Goal: Task Accomplishment & Management: Manage account settings

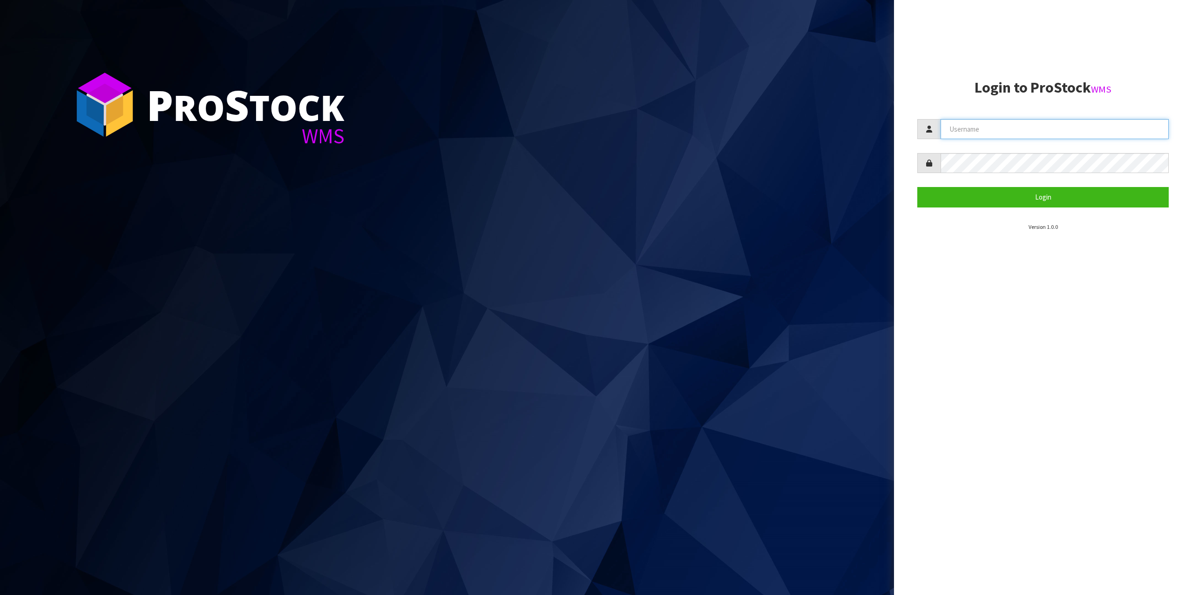
click at [988, 122] on input "text" at bounding box center [1054, 129] width 228 height 20
type input "zubairmoolla"
click at [917, 187] on button "Login" at bounding box center [1042, 197] width 251 height 20
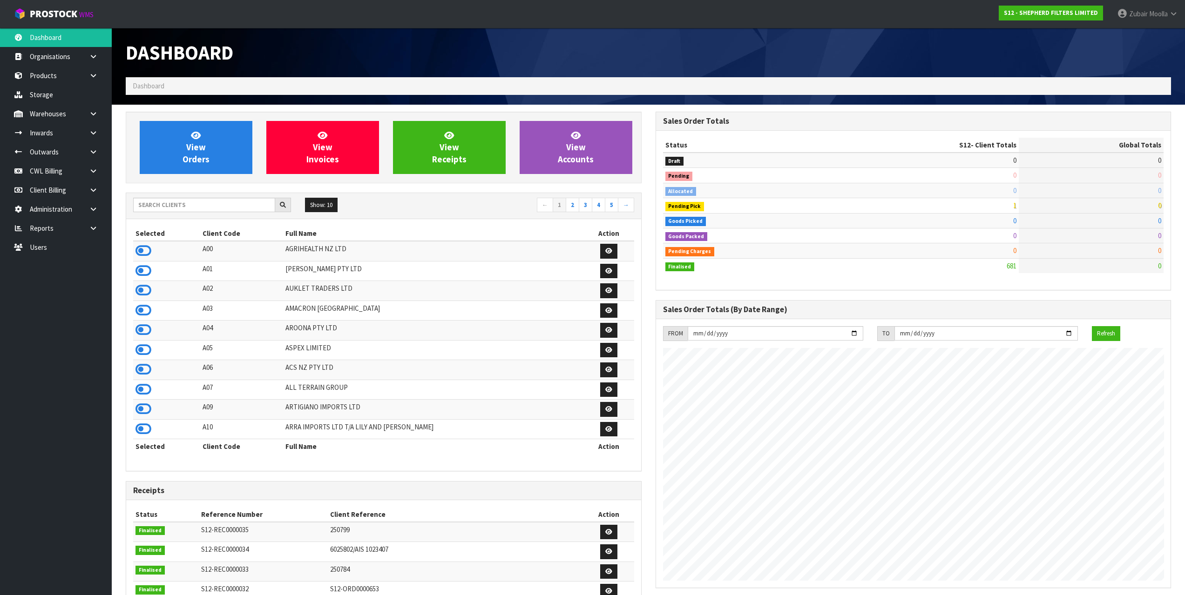
scroll to position [630, 529]
drag, startPoint x: 455, startPoint y: 317, endPoint x: 225, endPoint y: 185, distance: 264.4
click at [454, 317] on td "AMACRON [GEOGRAPHIC_DATA]" at bounding box center [433, 311] width 300 height 20
click at [170, 210] on input "text" at bounding box center [204, 205] width 142 height 14
click at [85, 86] on link "Storage" at bounding box center [56, 94] width 112 height 19
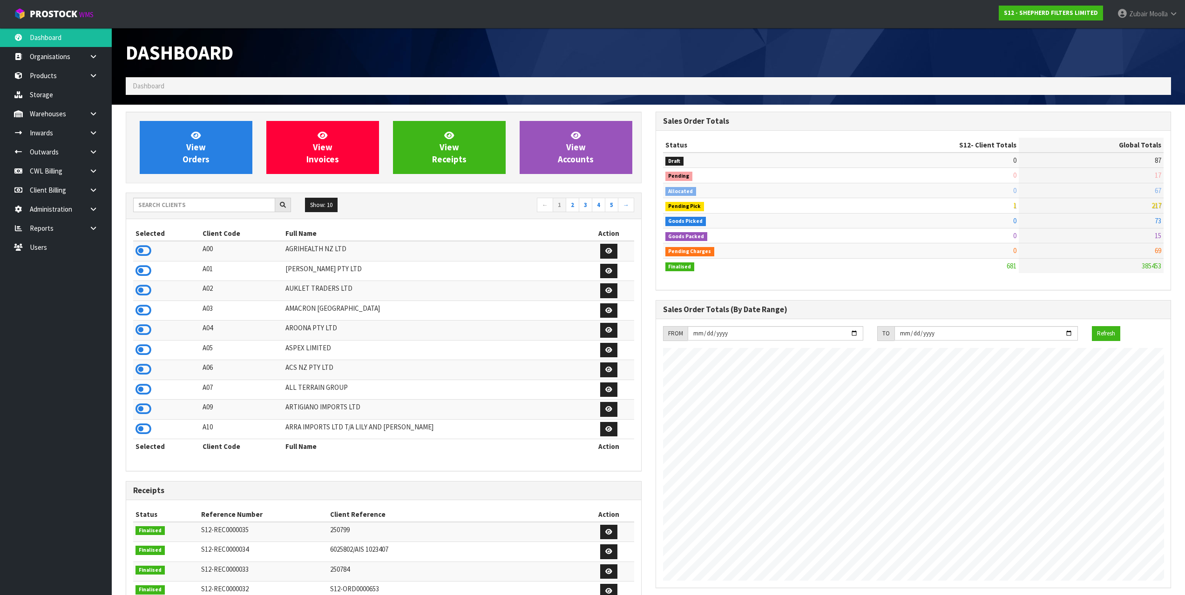
click at [473, 90] on ol "Dashboard" at bounding box center [648, 85] width 1045 height 17
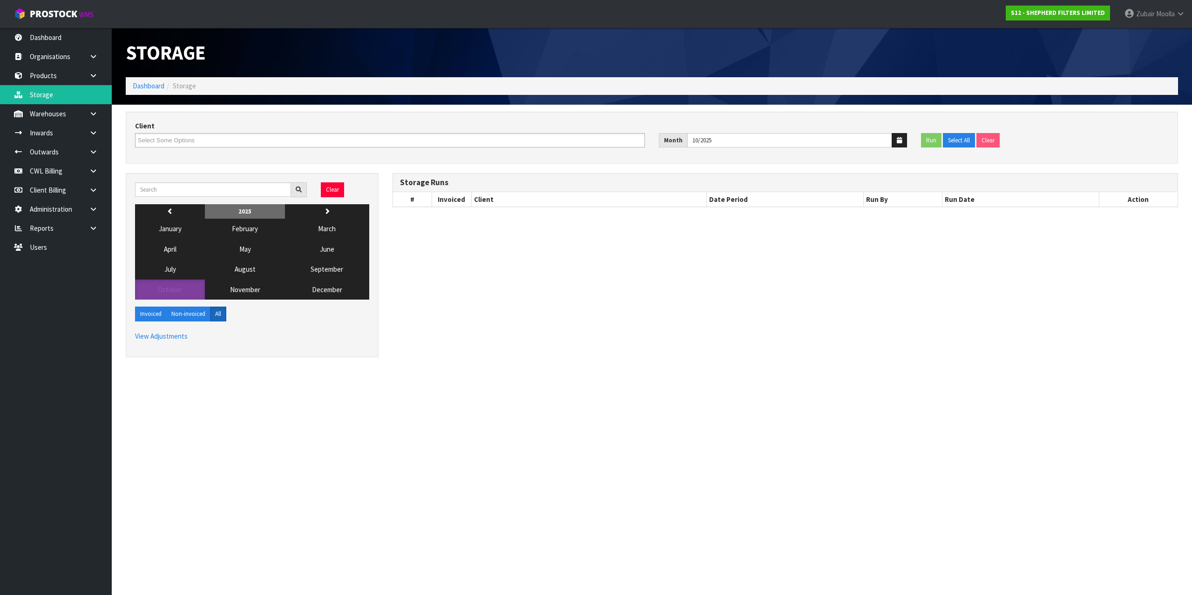
drag, startPoint x: 456, startPoint y: 403, endPoint x: 435, endPoint y: 383, distance: 29.0
click at [435, 383] on section "Storage Dashboard Storage Client A00-AGRIHEALTH NZ LTD A01-AGAIN FASTER PTY LTD…" at bounding box center [596, 297] width 1192 height 595
click at [192, 197] on div "Clear" at bounding box center [252, 194] width 248 height 22
click at [194, 185] on input "text" at bounding box center [213, 190] width 156 height 14
type input "d04"
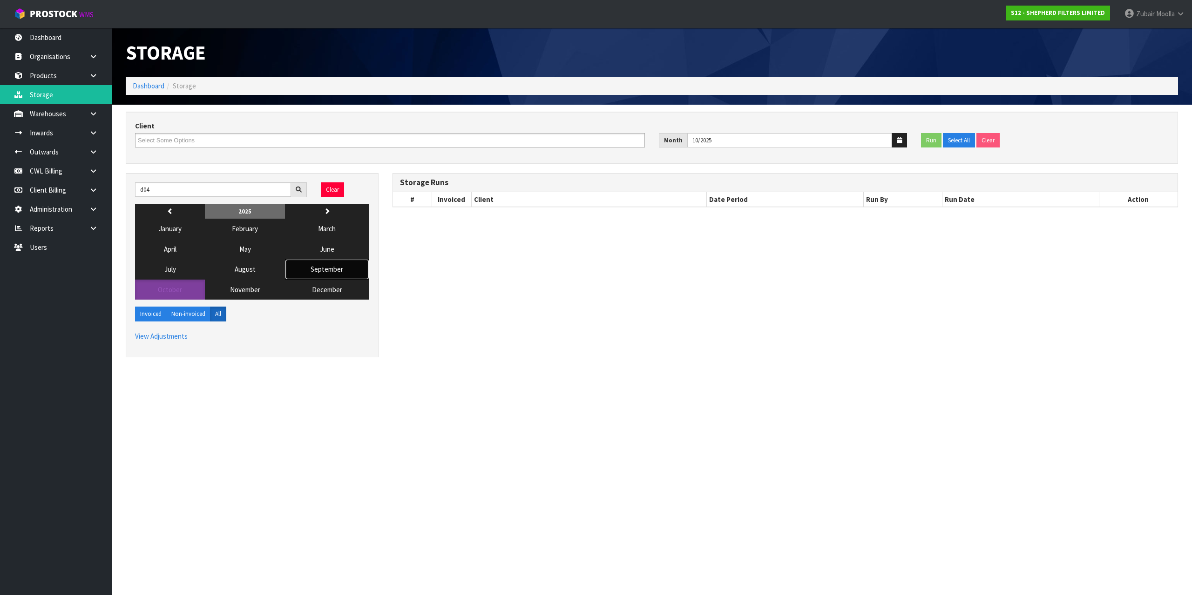
click at [343, 274] on span "September" at bounding box center [327, 269] width 33 height 9
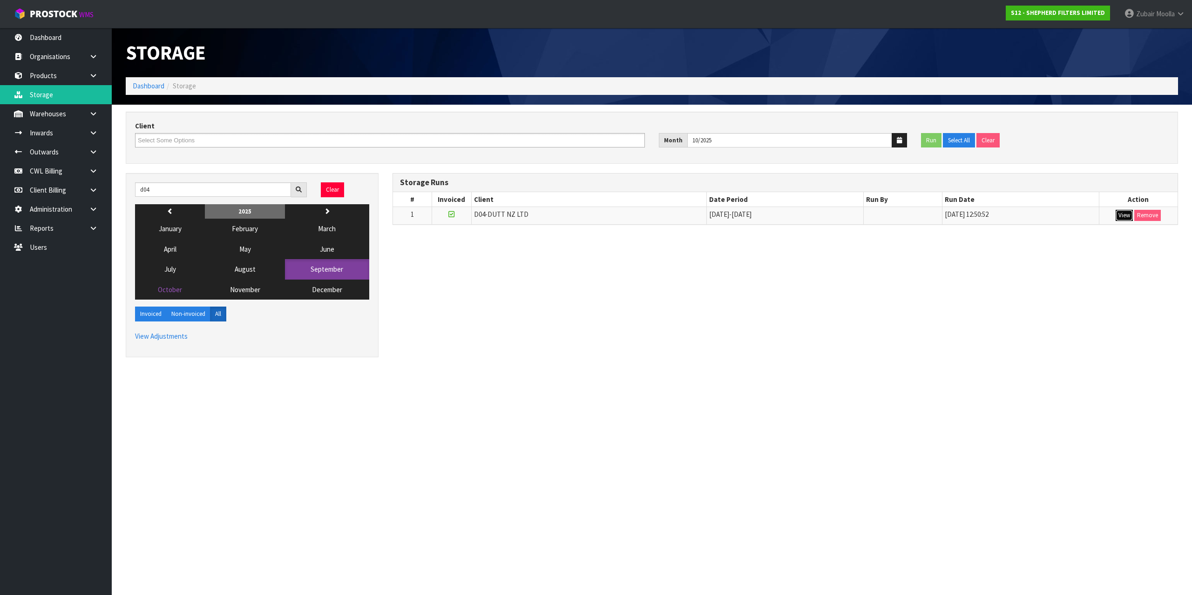
click at [1128, 211] on button "View" at bounding box center [1123, 215] width 17 height 11
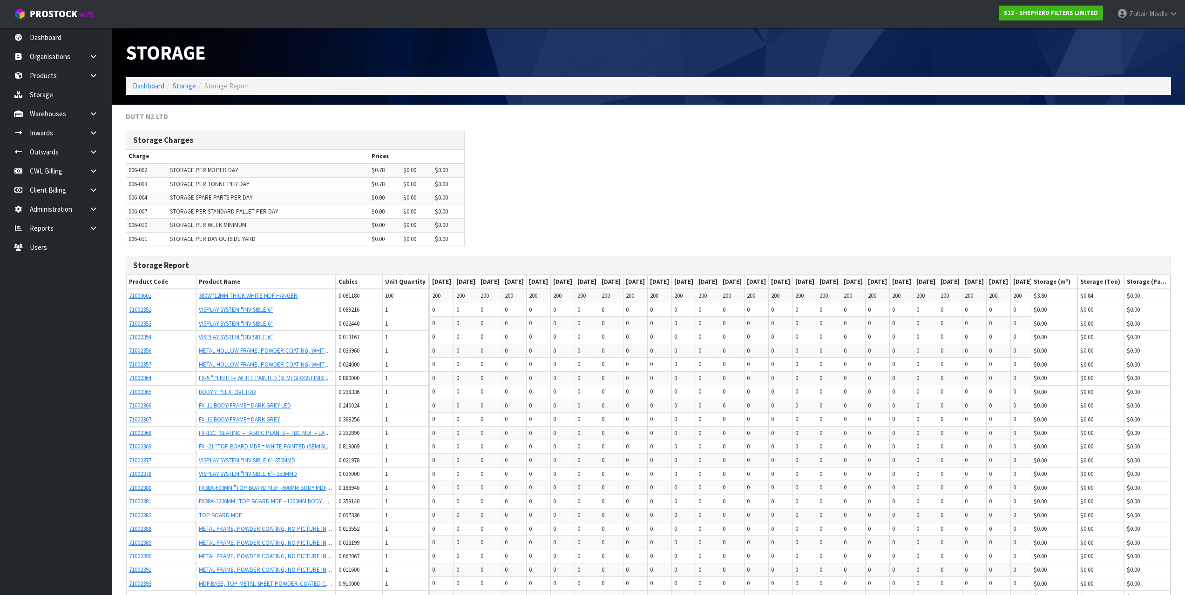
click at [697, 250] on div "Storage Charges Charge Prices 006-002 STORAGE PER M3 PER DAY $0.78 $0.00 $0.00 …" at bounding box center [648, 193] width 1059 height 125
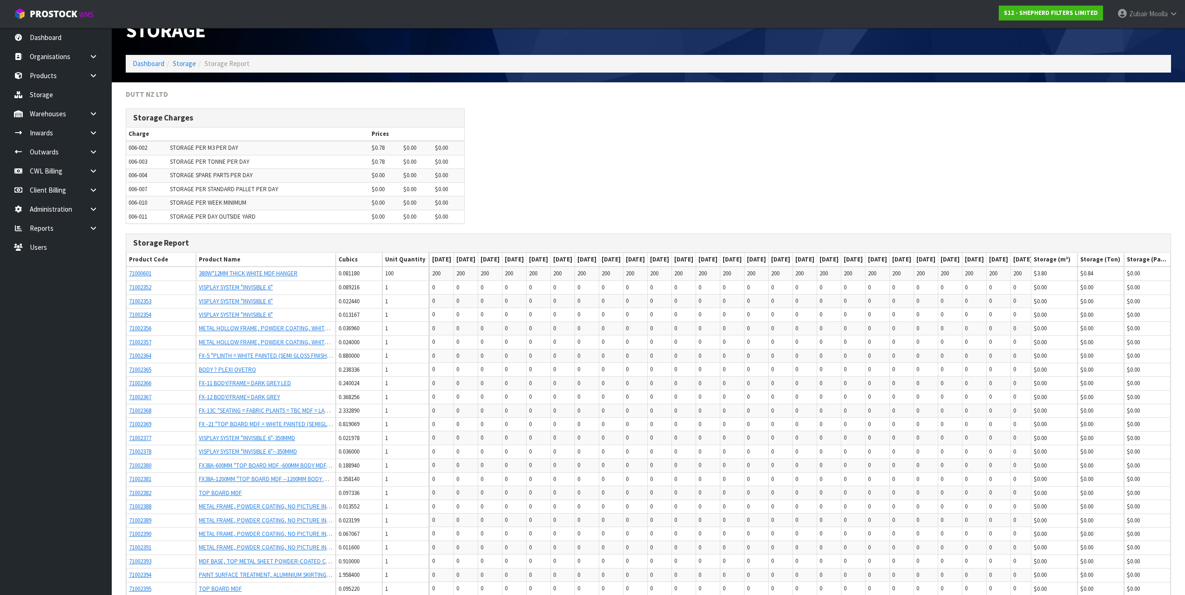
scroll to position [643, 0]
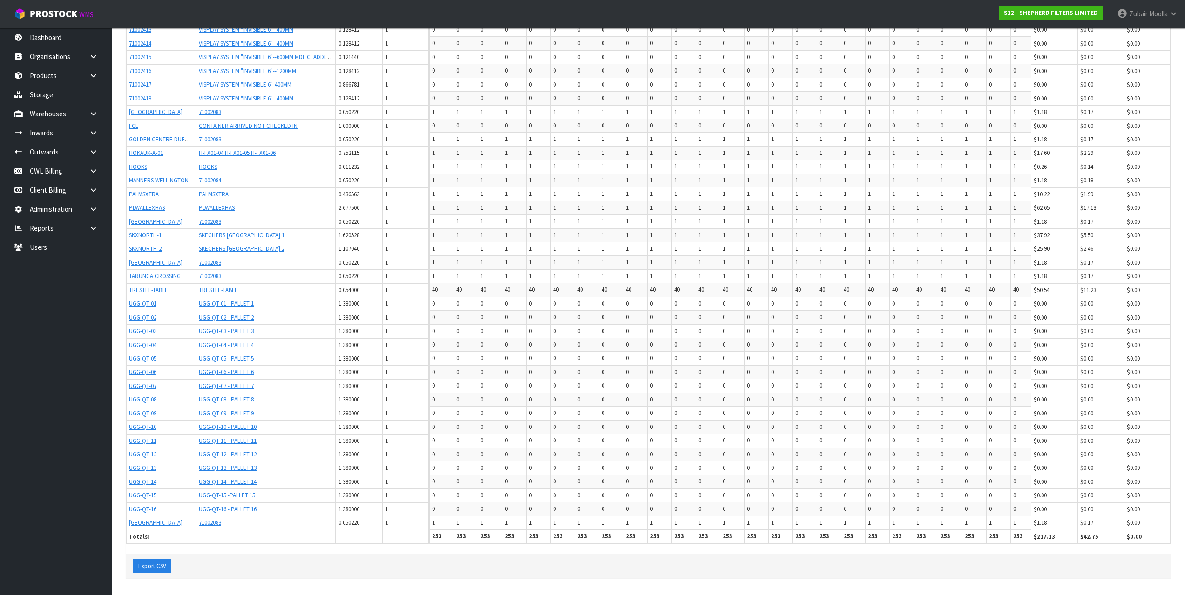
drag, startPoint x: 1000, startPoint y: 249, endPoint x: 886, endPoint y: 562, distance: 333.1
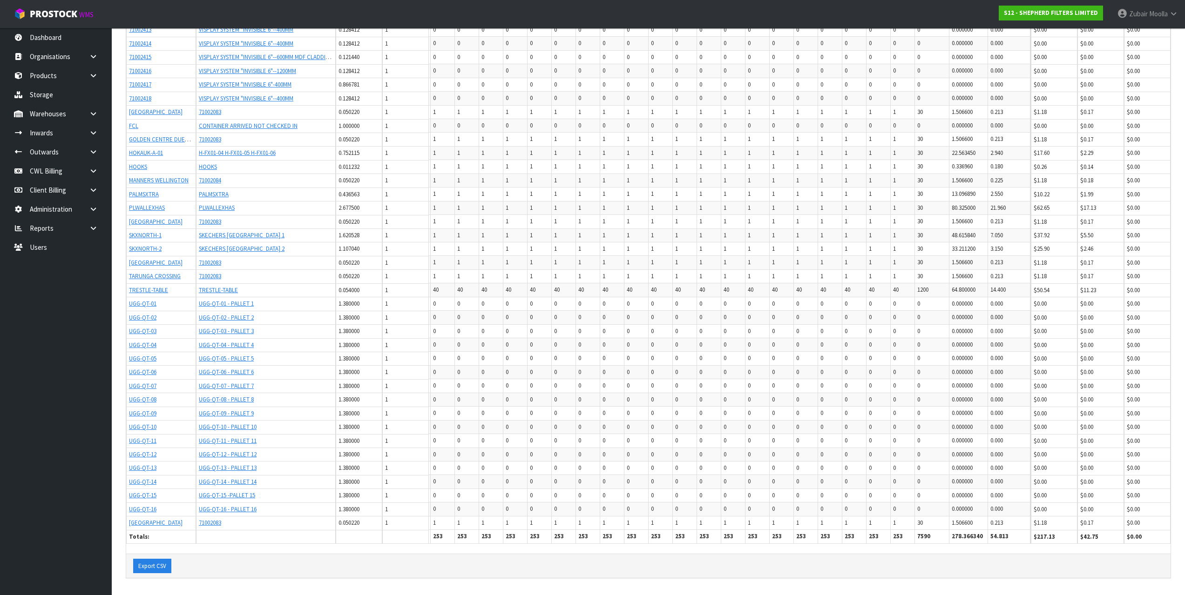
scroll to position [0, 0]
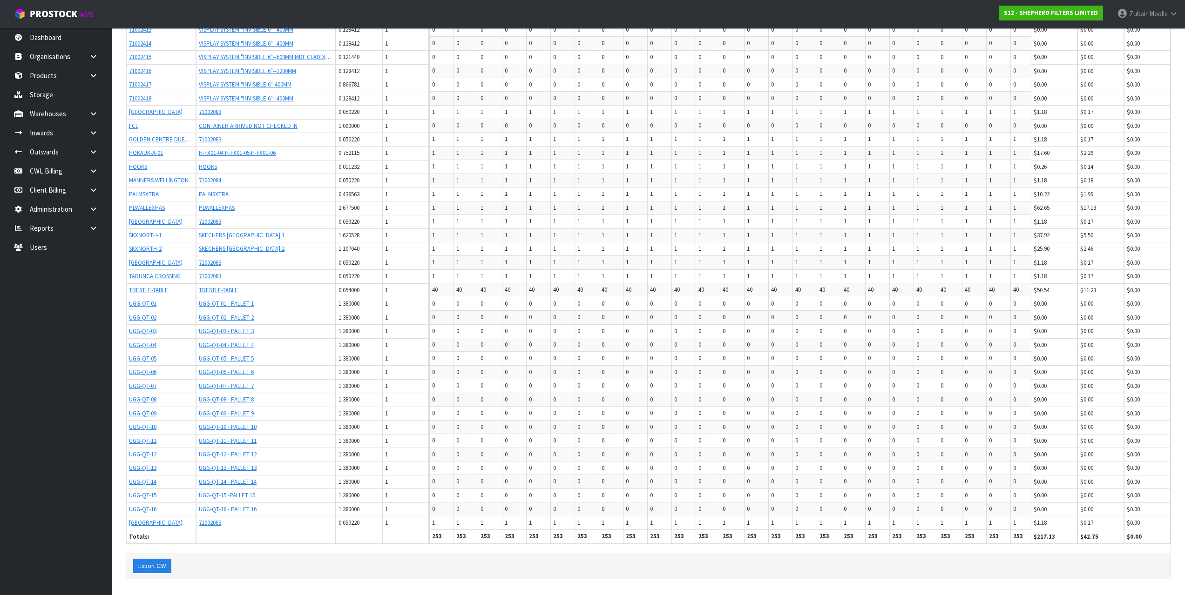
click at [648, 314] on td "0" at bounding box center [635, 318] width 24 height 14
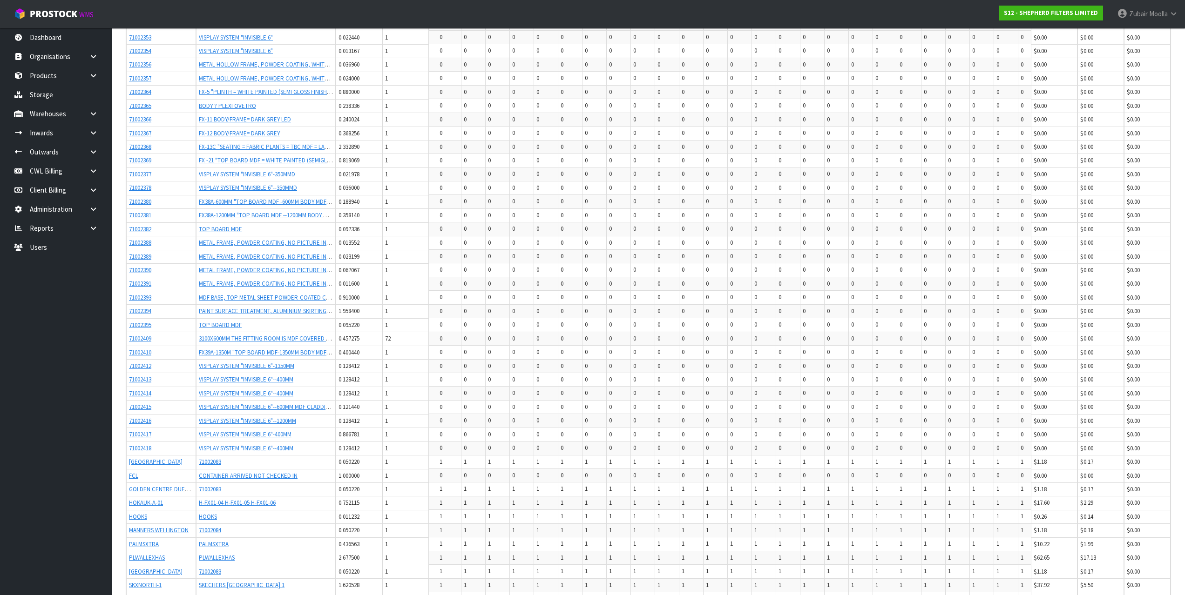
drag, startPoint x: 813, startPoint y: 272, endPoint x: 933, endPoint y: 262, distance: 121.0
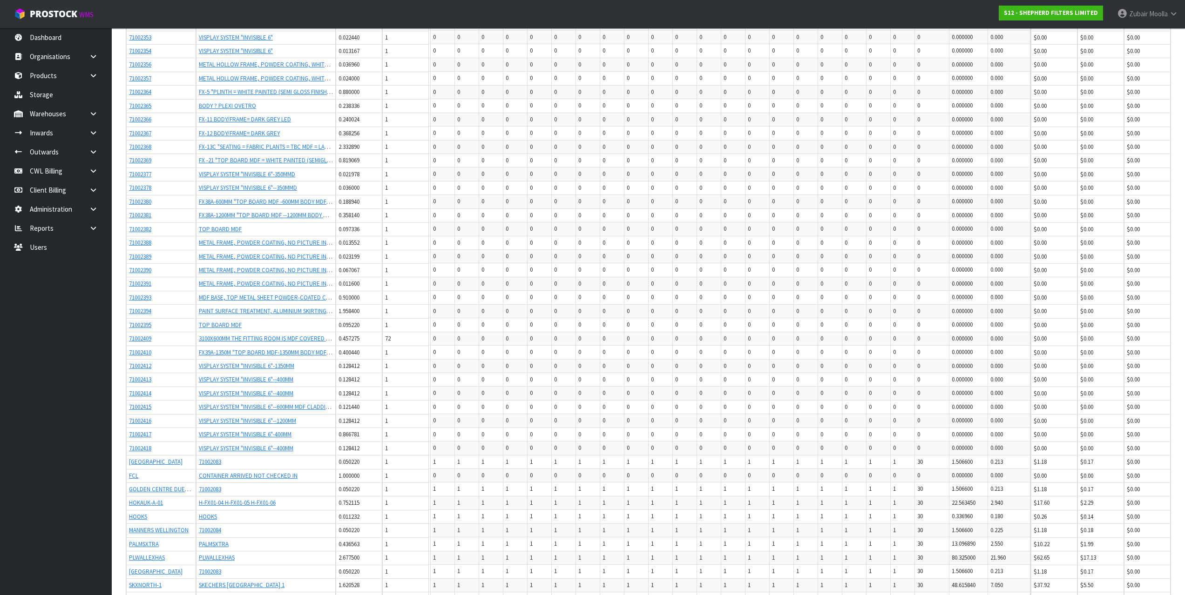
drag, startPoint x: 756, startPoint y: 303, endPoint x: 1116, endPoint y: 338, distance: 362.0
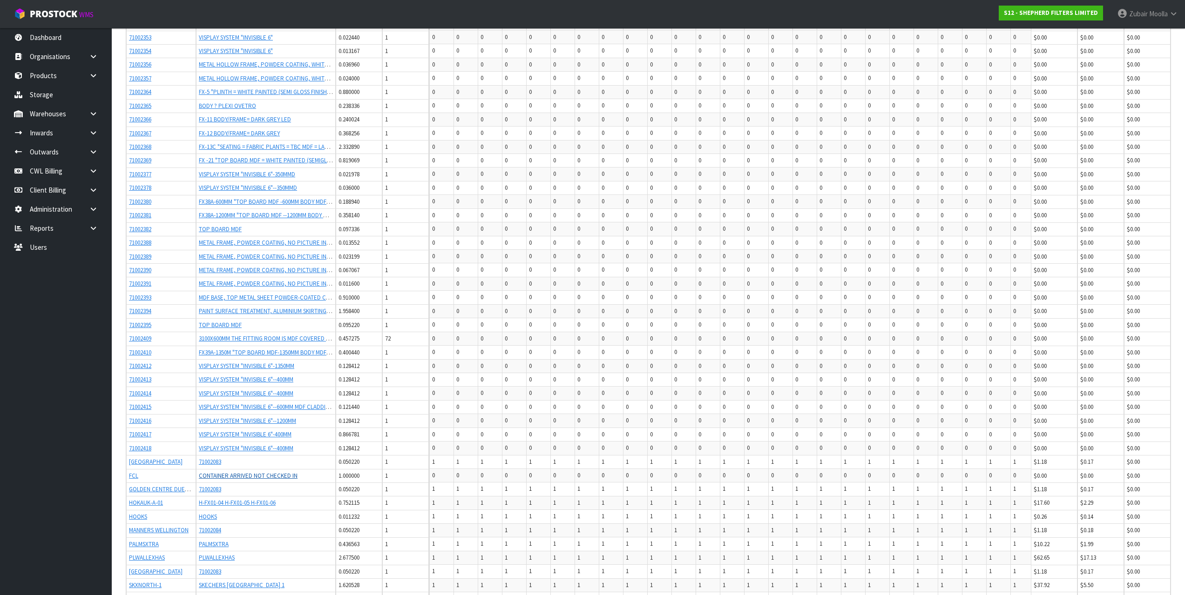
drag, startPoint x: 933, startPoint y: 344, endPoint x: 259, endPoint y: 473, distance: 686.4
drag, startPoint x: 718, startPoint y: 467, endPoint x: 22, endPoint y: 154, distance: 763.3
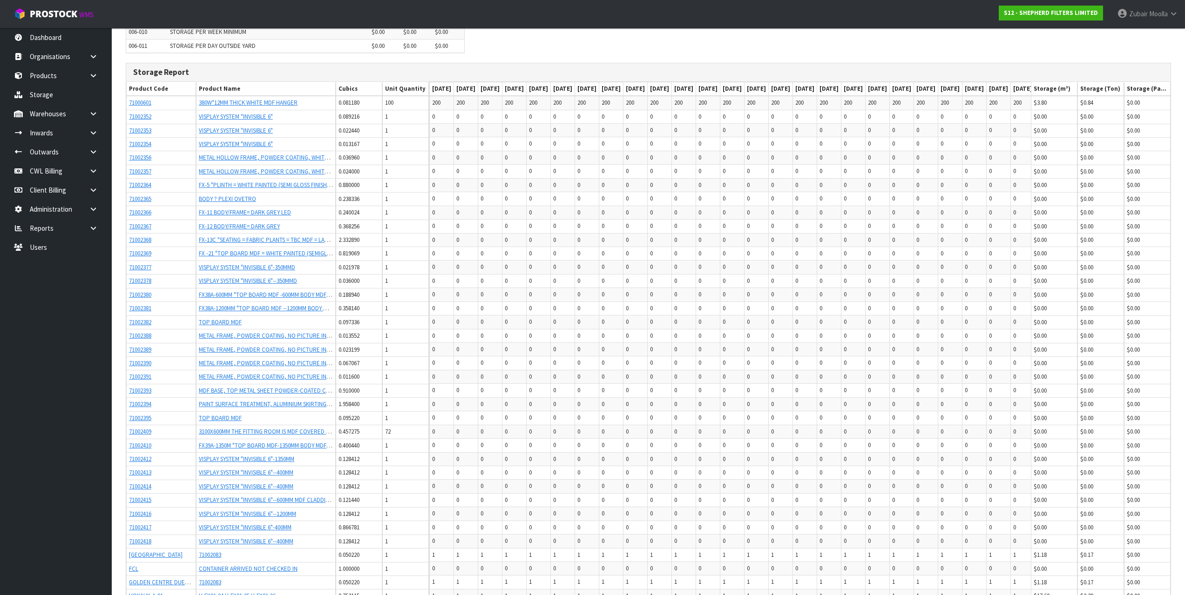
scroll to position [147, 0]
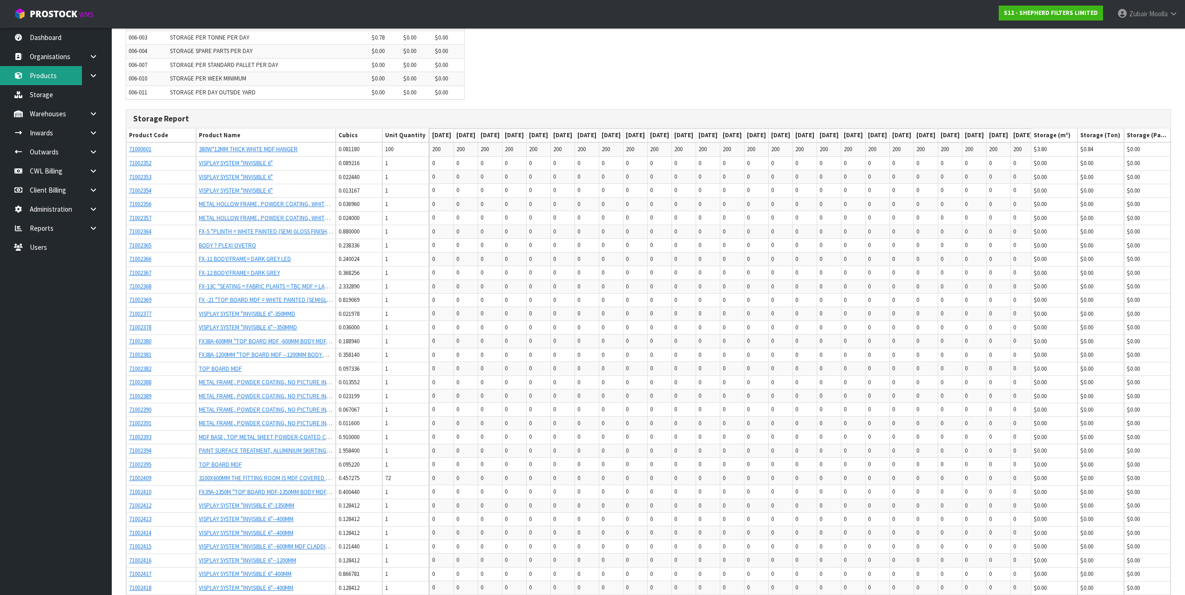
click at [35, 72] on link "Products" at bounding box center [56, 75] width 112 height 19
click at [561, 83] on div "Storage Charges Charge Prices 006-002 STORAGE PER M3 PER DAY $0.78 $0.00 $0.00 …" at bounding box center [648, 46] width 1059 height 125
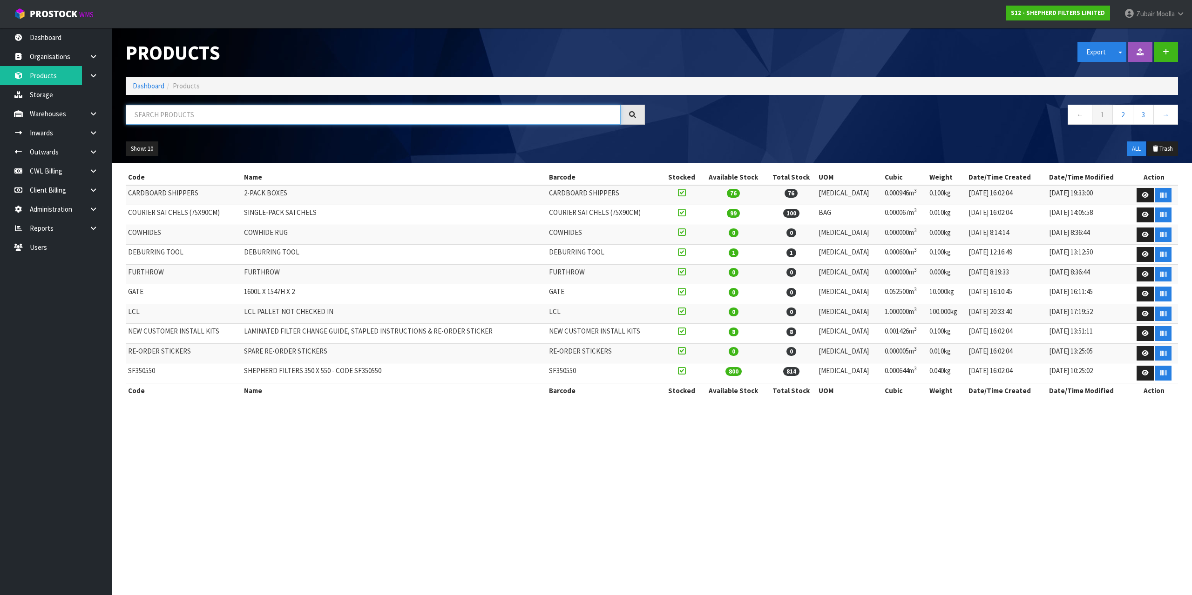
click at [371, 114] on input "text" at bounding box center [373, 115] width 495 height 20
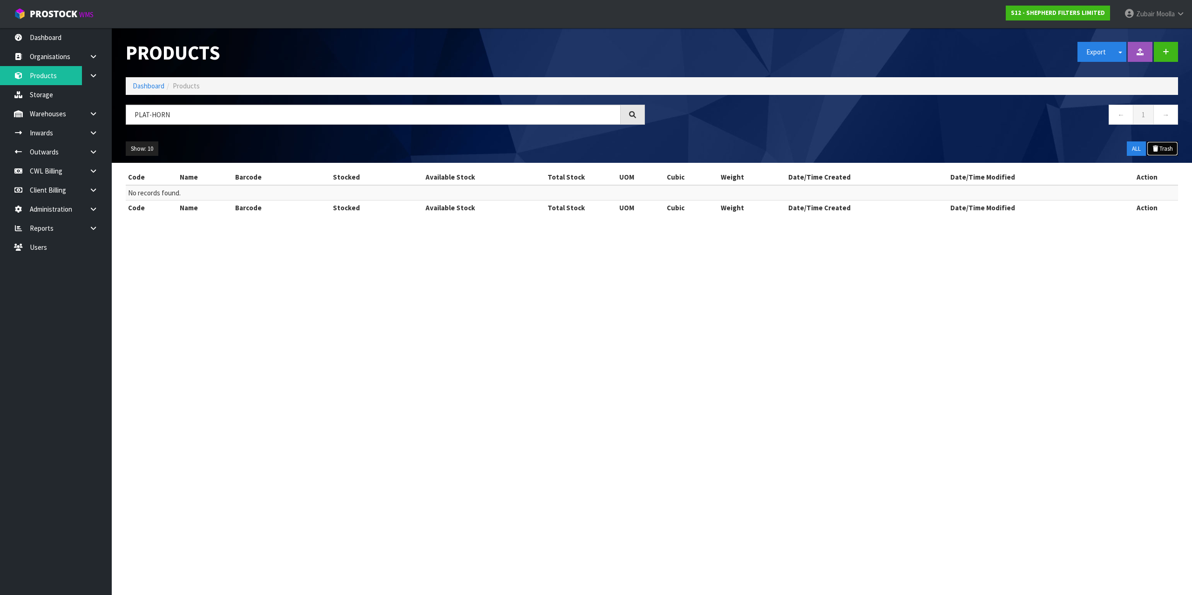
click at [1166, 148] on button "Trash" at bounding box center [1162, 149] width 31 height 15
click at [794, 437] on section "Products Export Split button! SOH Summary Measurements Dangerous Goods Import P…" at bounding box center [596, 297] width 1192 height 595
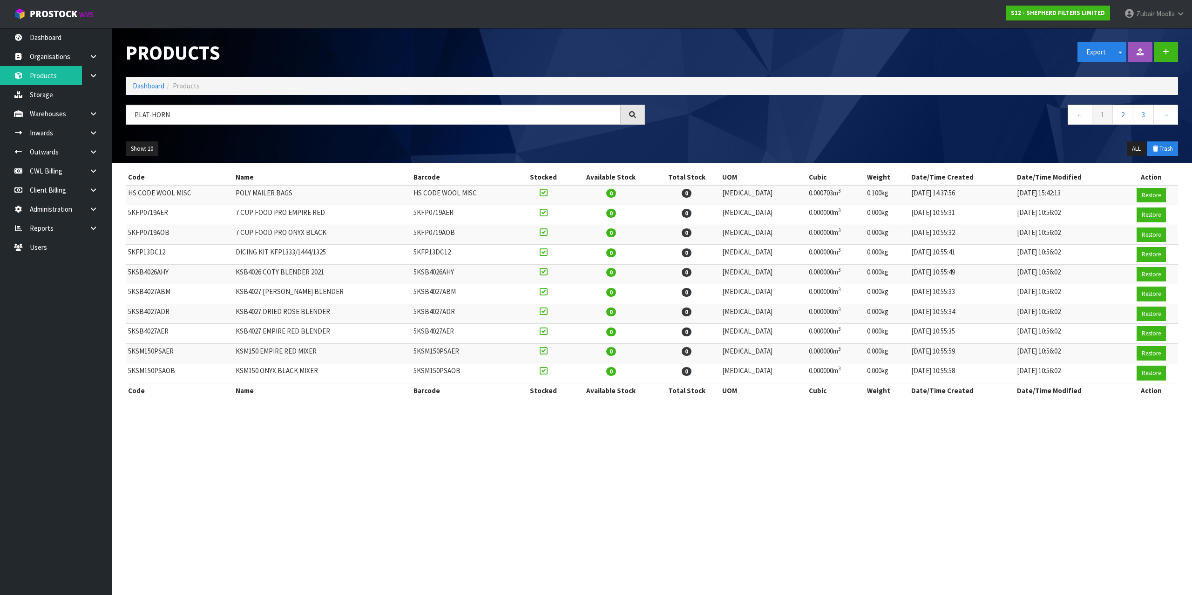
drag, startPoint x: 793, startPoint y: 437, endPoint x: 776, endPoint y: 435, distance: 17.8
click at [790, 437] on section "Products Export Split button! SOH Summary Measurements Dangerous Goods Import P…" at bounding box center [596, 297] width 1192 height 595
click at [193, 113] on input "PLAT-HORN" at bounding box center [373, 115] width 495 height 20
type input "PLAT-HORN-"
click at [56, 136] on link "Inwards" at bounding box center [56, 132] width 112 height 19
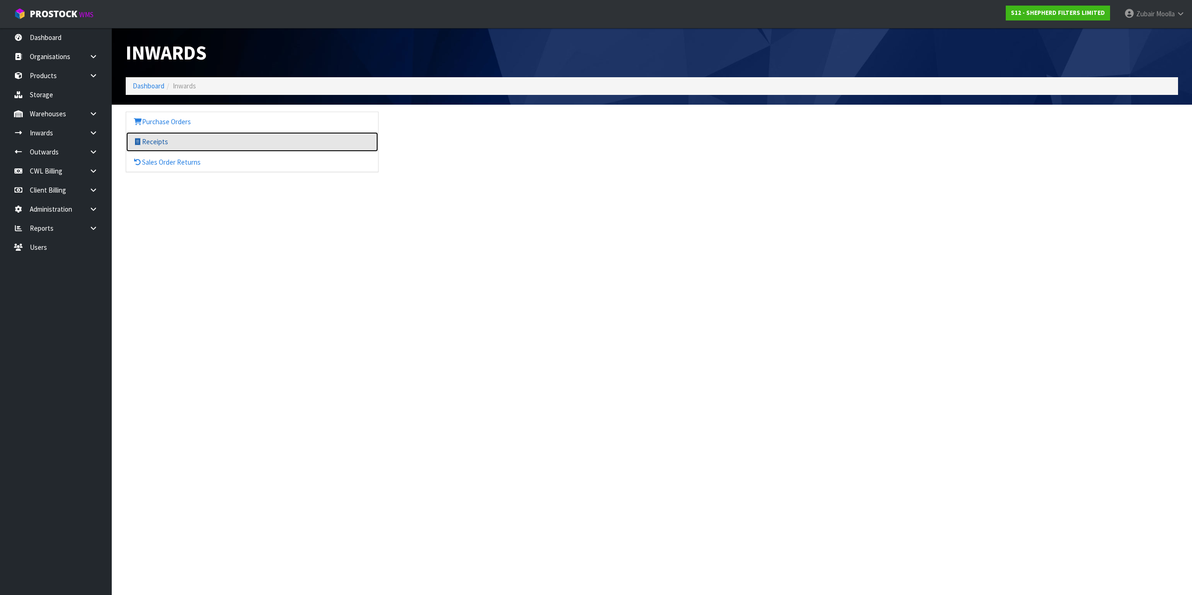
click at [194, 137] on link "Receipts" at bounding box center [252, 141] width 252 height 19
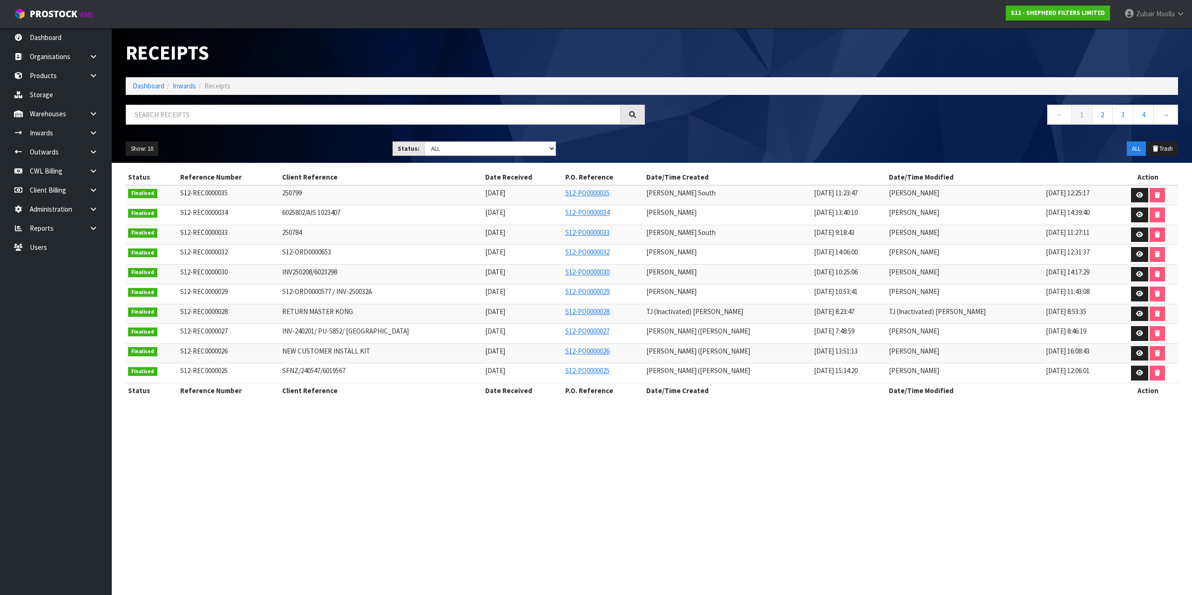
click at [61, 23] on nav "Toggle navigation ProStock WMS S12 - SHEPHERD FILTERS LIMITED Zubair Moolla Log…" at bounding box center [596, 14] width 1192 height 28
click at [66, 37] on link "Dashboard" at bounding box center [56, 37] width 112 height 19
click at [500, 61] on h1 "Receipts" at bounding box center [385, 52] width 519 height 21
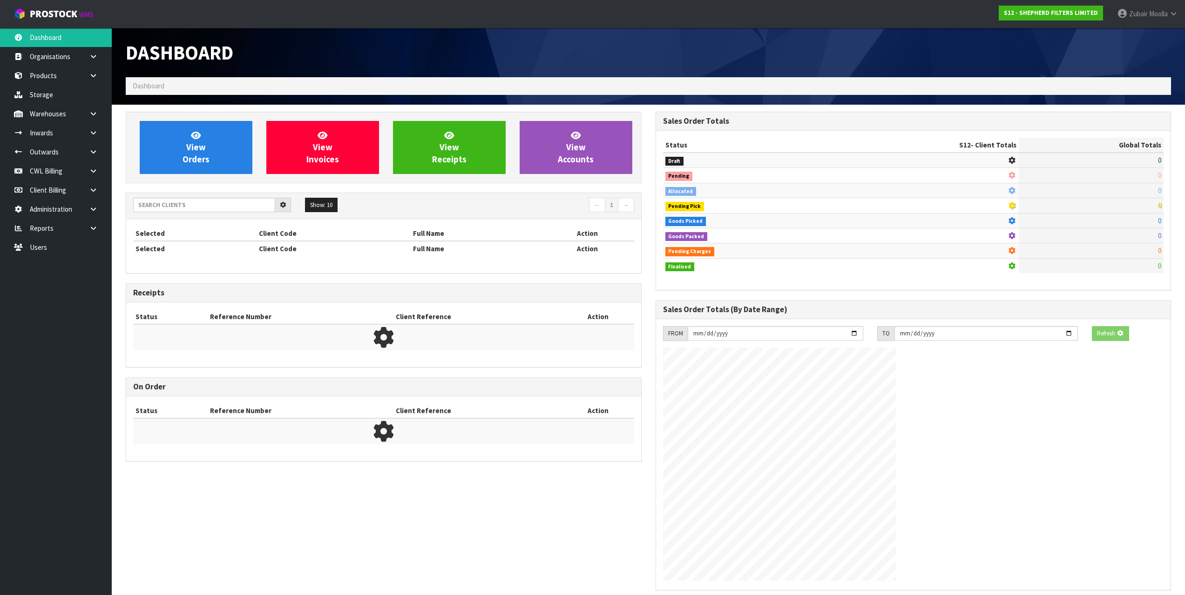
click at [502, 61] on h1 "Dashboard" at bounding box center [384, 52] width 516 height 21
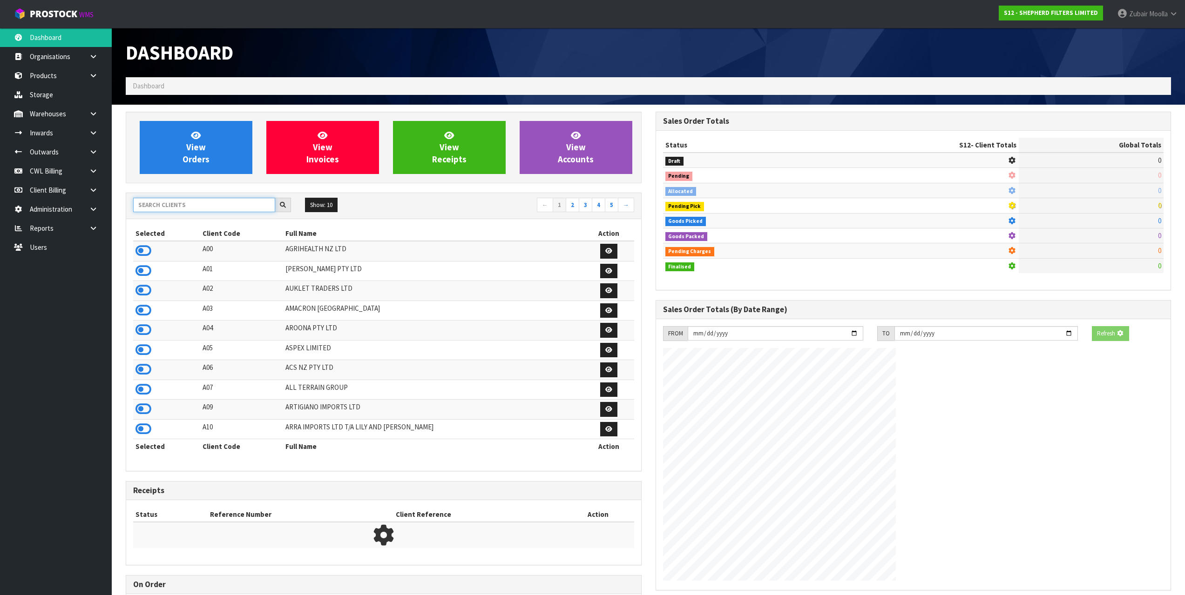
click at [250, 204] on input "text" at bounding box center [204, 205] width 142 height 14
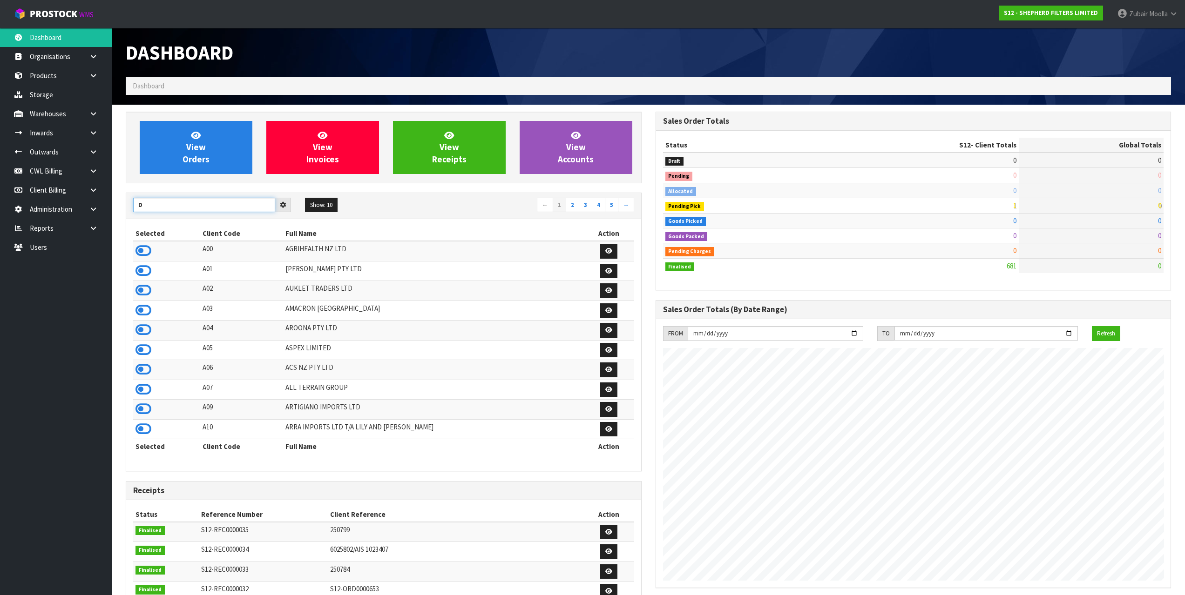
scroll to position [630, 529]
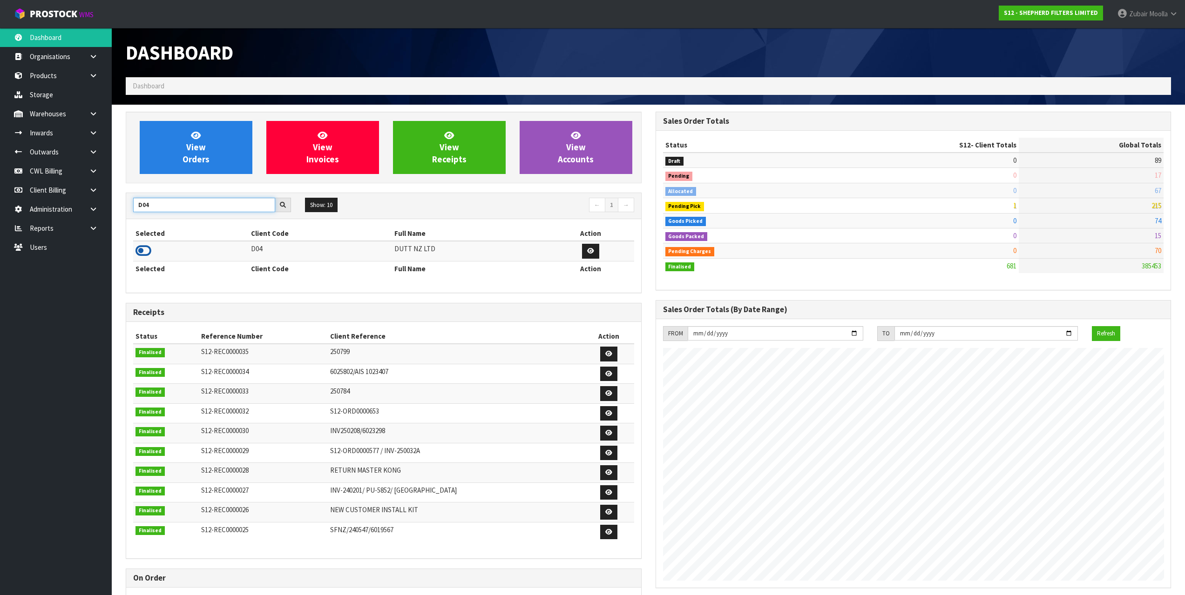
type input "D04"
click at [141, 250] on icon at bounding box center [143, 251] width 16 height 14
click at [208, 264] on th "Selected" at bounding box center [190, 268] width 115 height 15
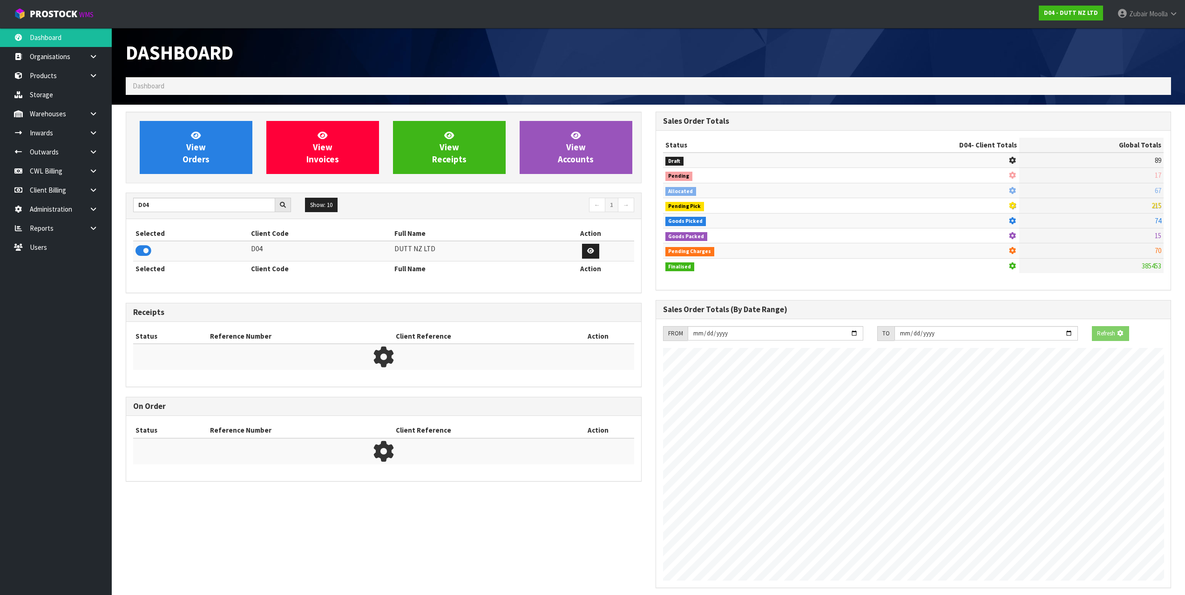
scroll to position [581, 529]
drag, startPoint x: 44, startPoint y: 74, endPoint x: 310, endPoint y: 72, distance: 265.4
click at [45, 74] on link "Products" at bounding box center [56, 75] width 112 height 19
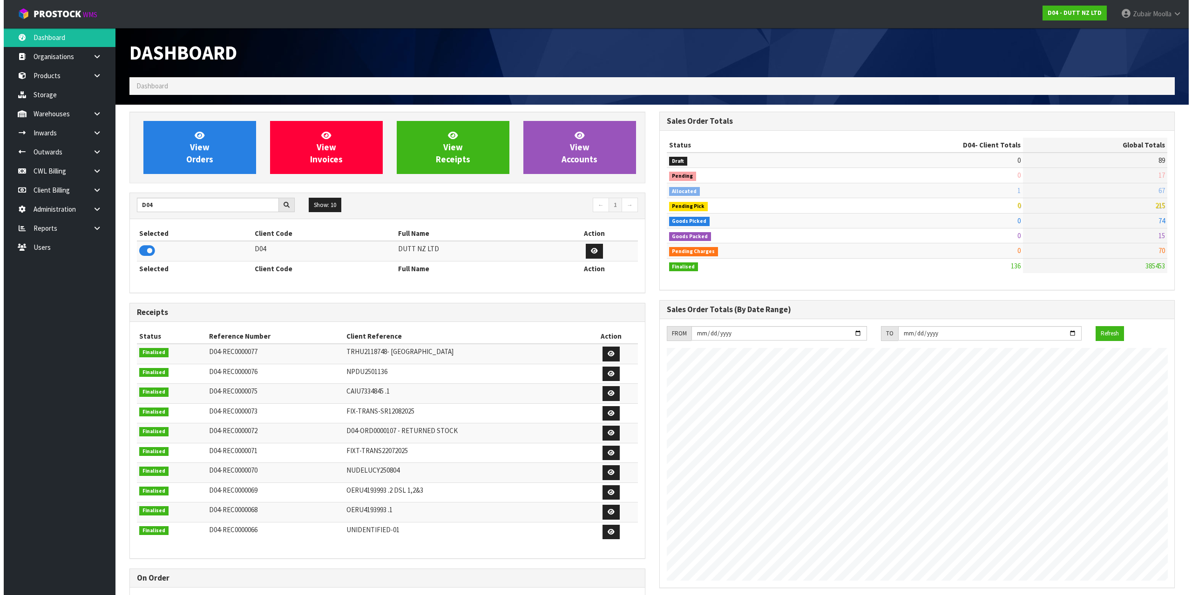
scroll to position [705, 529]
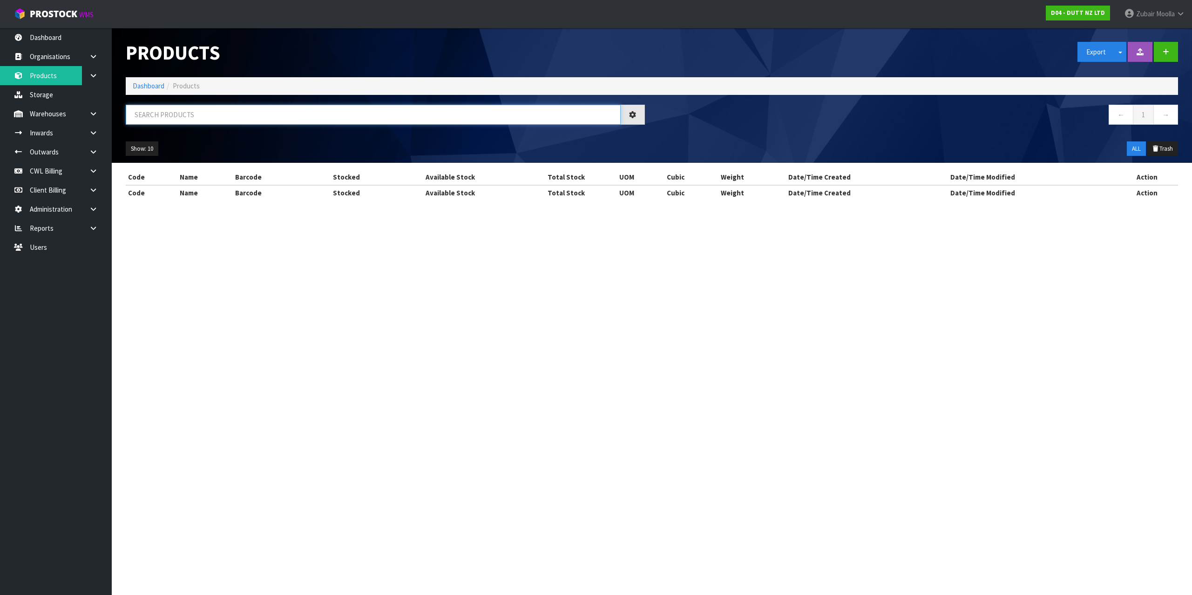
click at [270, 112] on input "text" at bounding box center [373, 115] width 495 height 20
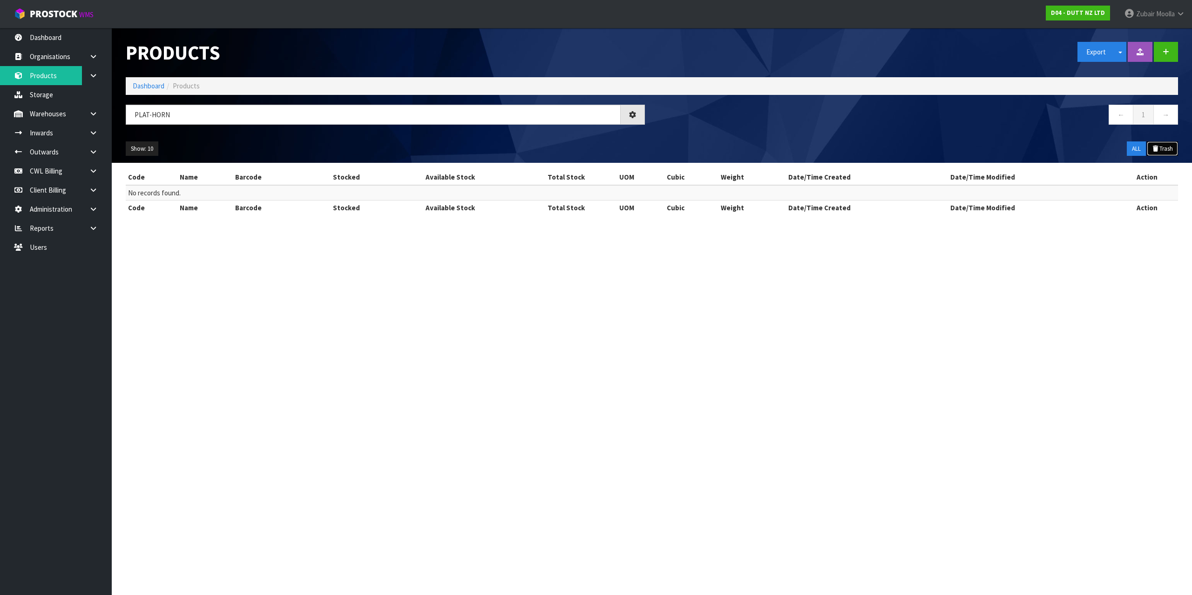
click at [1163, 149] on button "Trash" at bounding box center [1162, 149] width 31 height 15
click at [913, 422] on section "Products Export Split button! SOH Summary Measurements Dangerous Goods Import P…" at bounding box center [596, 297] width 1192 height 595
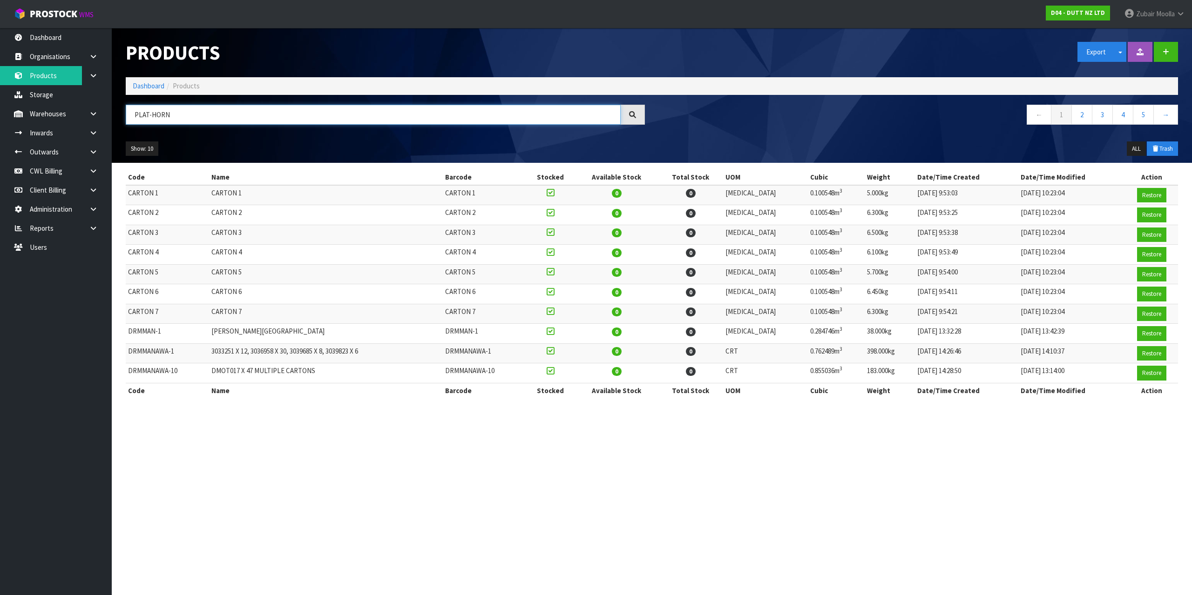
click at [282, 111] on input "PLAT-HORN" at bounding box center [373, 115] width 495 height 20
paste input "PLAT-HORN"
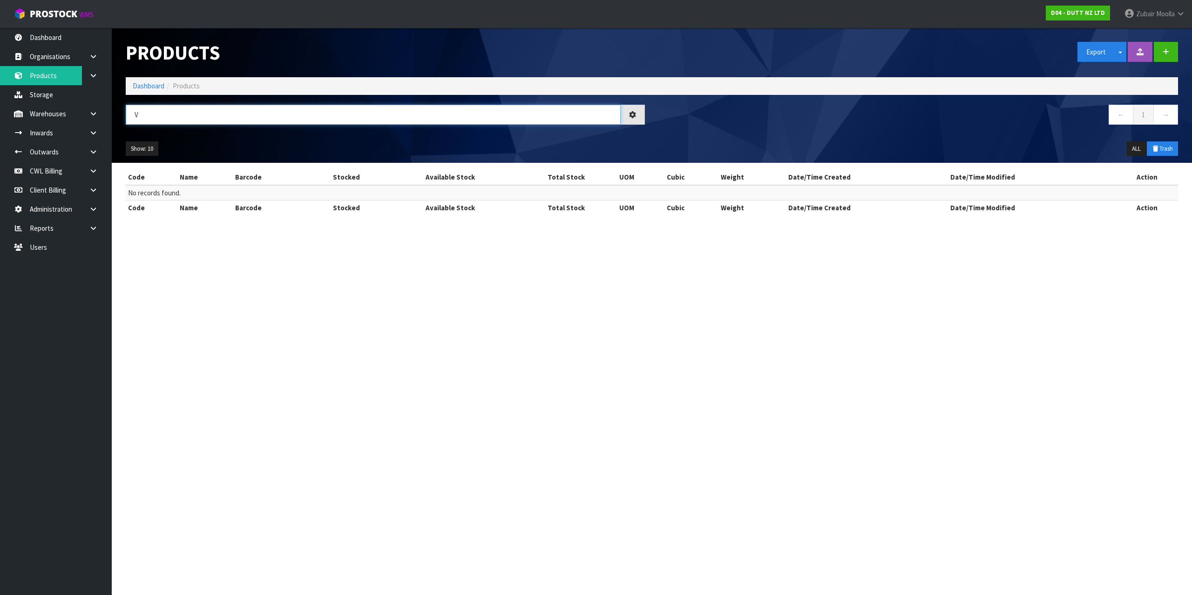
paste input "PLAT-HORN"
type input "PLAT-HORN"
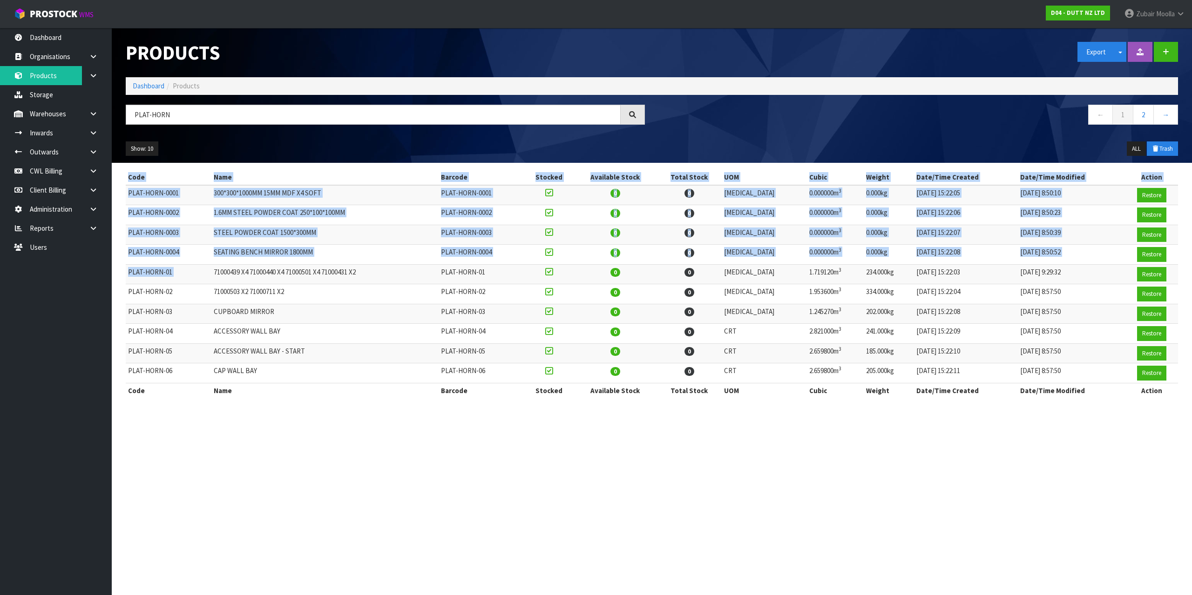
drag, startPoint x: 354, startPoint y: 283, endPoint x: 534, endPoint y: 431, distance: 233.9
click at [534, 431] on section "Products Export Split button! SOH Summary Measurements Dangerous Goods Import P…" at bounding box center [596, 297] width 1192 height 595
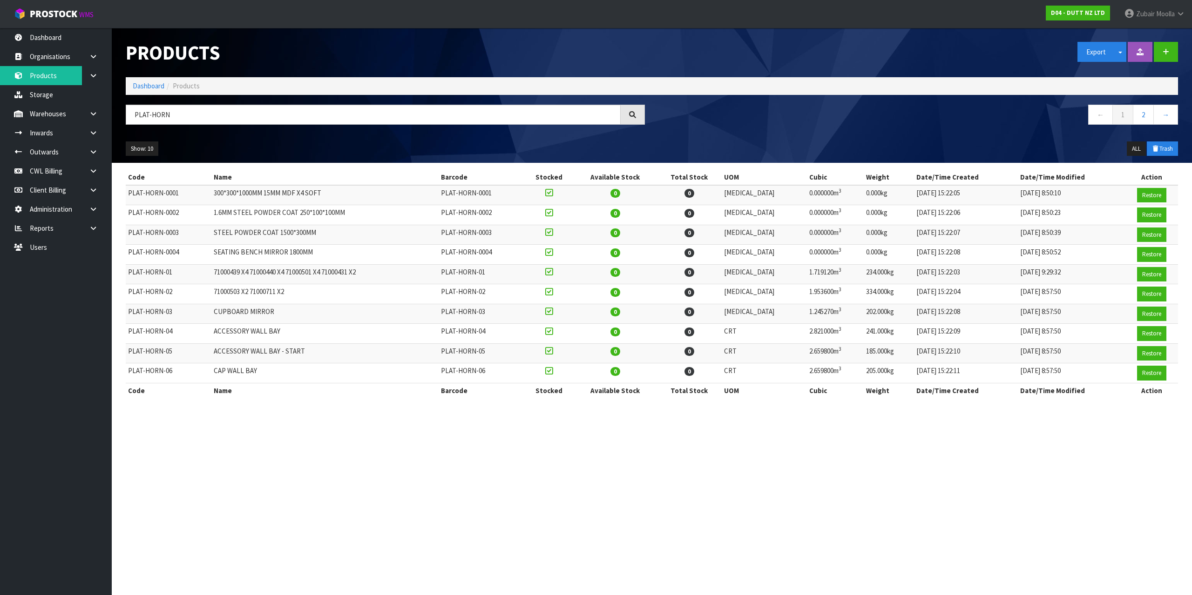
click at [699, 495] on section "Products Export Split button! SOH Summary Measurements Dangerous Goods Import P…" at bounding box center [596, 297] width 1192 height 595
click at [700, 494] on section "Products Export Split button! SOH Summary Measurements Dangerous Goods Import P…" at bounding box center [596, 297] width 1192 height 595
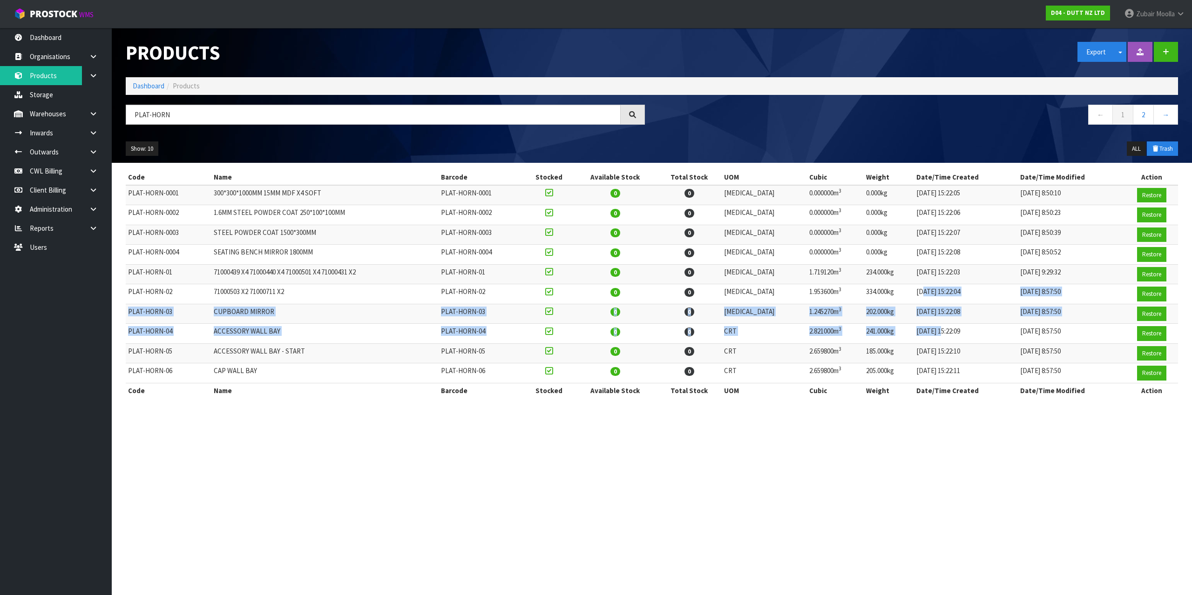
drag, startPoint x: 934, startPoint y: 311, endPoint x: 946, endPoint y: 329, distance: 22.1
click at [939, 336] on tbody "PLAT-HORN-0001 300*300*1000MM 15MM MDF X4 SOFT PLAT-HORN-0001 0 0 PCE 0.000000m…" at bounding box center [652, 284] width 1052 height 198
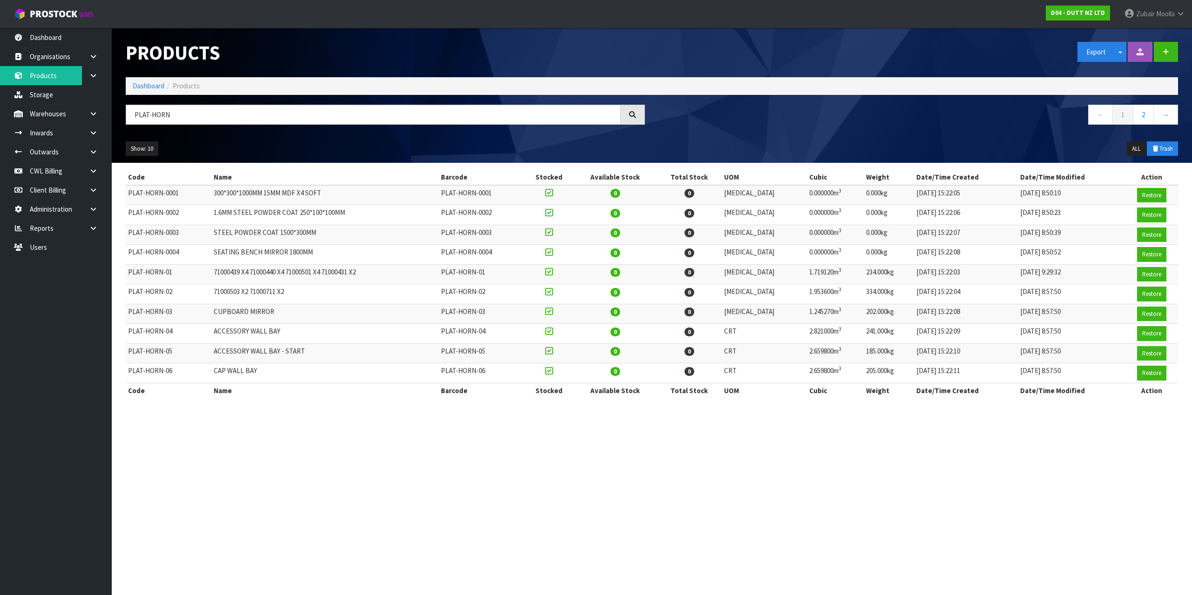
click at [946, 422] on section "Products Export Split button! SOH Summary Measurements Dangerous Goods Import P…" at bounding box center [596, 297] width 1192 height 595
click at [52, 129] on link "Inwards" at bounding box center [56, 132] width 112 height 19
click at [384, 130] on div "PLAT-HORN" at bounding box center [385, 118] width 533 height 27
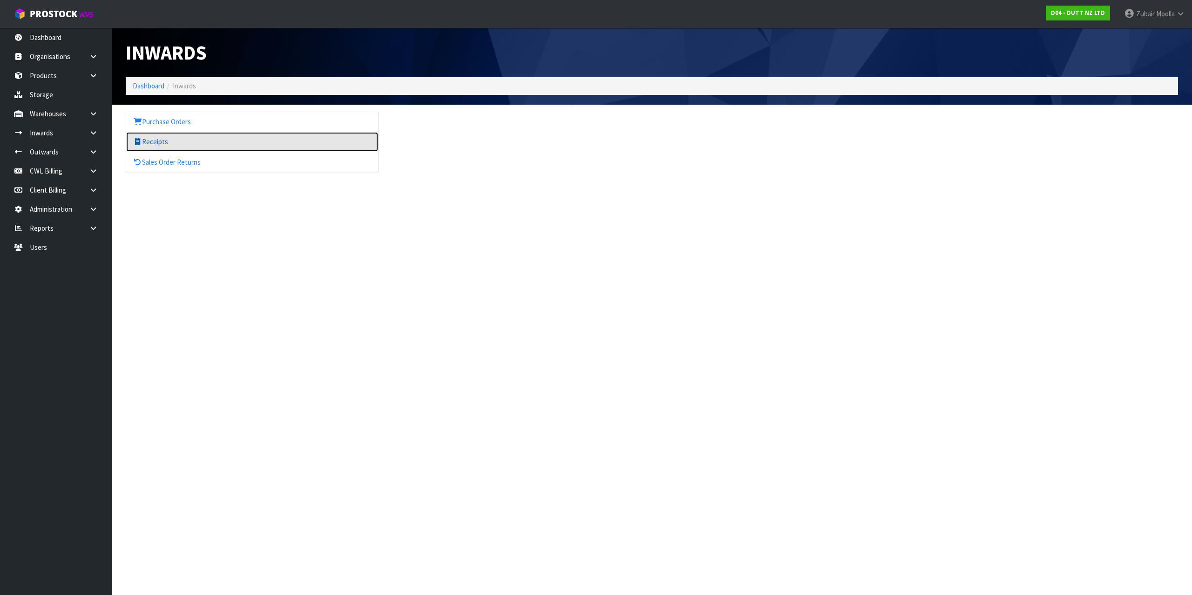
click at [181, 146] on link "Receipts" at bounding box center [252, 141] width 252 height 19
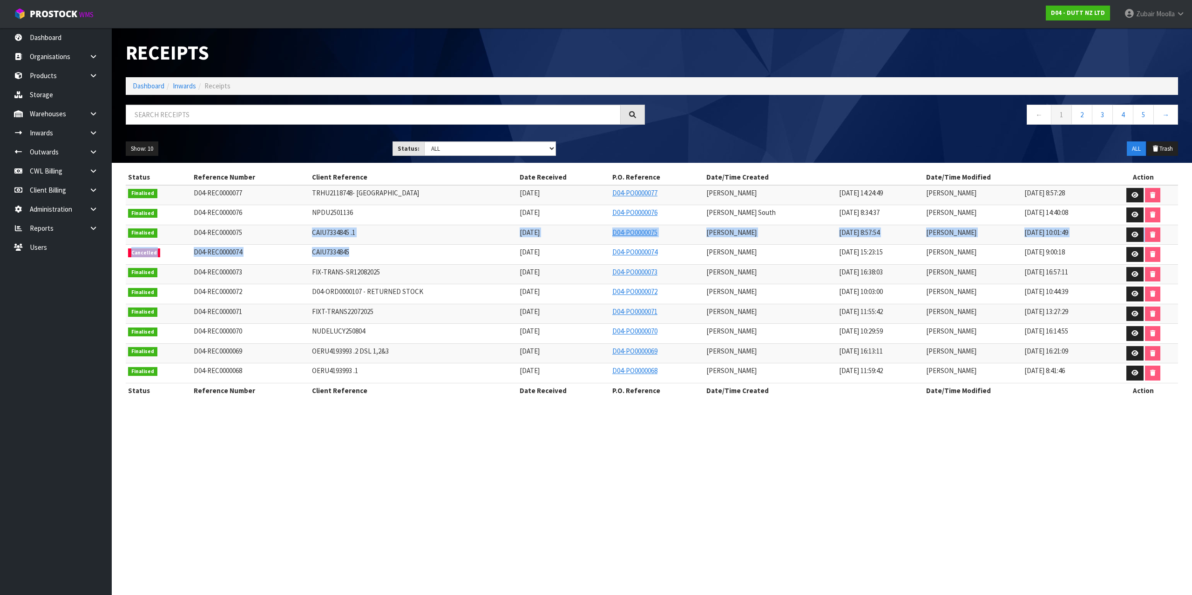
drag, startPoint x: 437, startPoint y: 251, endPoint x: 459, endPoint y: 254, distance: 22.5
click at [459, 254] on tbody "Finalised D04-REC0000077 TRHU2118748- [GEOGRAPHIC_DATA] [DATE] D04-PO0000077 [P…" at bounding box center [652, 284] width 1052 height 198
click at [458, 254] on td "CAIU7334845" at bounding box center [414, 255] width 208 height 20
click at [837, 286] on td "[DATE] 10:03:00" at bounding box center [880, 294] width 87 height 20
click at [1129, 232] on link at bounding box center [1134, 235] width 17 height 15
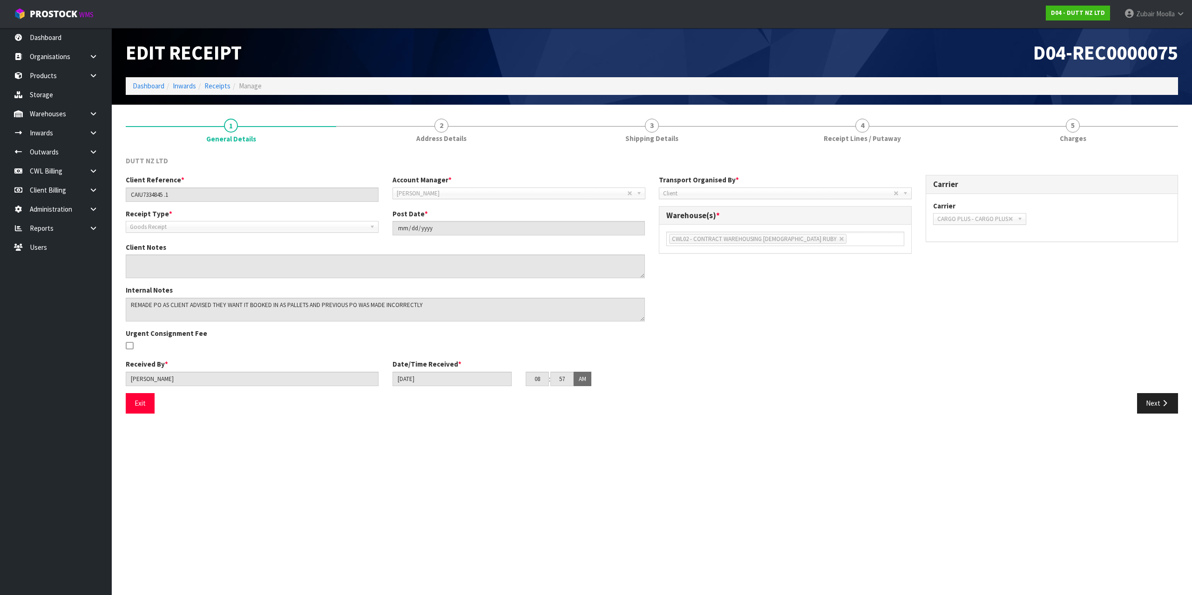
click at [1072, 151] on div "DUTT NZ LTD Client Reference * CAIU7334845 .1 Account Manager * Zubair Moolla R…" at bounding box center [652, 285] width 1052 height 272
click at [861, 134] on span "Receipt Lines / Putaway" at bounding box center [862, 139] width 77 height 10
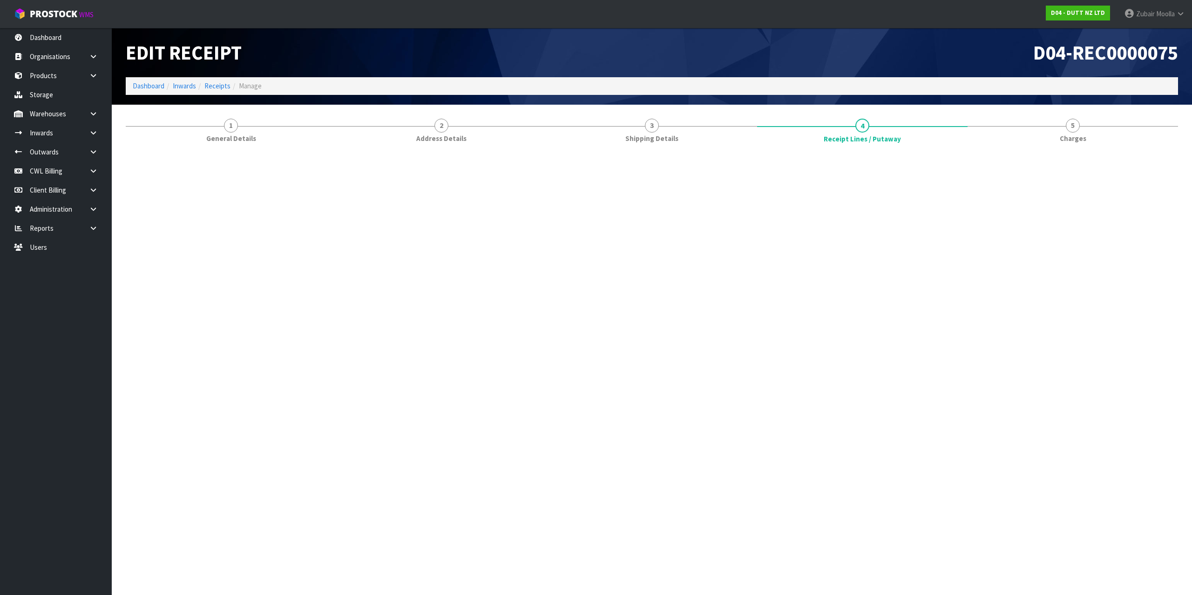
click at [867, 81] on ol "Dashboard Inwards Receipts Manage" at bounding box center [652, 85] width 1052 height 17
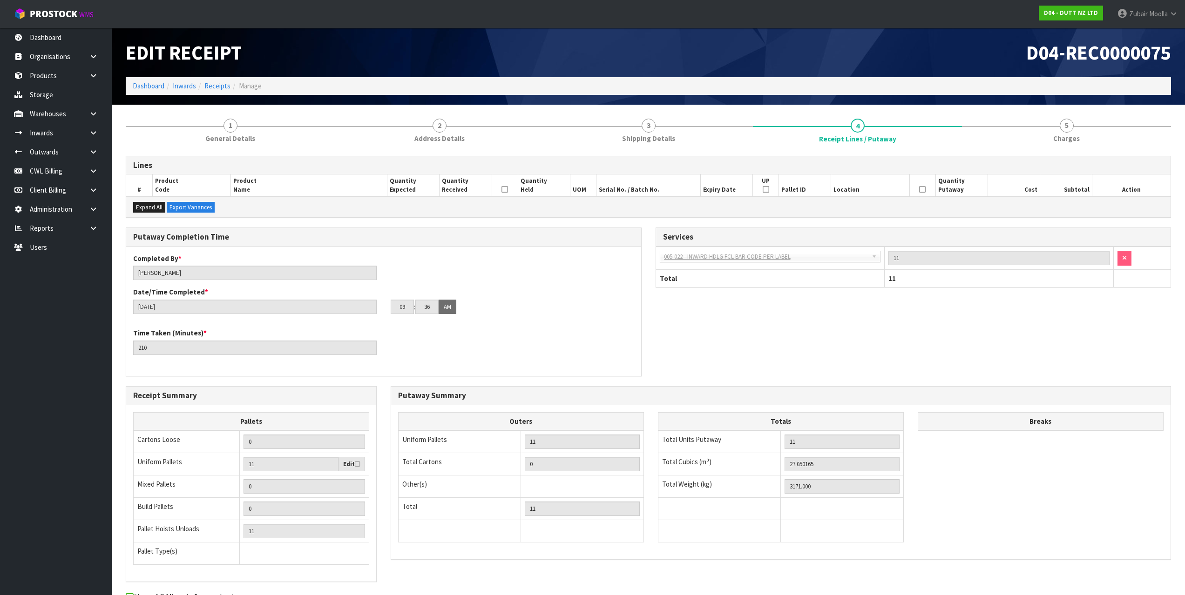
click at [867, 81] on ol "Dashboard Inwards Receipts Manage" at bounding box center [648, 85] width 1045 height 17
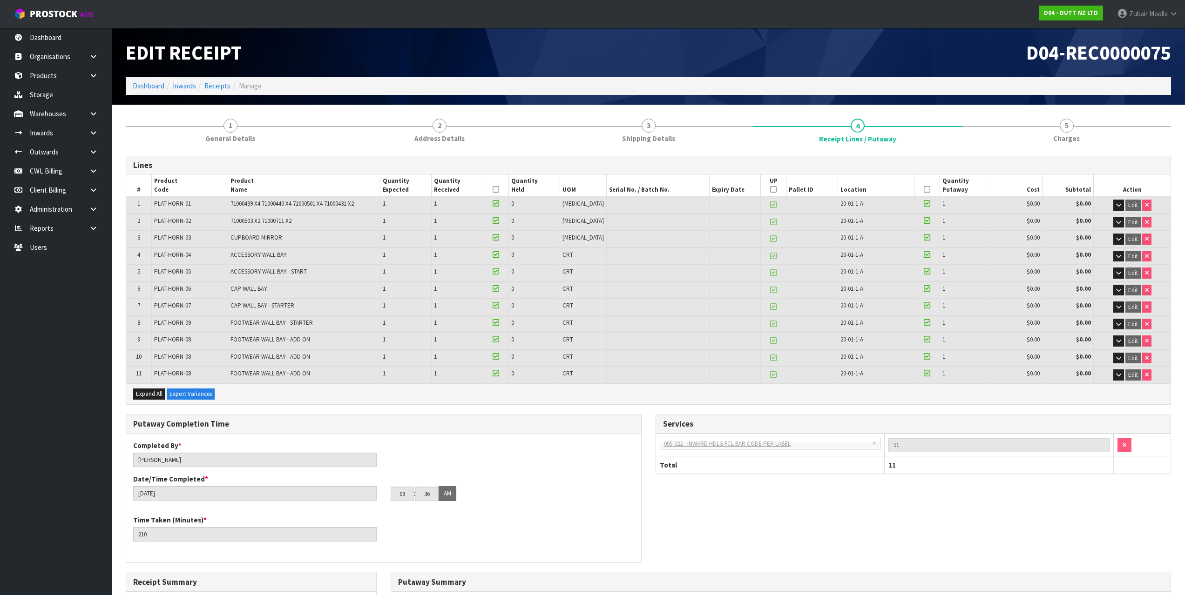
click at [867, 81] on ol "Dashboard Inwards Receipts Manage" at bounding box center [648, 85] width 1045 height 17
drag, startPoint x: 157, startPoint y: 206, endPoint x: 192, endPoint y: 208, distance: 34.5
click at [192, 208] on td "PLAT-HORN-01" at bounding box center [190, 205] width 76 height 16
click at [106, 232] on link at bounding box center [97, 228] width 30 height 19
click at [78, 257] on link "Client" at bounding box center [56, 247] width 112 height 19
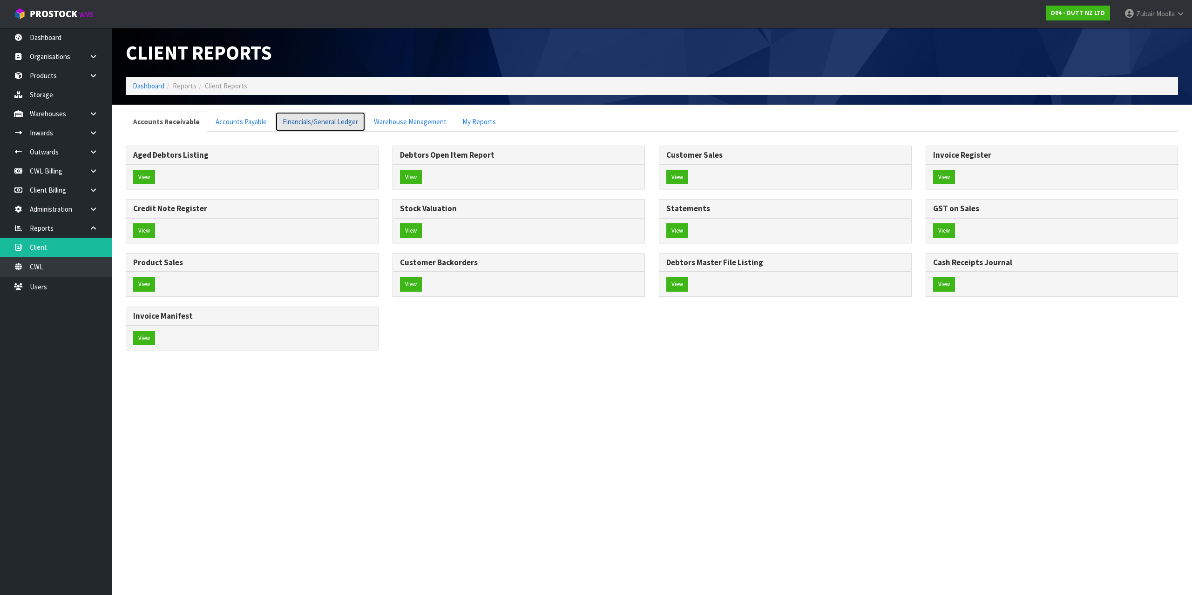
click at [334, 118] on link "Financials/General Ledger" at bounding box center [320, 122] width 90 height 20
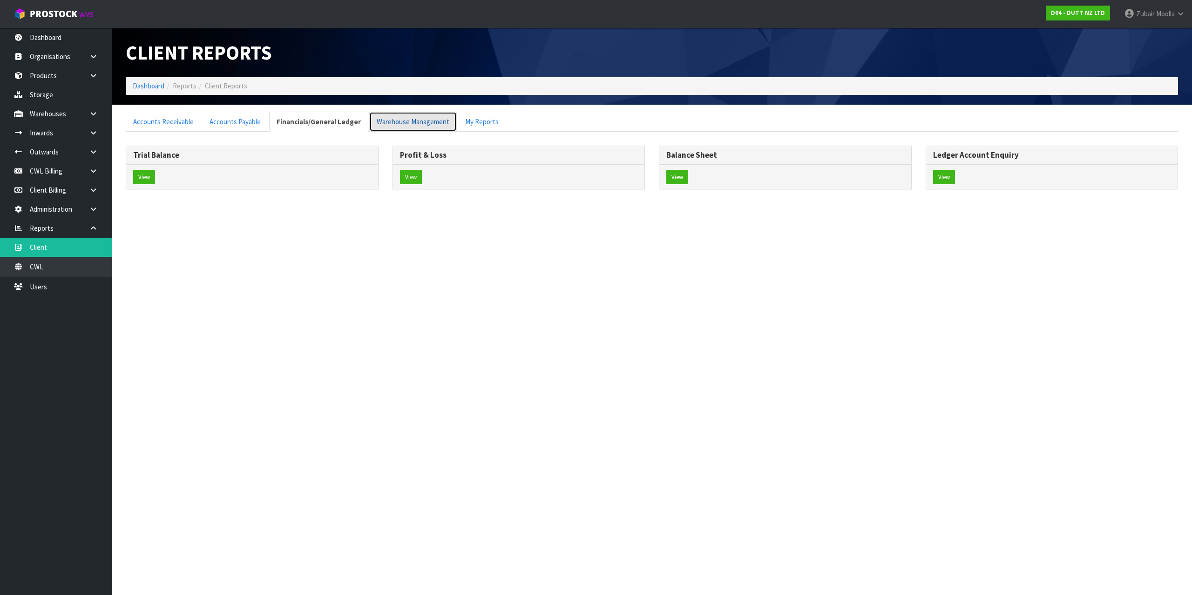
click at [446, 125] on link "Warehouse Management" at bounding box center [413, 122] width 88 height 20
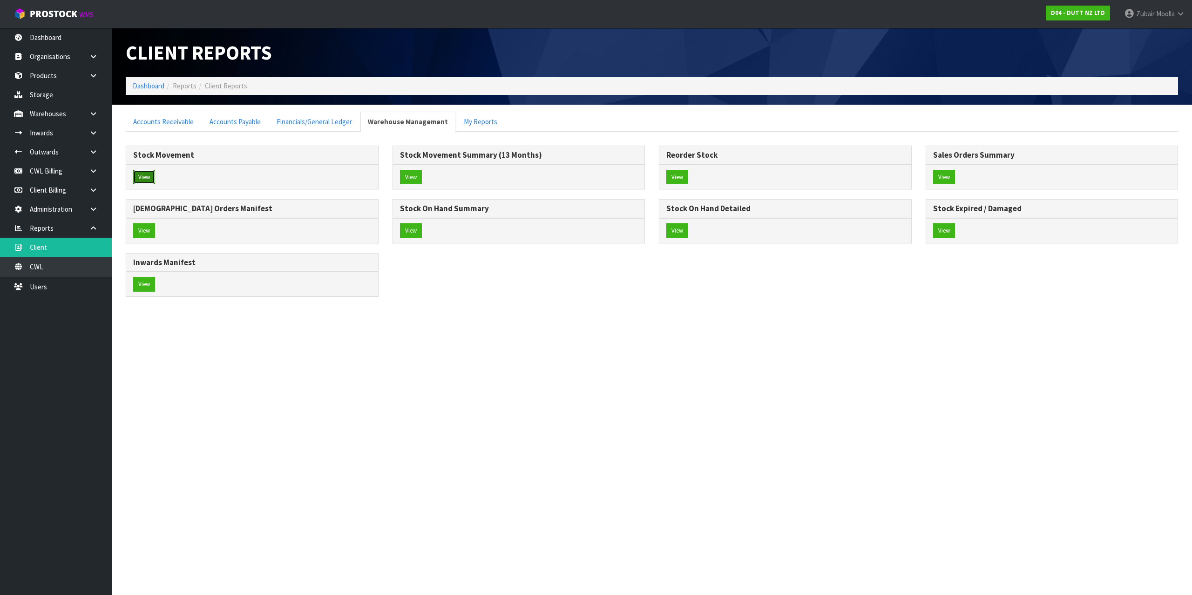
click at [137, 179] on button "View" at bounding box center [144, 177] width 22 height 15
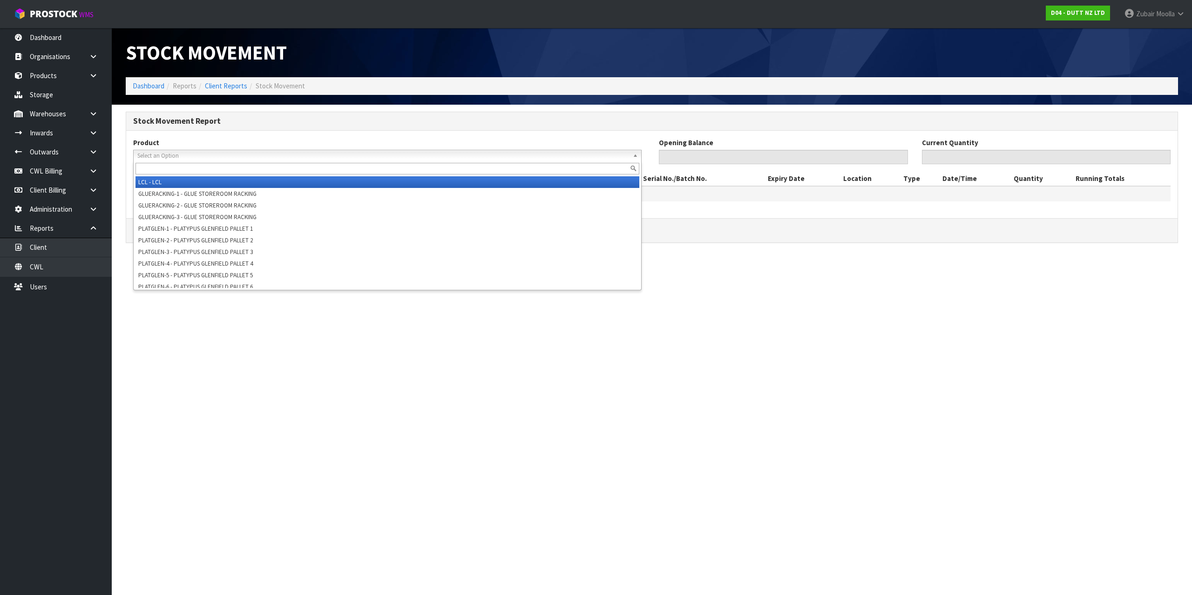
click at [185, 156] on span "Select an Option" at bounding box center [383, 155] width 492 height 11
paste input "PLAT-HORN-01"
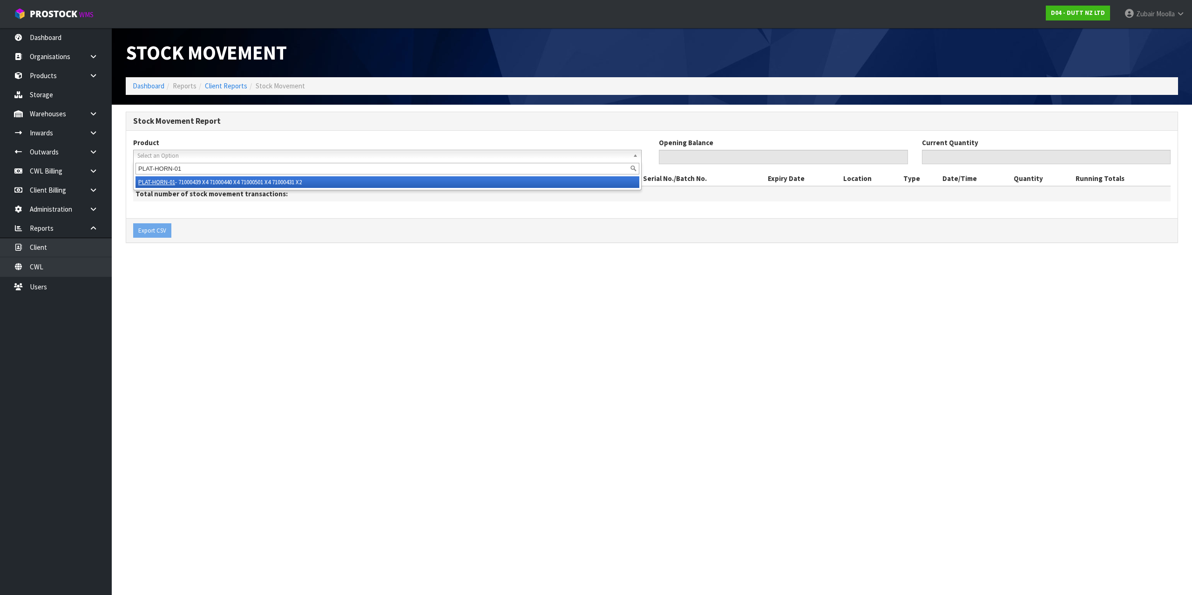
type input "PLAT-HORN-01"
click at [172, 182] on em "PLAT-HORN-01" at bounding box center [156, 182] width 37 height 8
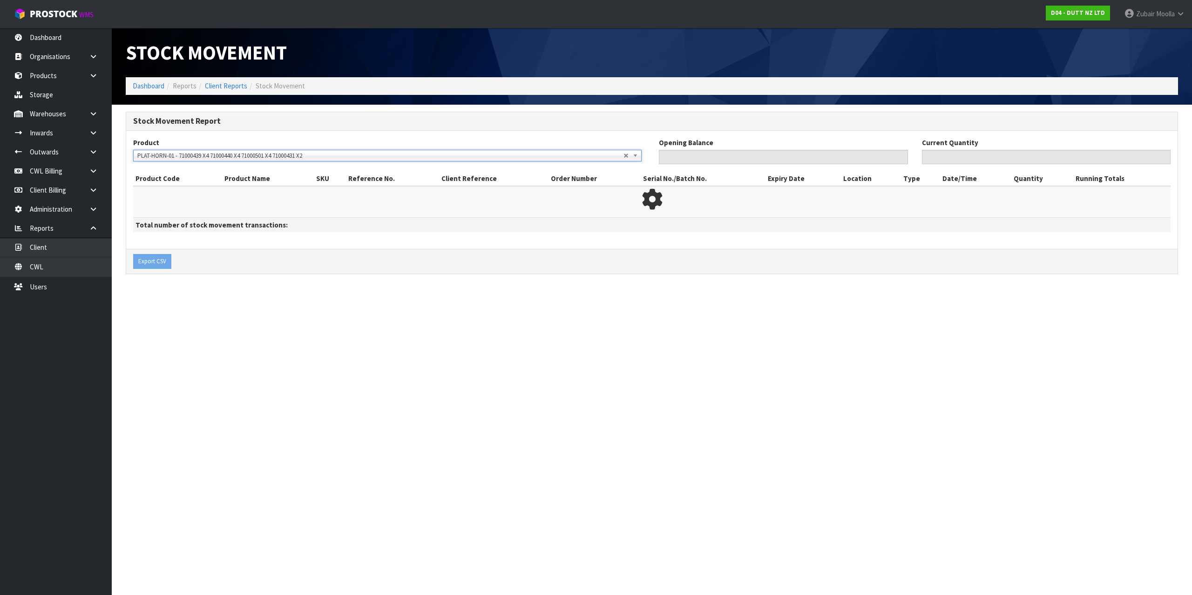
type input "0"
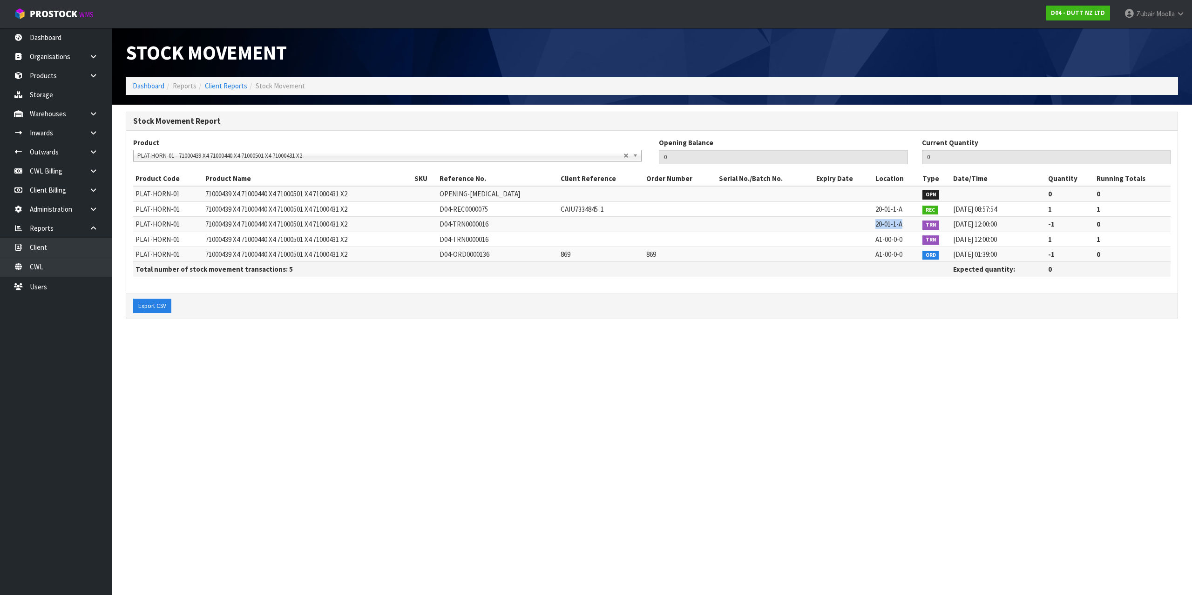
drag, startPoint x: 875, startPoint y: 225, endPoint x: 908, endPoint y: 226, distance: 33.1
click at [908, 226] on td "20-01-1-A" at bounding box center [896, 224] width 47 height 15
copy span "20-01-1-A"
click at [708, 502] on section "Stock Movement Dashboard Reports Client Reports Stock Movement Stock Movement R…" at bounding box center [596, 297] width 1192 height 595
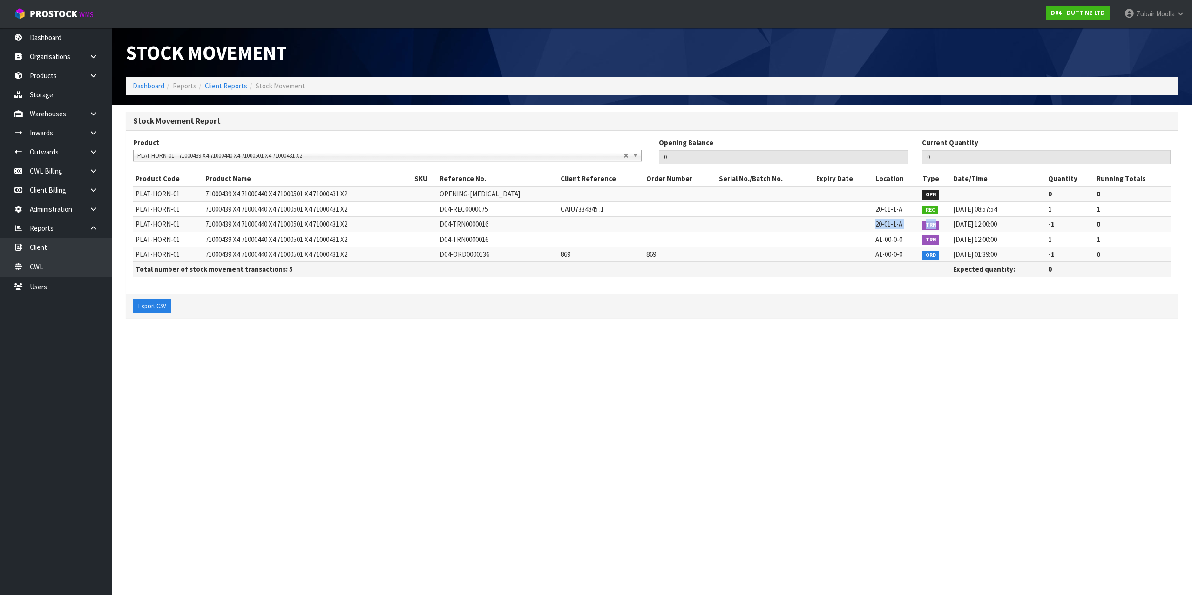
drag, startPoint x: 866, startPoint y: 224, endPoint x: 932, endPoint y: 228, distance: 65.3
click at [932, 228] on tr "PLAT-HORN-01 71000439 X4 71000440 X4 71000501 X4 71000431 X2 D04-TRN0000016 20-…" at bounding box center [651, 224] width 1037 height 15
copy tr "20-01-1-A TRN"
click at [887, 218] on td "20-01-1-A" at bounding box center [896, 224] width 47 height 15
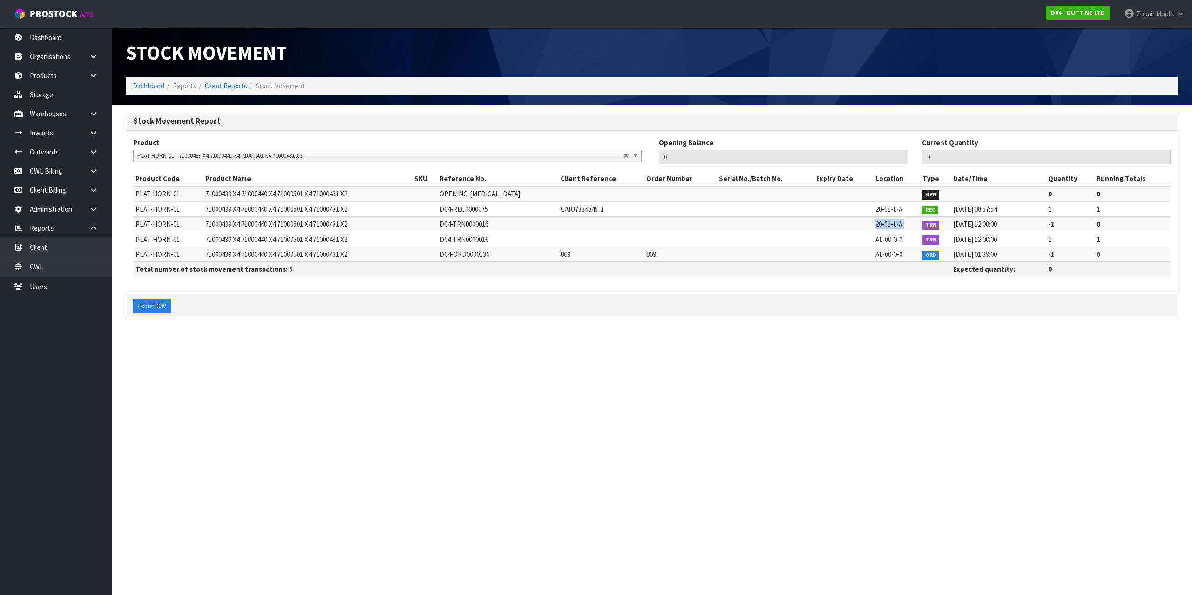
click at [887, 218] on td "20-01-1-A" at bounding box center [896, 224] width 47 height 15
click at [753, 431] on section "Stock Movement Dashboard Reports Client Reports Stock Movement Stock Movement R…" at bounding box center [596, 297] width 1192 height 595
drag, startPoint x: 695, startPoint y: 513, endPoint x: 199, endPoint y: 477, distance: 497.1
click at [62, 85] on link "Storage" at bounding box center [56, 94] width 112 height 19
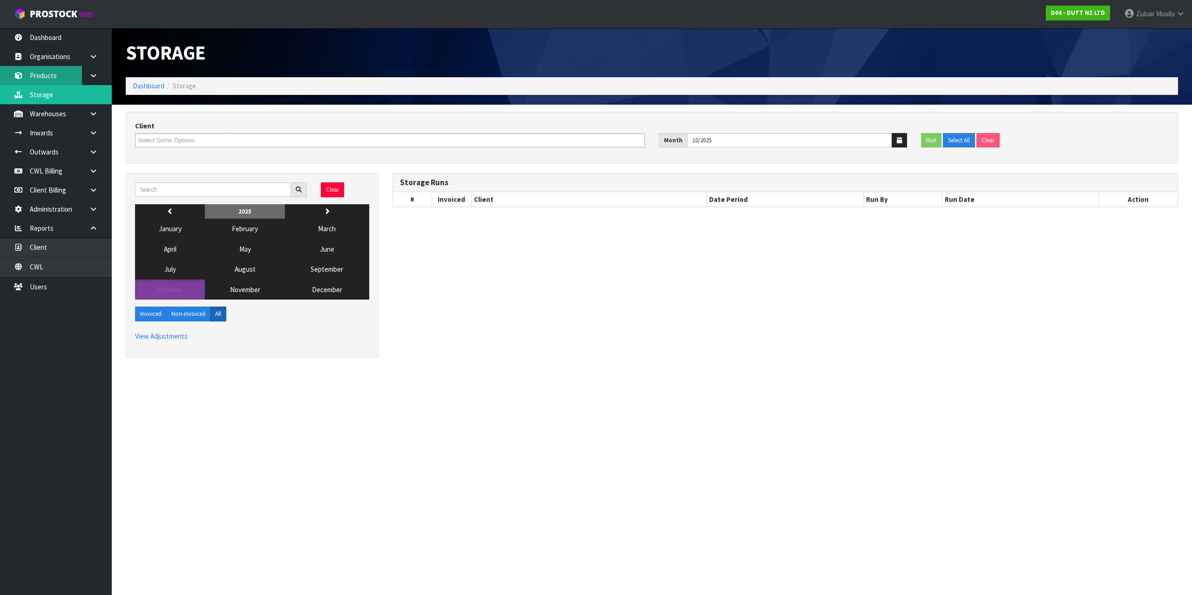
click at [56, 79] on link "Products" at bounding box center [56, 75] width 112 height 19
click at [46, 142] on link "Inwards" at bounding box center [56, 132] width 112 height 19
click at [403, 88] on ol "Dashboard Storage" at bounding box center [652, 85] width 1052 height 17
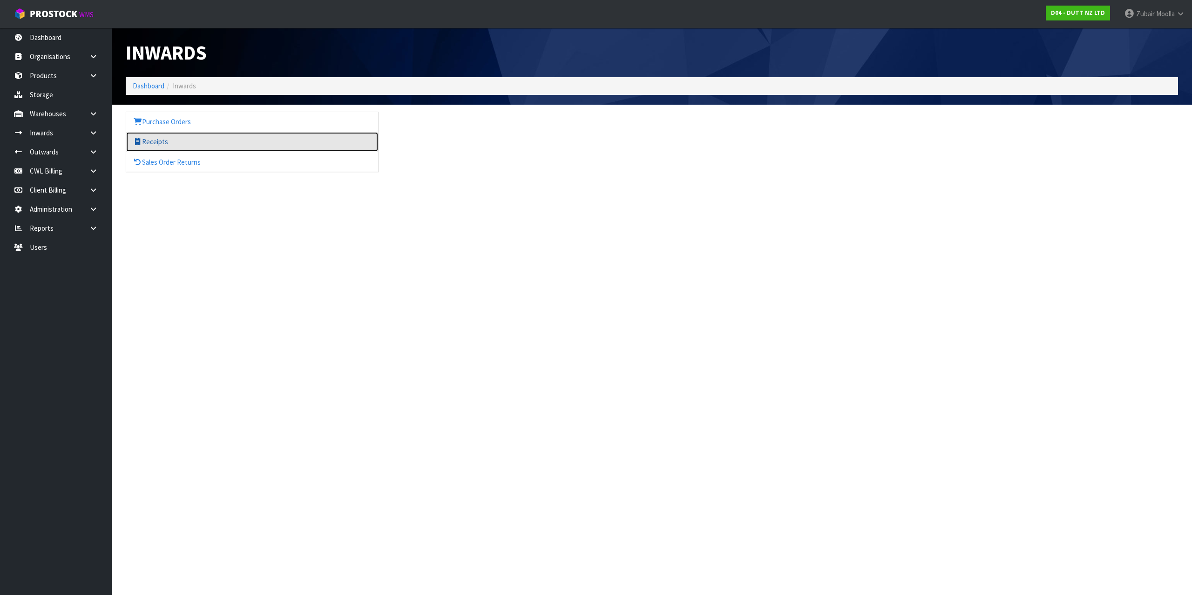
click at [161, 146] on link "Receipts" at bounding box center [252, 141] width 252 height 19
drag, startPoint x: 767, startPoint y: 243, endPoint x: 776, endPoint y: 245, distance: 8.6
click at [776, 245] on section "Inwards Dashboard Inwards Purchase Orders Receipts Sales Order Returns" at bounding box center [596, 297] width 1192 height 595
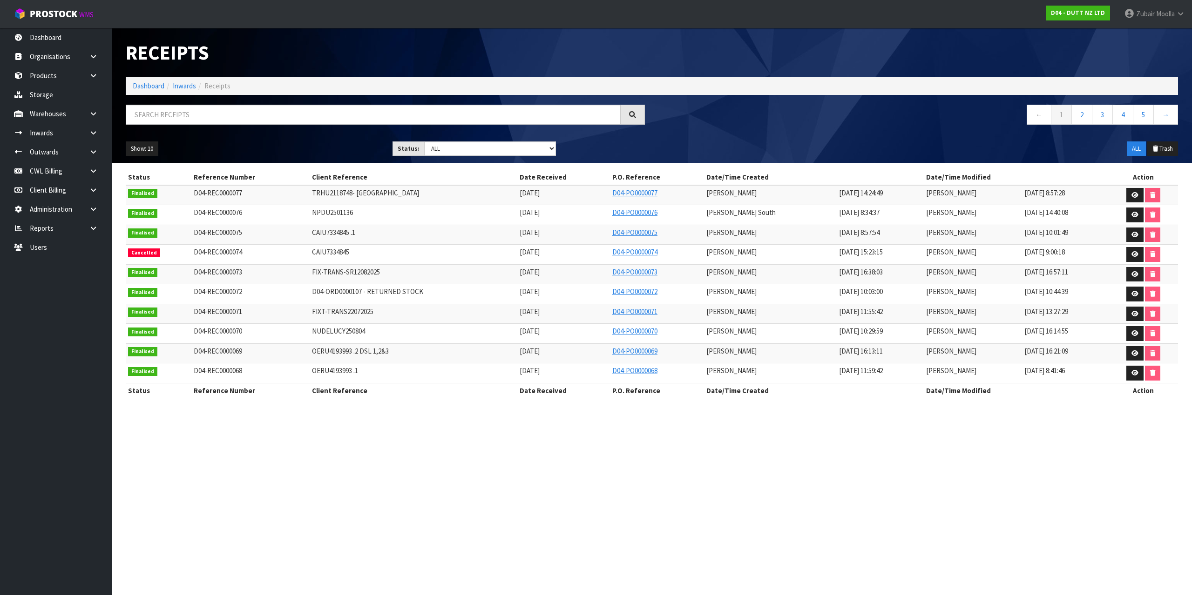
drag, startPoint x: 649, startPoint y: 452, endPoint x: 649, endPoint y: 445, distance: 6.5
click at [649, 452] on section "Receipts Import Receipts Drop file here to import csv template Dashboard Inward…" at bounding box center [596, 297] width 1192 height 595
drag, startPoint x: 289, startPoint y: 232, endPoint x: 351, endPoint y: 232, distance: 62.4
click at [351, 232] on tr "Finalised D04-REC0000075 CAIU7334845 .1 [DATE] D04-PO0000075 [PERSON_NAME] [DAT…" at bounding box center [652, 235] width 1052 height 20
click at [1128, 232] on link at bounding box center [1134, 235] width 17 height 15
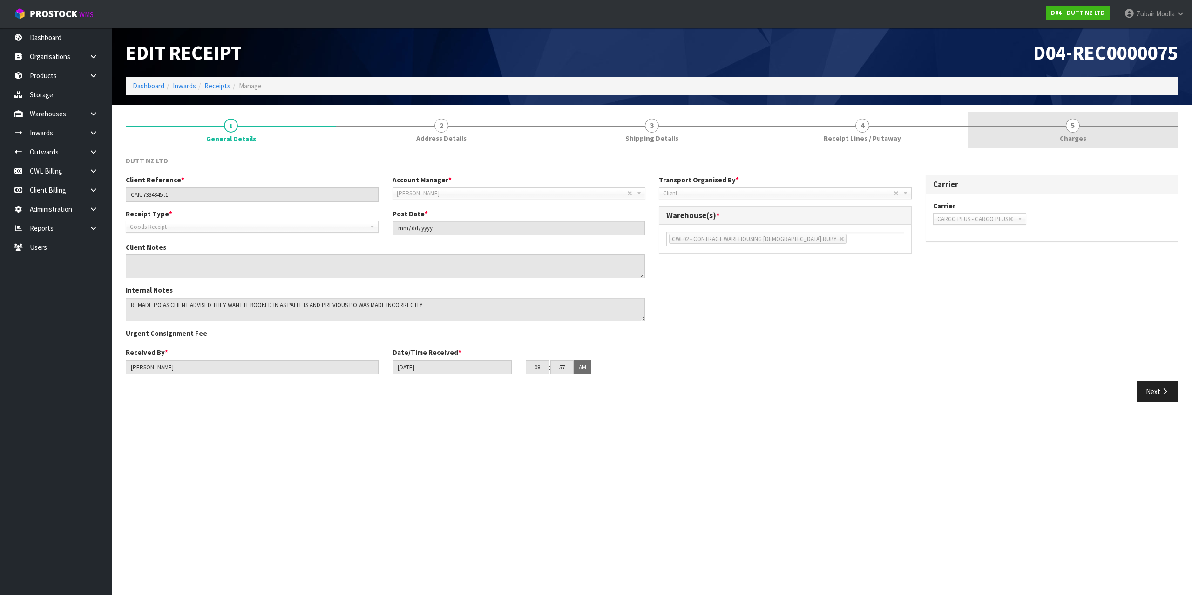
click at [1075, 139] on span "Charges" at bounding box center [1073, 139] width 27 height 10
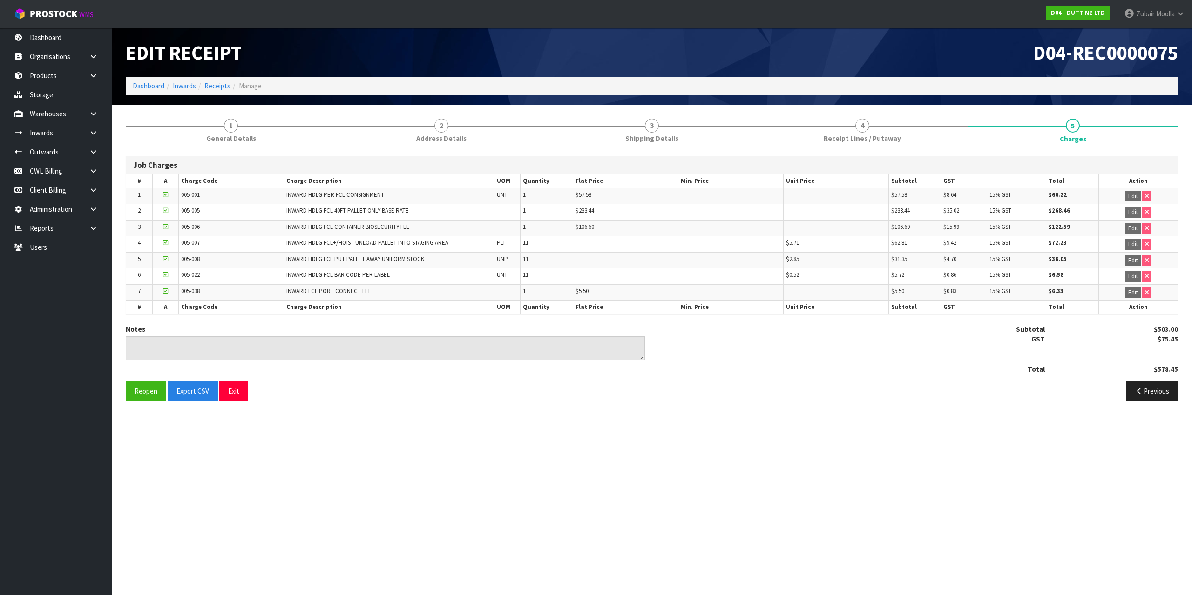
click at [1043, 322] on div "Job Charges # A Charge Code Charge Description UOM Quantity Flat Price Min. Pri…" at bounding box center [652, 282] width 1052 height 253
click at [849, 127] on link "4 Receipt Lines / Putaway" at bounding box center [862, 130] width 210 height 37
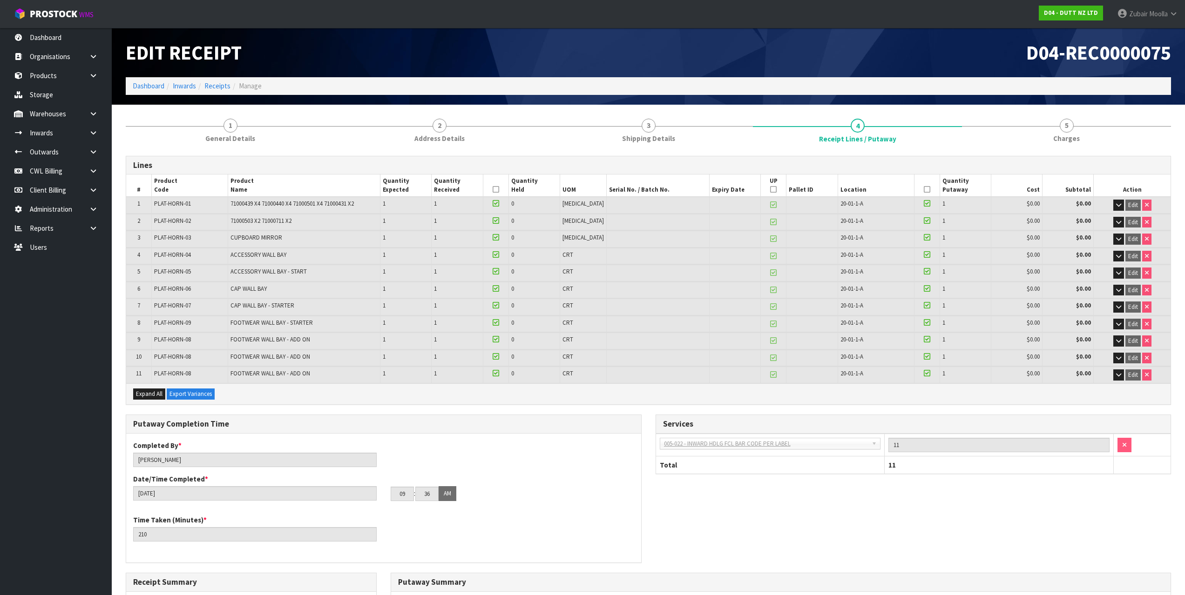
click at [162, 205] on span "PLAT-HORN-01" at bounding box center [172, 204] width 37 height 8
drag, startPoint x: 162, startPoint y: 205, endPoint x: 176, endPoint y: 203, distance: 13.6
click at [176, 203] on span "PLAT-HORN-01" at bounding box center [172, 204] width 37 height 8
copy span "PLAT-HORN"
click at [441, 384] on div "Expand All Export Variances" at bounding box center [648, 394] width 1044 height 21
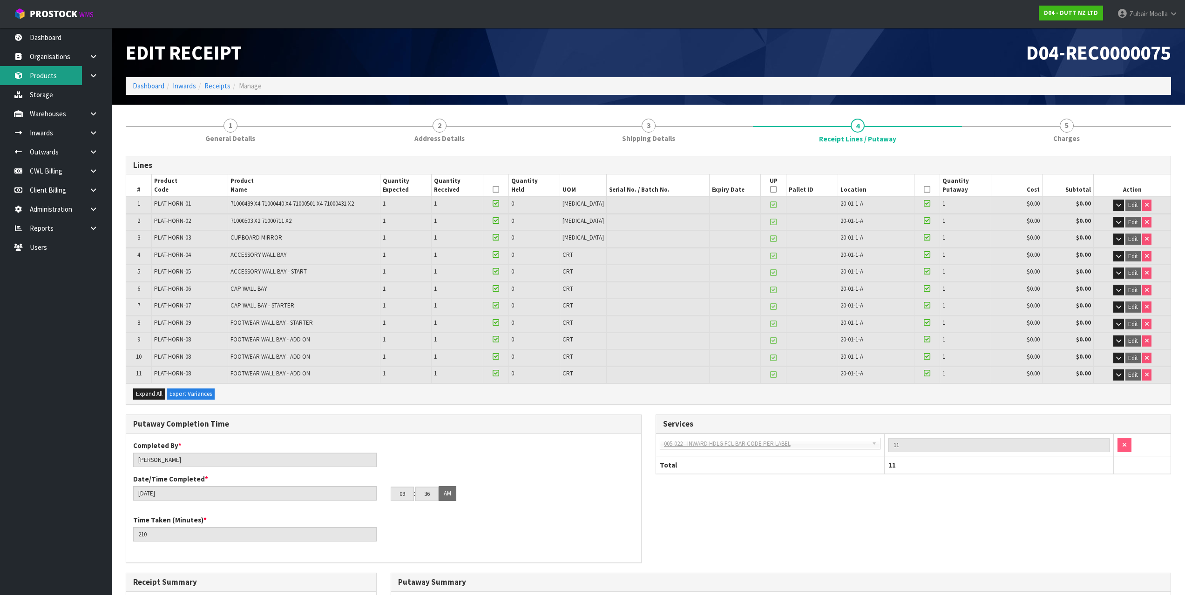
click at [41, 70] on link "Products" at bounding box center [56, 75] width 112 height 19
click at [493, 49] on h1 "Edit Receipt" at bounding box center [384, 52] width 516 height 21
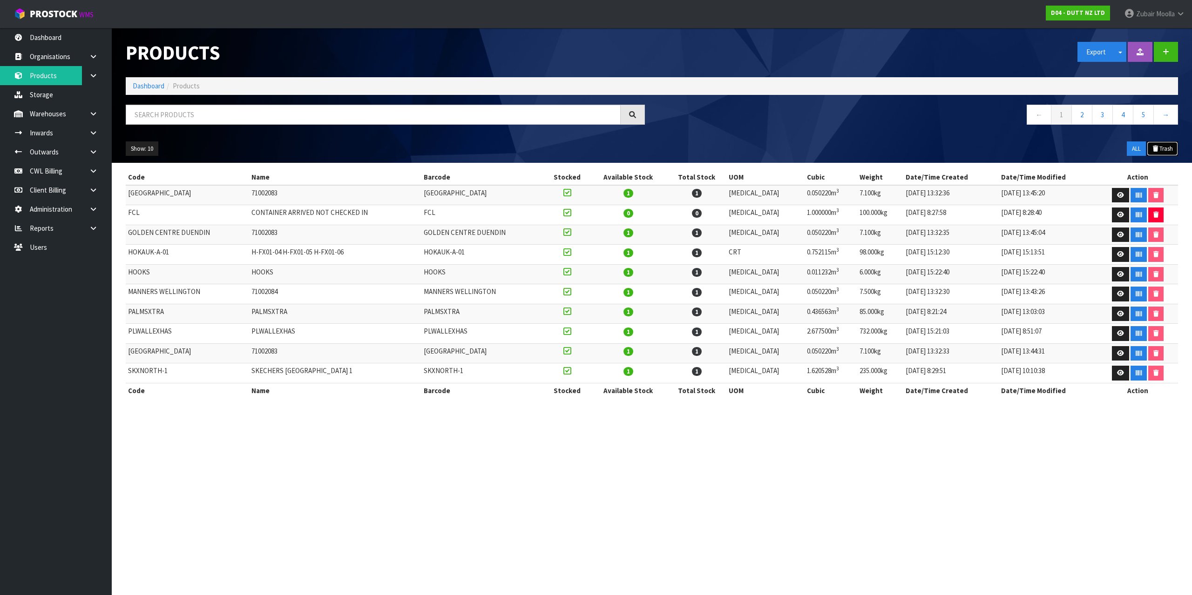
click at [1175, 147] on button "Trash" at bounding box center [1162, 149] width 31 height 15
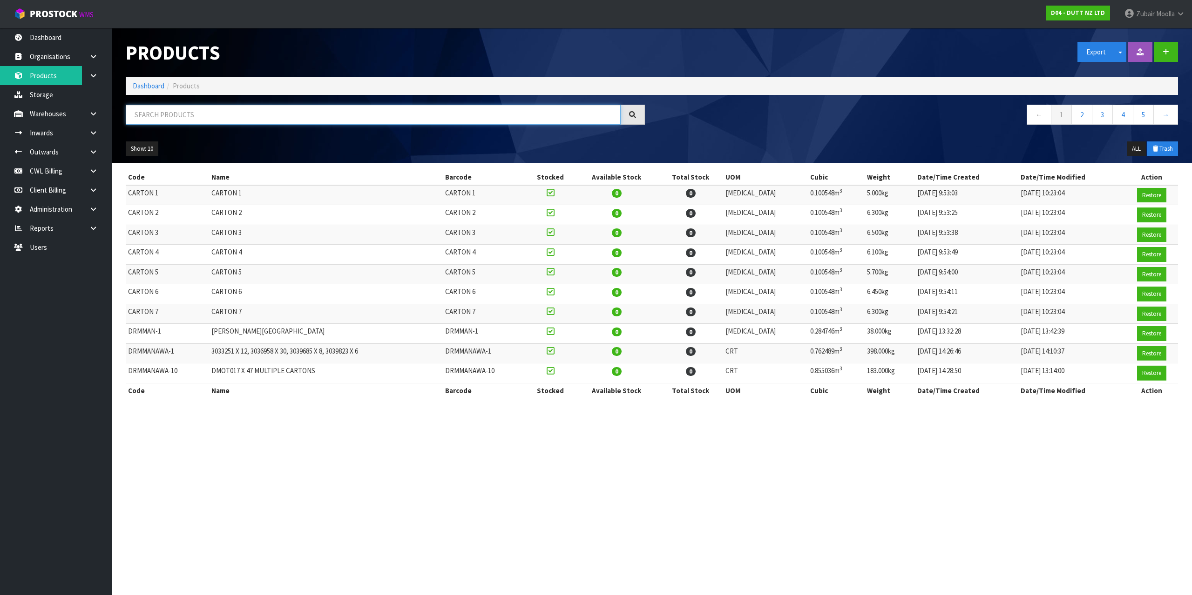
click at [203, 105] on input "text" at bounding box center [373, 115] width 495 height 20
paste input "PLAT-HORN"
click at [788, 82] on ol "Dashboard Products" at bounding box center [652, 85] width 1052 height 17
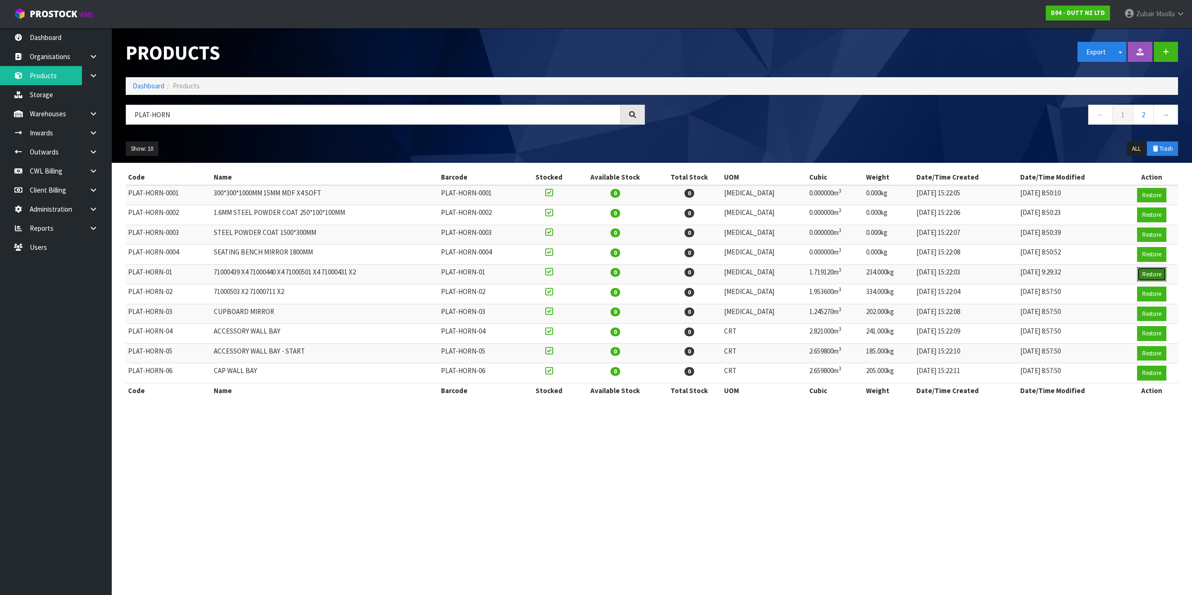
click at [1150, 271] on button "Restore" at bounding box center [1151, 274] width 29 height 15
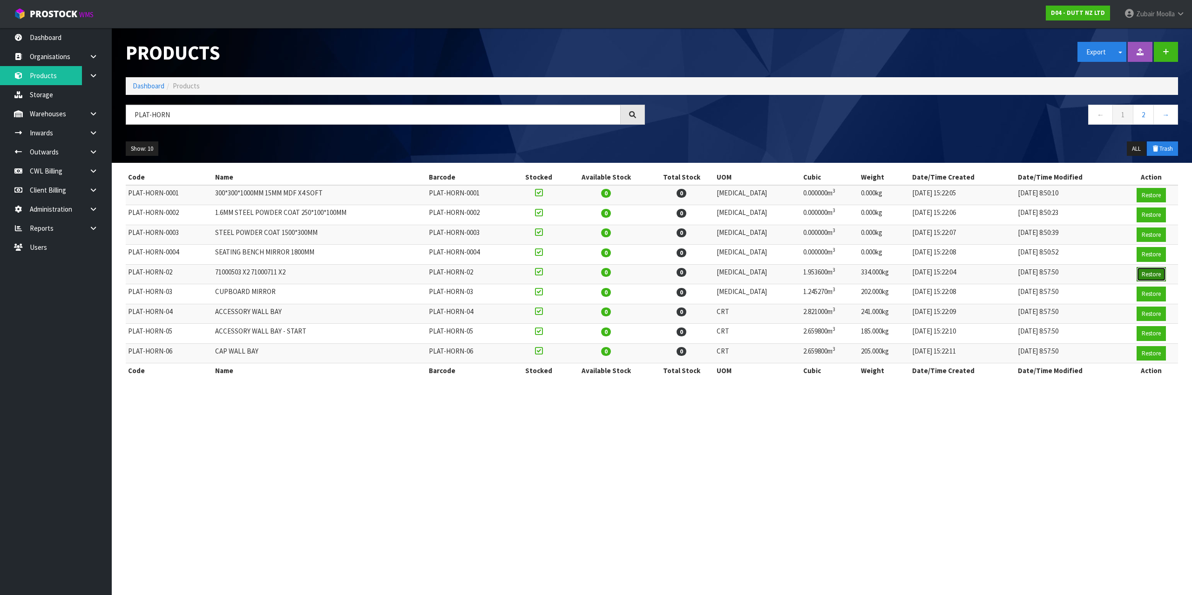
click at [1151, 278] on button "Restore" at bounding box center [1150, 274] width 29 height 15
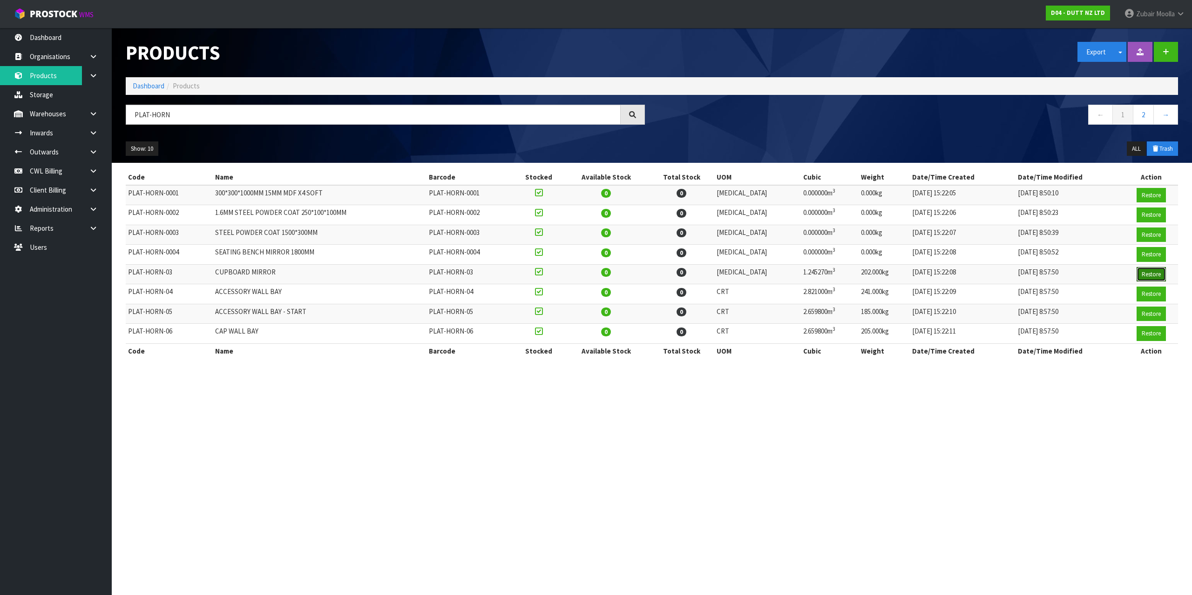
click at [1151, 278] on button "Restore" at bounding box center [1150, 274] width 29 height 15
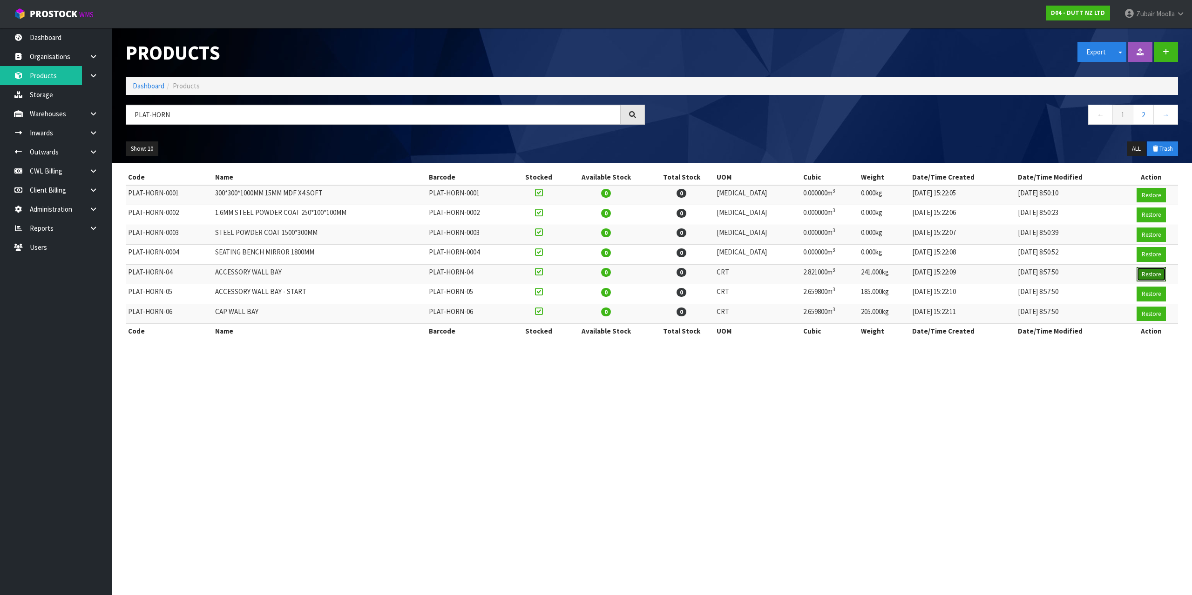
click at [1151, 278] on button "Restore" at bounding box center [1150, 274] width 29 height 15
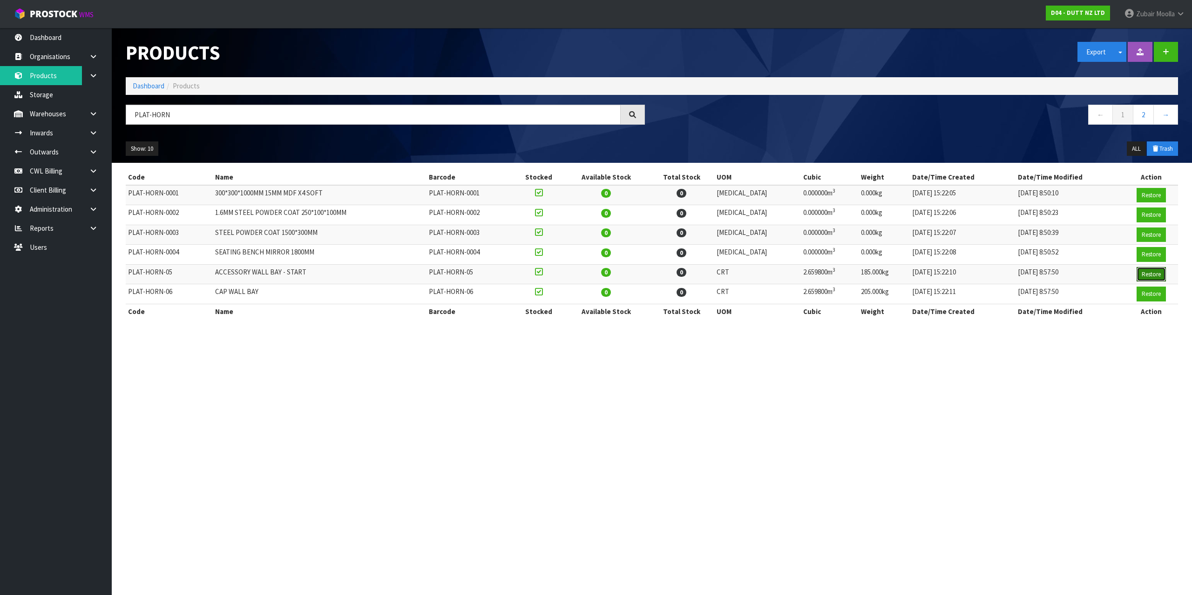
click at [1151, 278] on button "Restore" at bounding box center [1150, 274] width 29 height 15
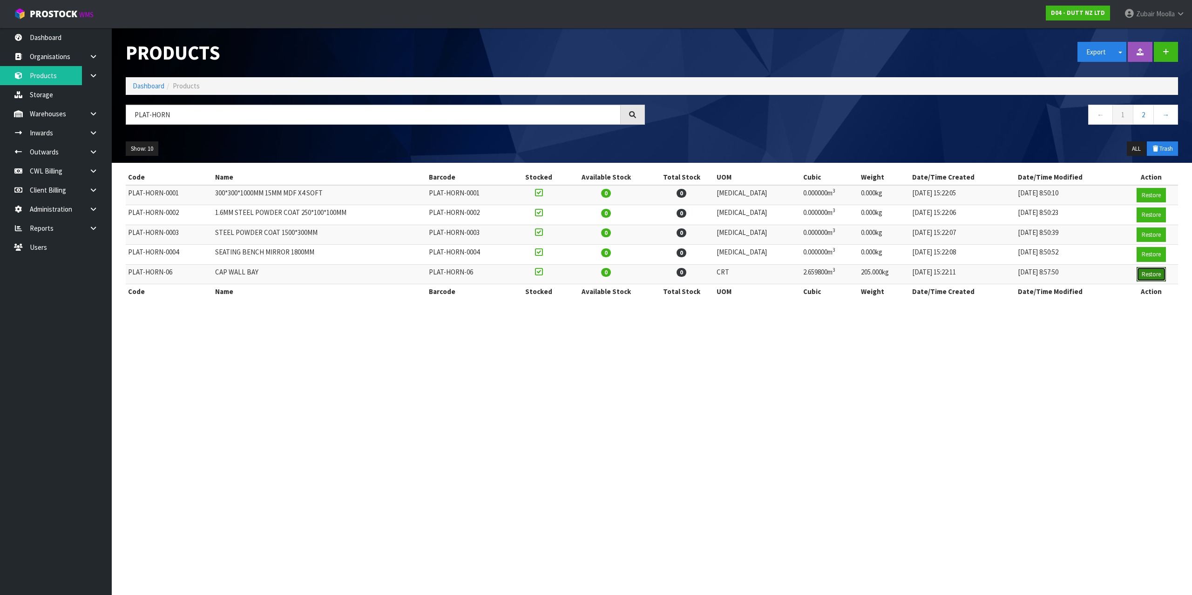
click at [1151, 278] on button "Restore" at bounding box center [1150, 274] width 29 height 15
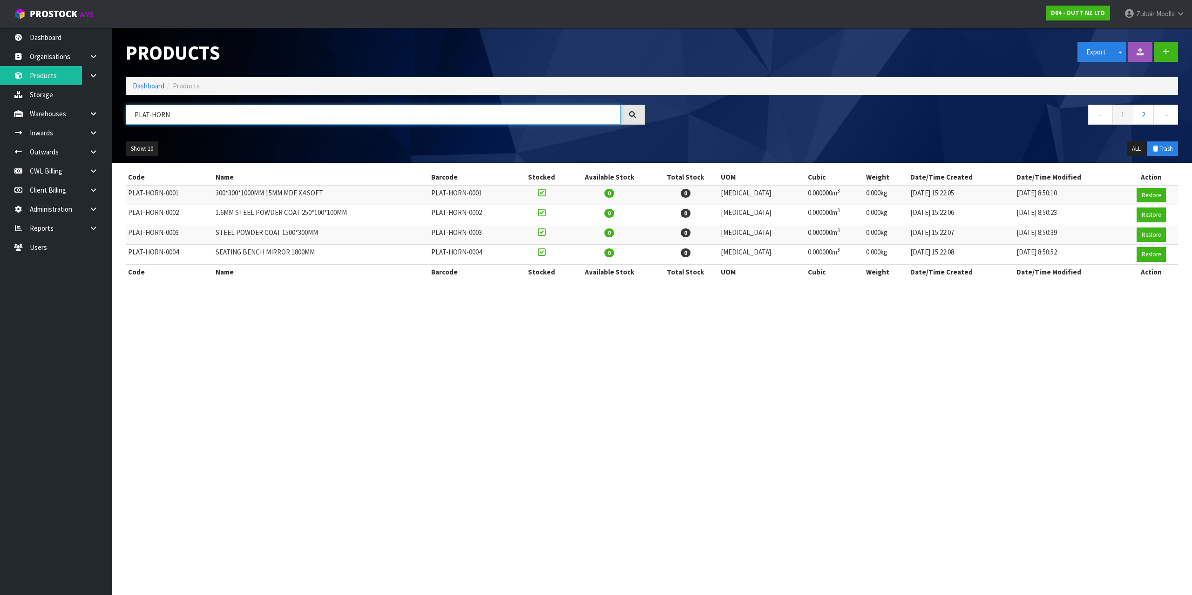
click at [250, 111] on input "PLAT-HORN" at bounding box center [373, 115] width 495 height 20
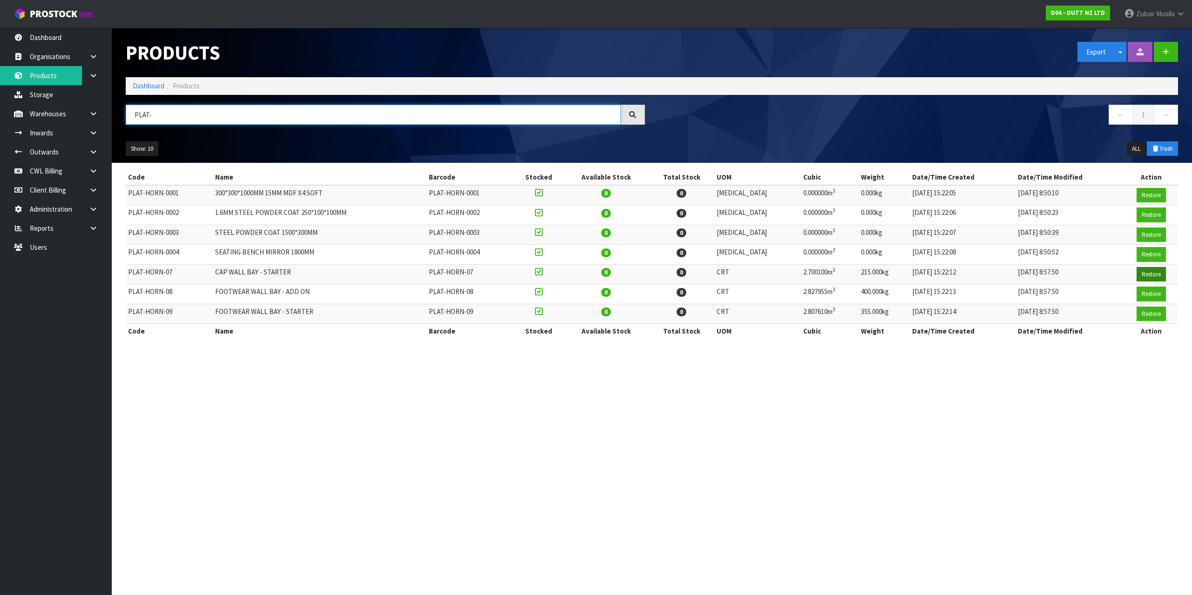
type input "PLAT-"
click at [1151, 277] on button "Restore" at bounding box center [1150, 274] width 29 height 15
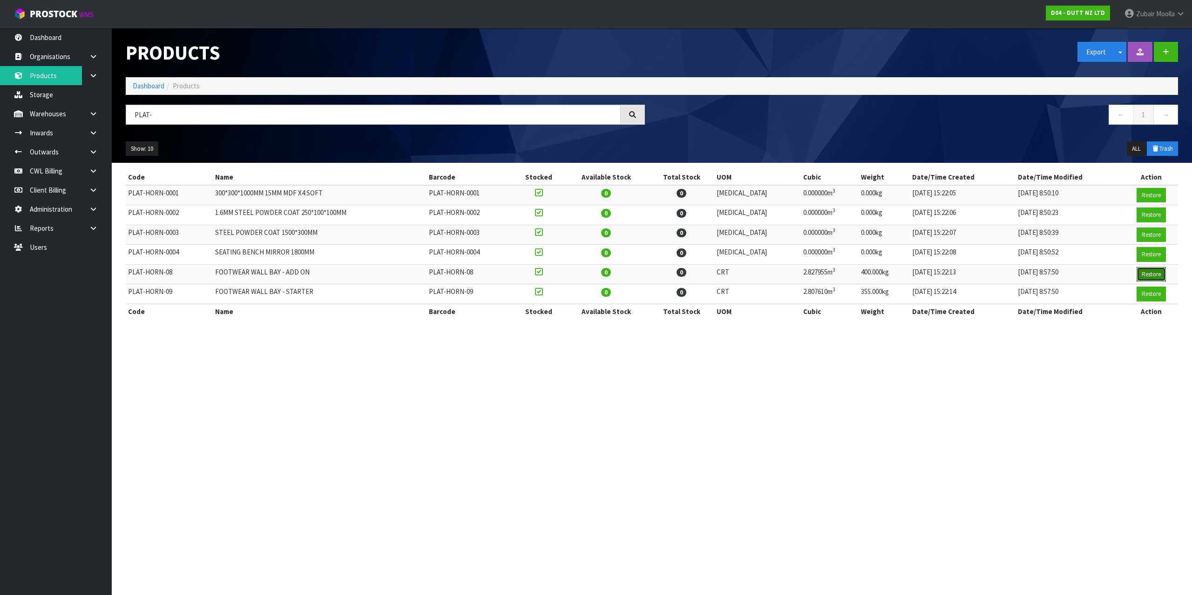
click at [1152, 276] on button "Restore" at bounding box center [1150, 274] width 29 height 15
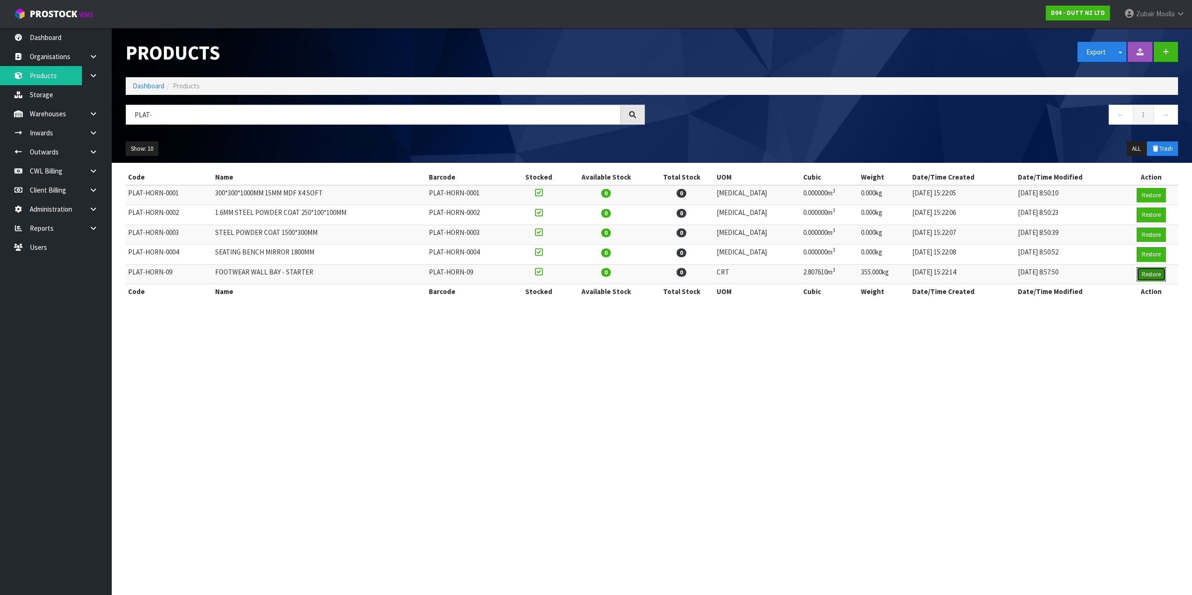
click at [1158, 276] on button "Restore" at bounding box center [1150, 274] width 29 height 15
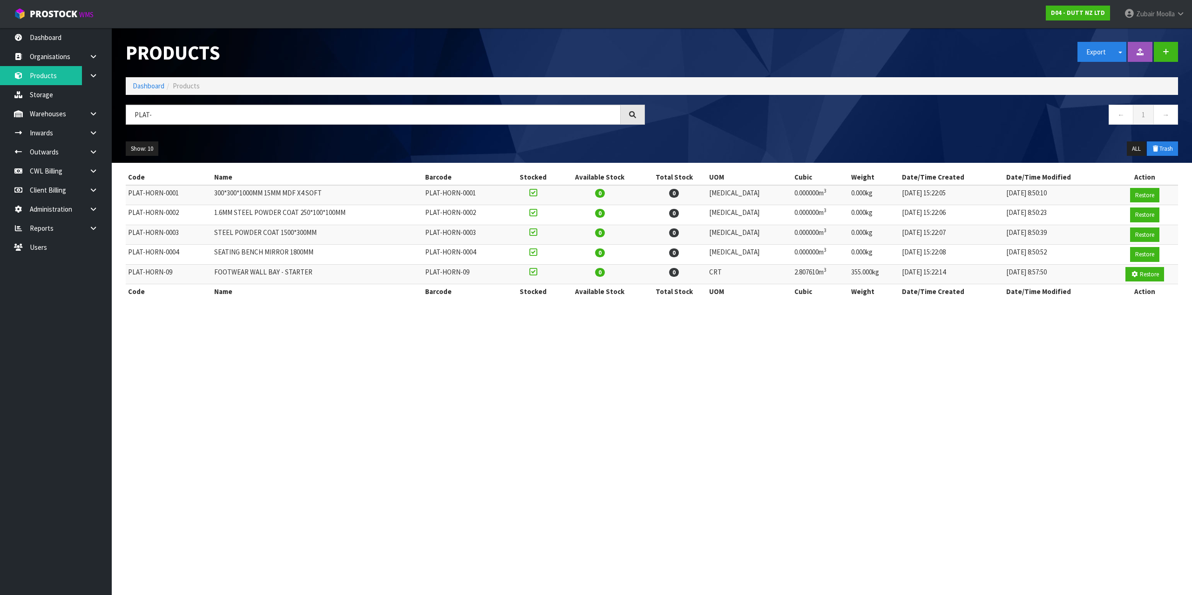
click at [1104, 419] on section "Products Export Split button! SOH Summary Measurements Dangerous Goods Import P…" at bounding box center [596, 297] width 1192 height 595
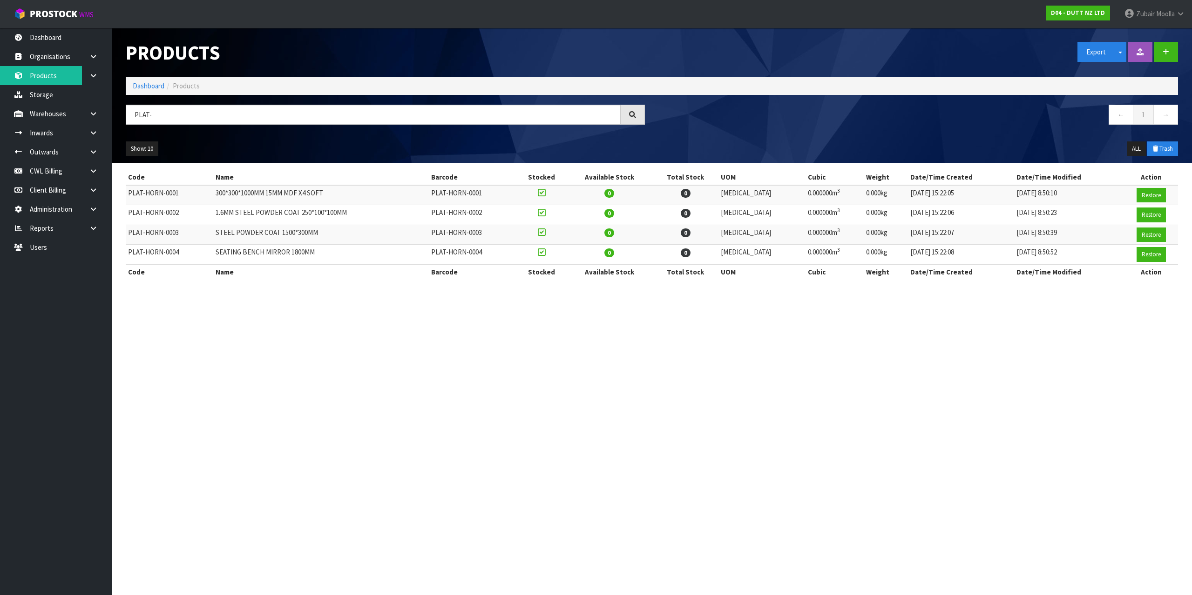
drag, startPoint x: 1102, startPoint y: 419, endPoint x: 677, endPoint y: 473, distance: 428.5
drag, startPoint x: 677, startPoint y: 473, endPoint x: 669, endPoint y: 456, distance: 19.8
click at [677, 473] on section "Products Export Split button! SOH Summary Measurements Dangerous Goods Import P…" at bounding box center [596, 297] width 1192 height 595
click at [60, 93] on link "Storage" at bounding box center [56, 94] width 112 height 19
click at [537, 76] on div "Products" at bounding box center [385, 52] width 533 height 49
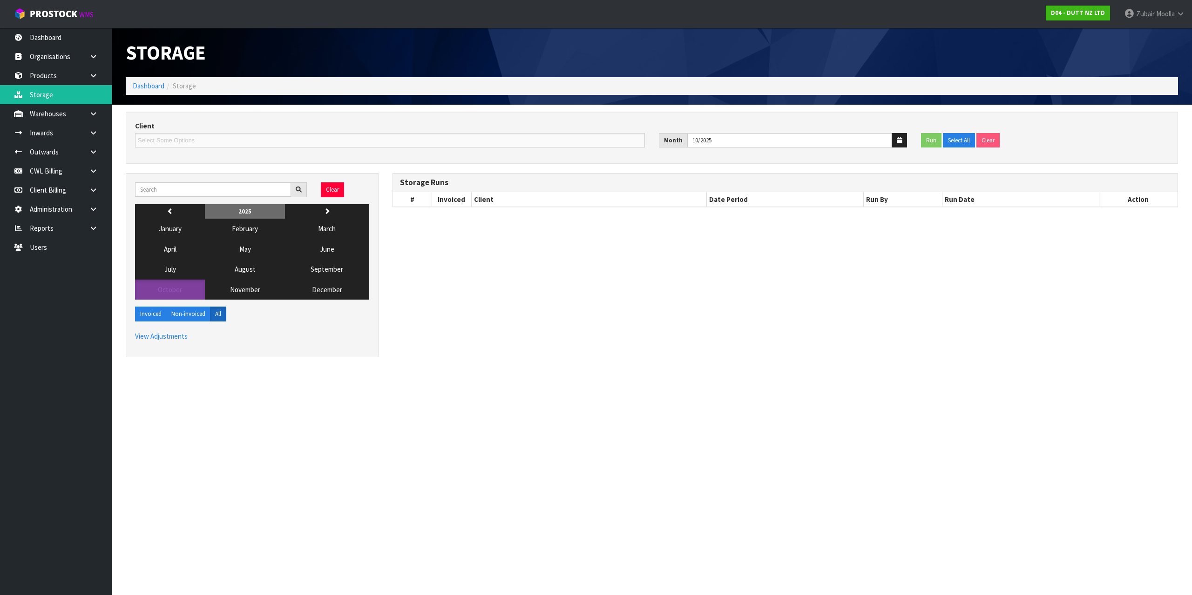
click at [531, 75] on div "Storage" at bounding box center [385, 52] width 533 height 49
click at [328, 262] on button "September" at bounding box center [327, 269] width 84 height 20
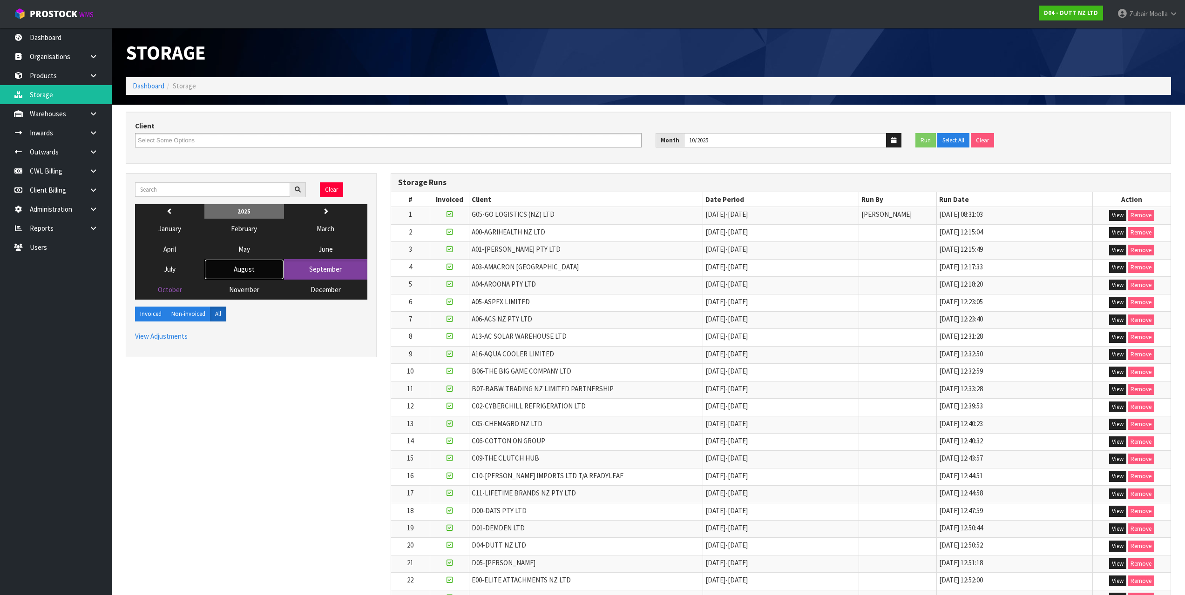
click at [262, 264] on button "August" at bounding box center [244, 269] width 80 height 20
click at [349, 270] on button "September" at bounding box center [325, 269] width 83 height 20
click at [168, 209] on icon "button" at bounding box center [170, 211] width 6 height 6
click at [188, 189] on input "text" at bounding box center [212, 190] width 155 height 14
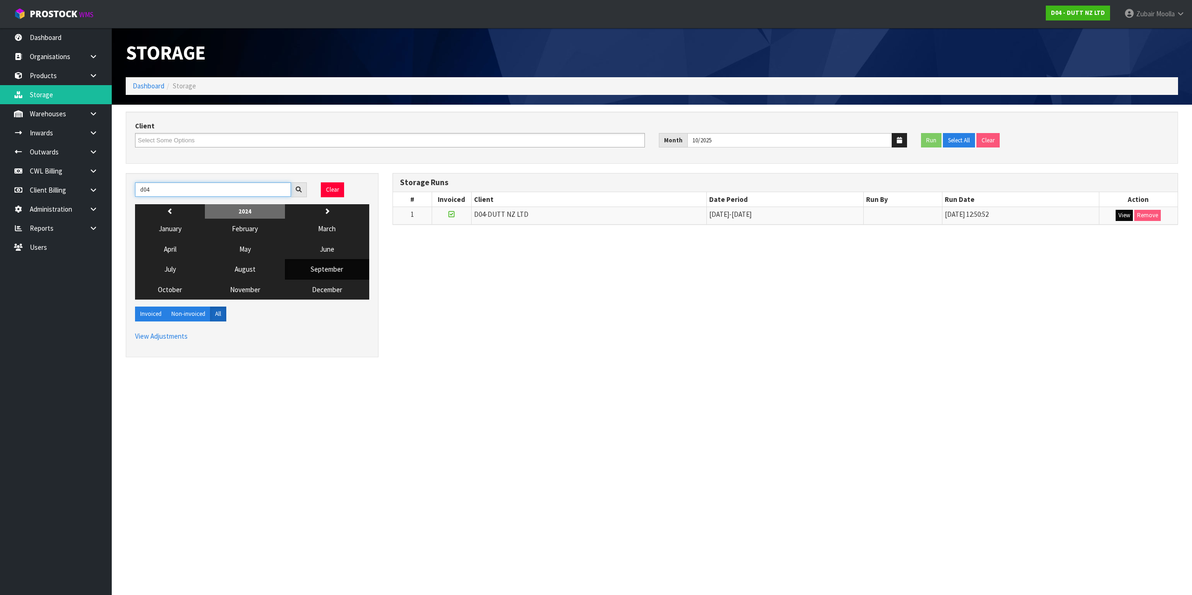
type input "d04"
click at [1124, 211] on button "View" at bounding box center [1123, 215] width 17 height 11
click at [1097, 365] on div "d04 Clear previous 2024 next January February March April May June July August …" at bounding box center [652, 270] width 1066 height 194
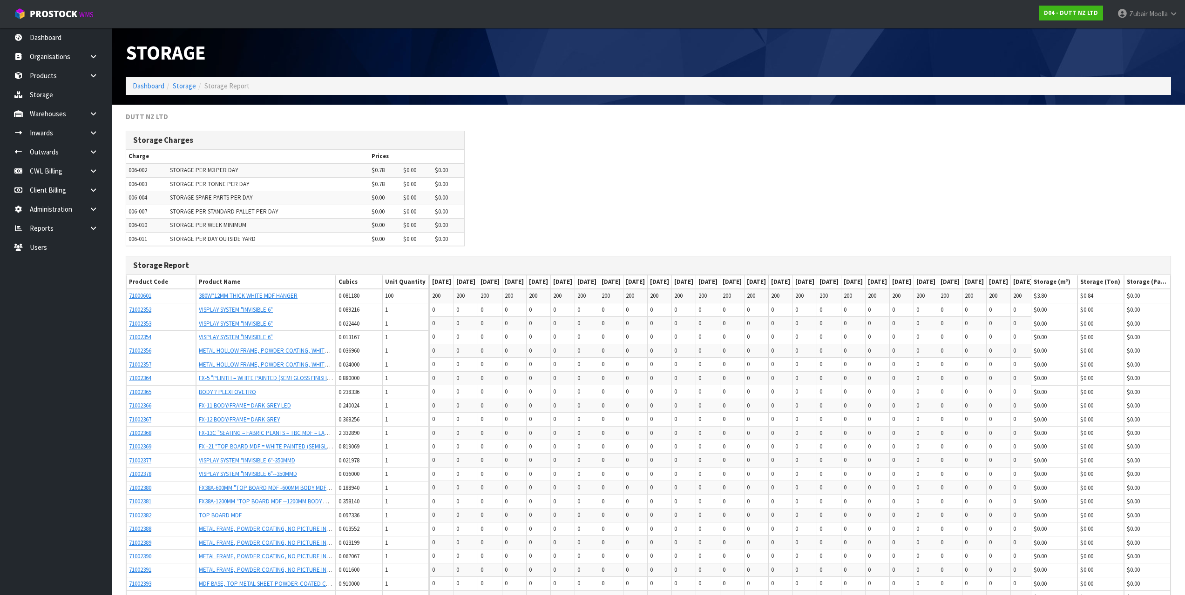
click at [527, 329] on td "0" at bounding box center [514, 324] width 24 height 14
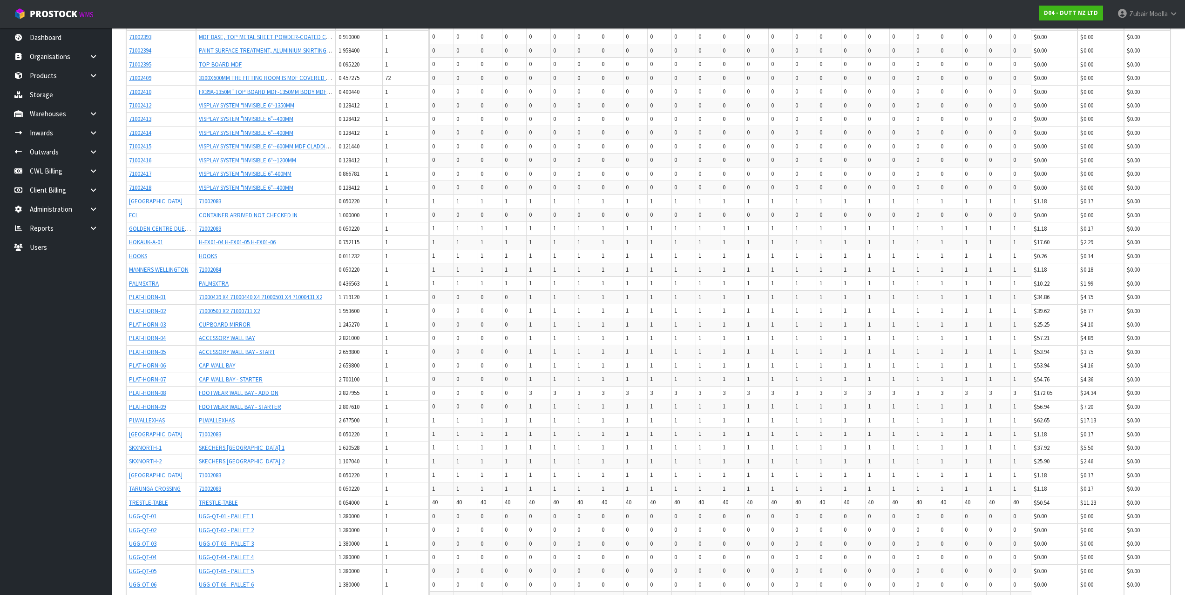
click at [507, 340] on span "0" at bounding box center [506, 338] width 3 height 8
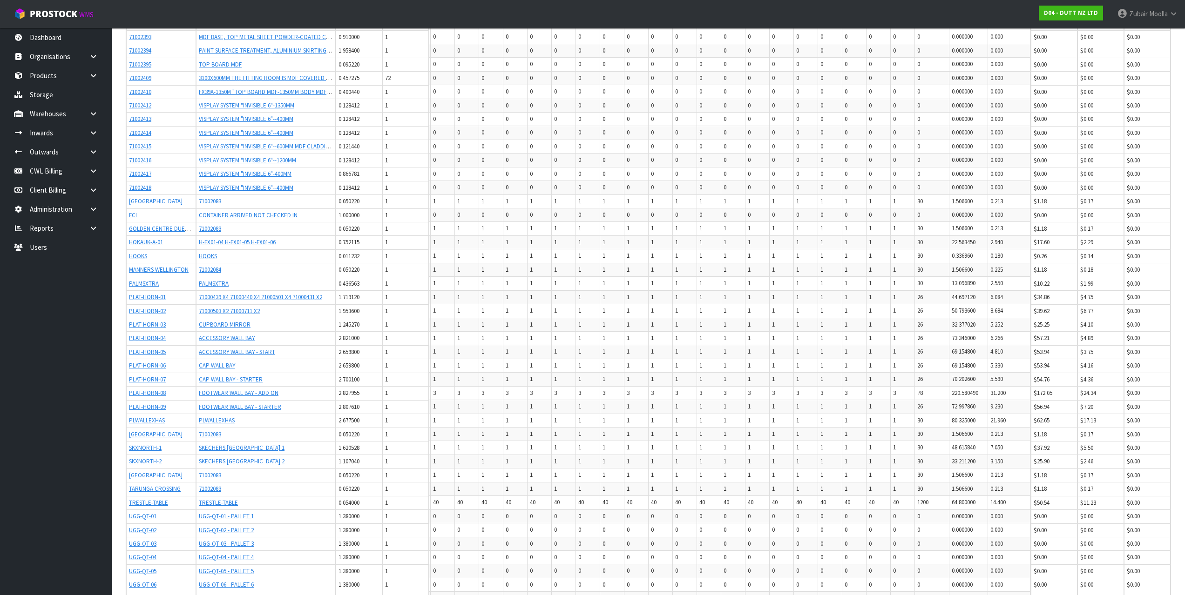
drag, startPoint x: 507, startPoint y: 290, endPoint x: 885, endPoint y: 302, distance: 377.3
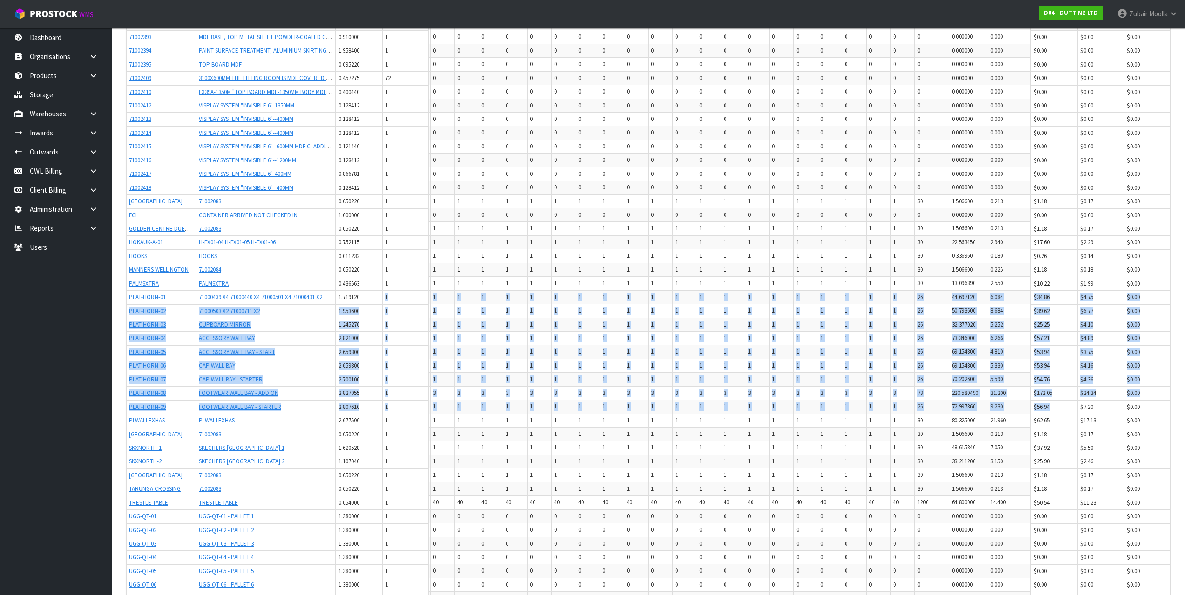
drag, startPoint x: 379, startPoint y: 297, endPoint x: 1057, endPoint y: 406, distance: 686.1
click at [1031, 406] on tbody "71000601 380W*12MM THICK WHITE MDF HANGER 0.081180 100 200 200 200 200 200 200 …" at bounding box center [609, 242] width 843 height 1000
click at [1057, 406] on td "$56.94" at bounding box center [1054, 407] width 47 height 14
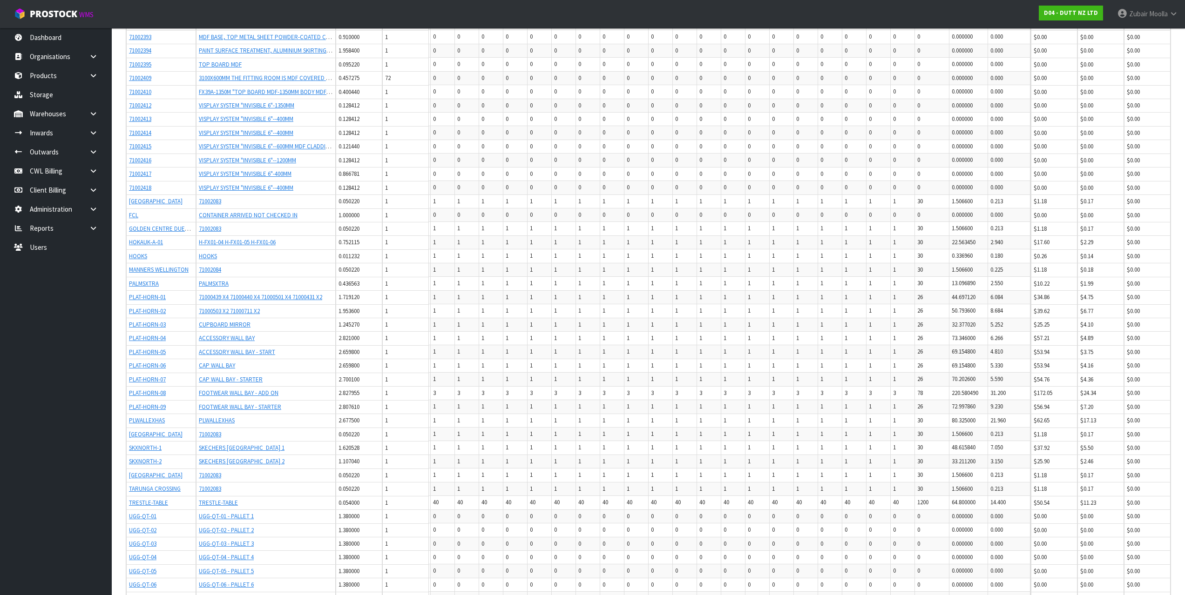
click at [1050, 407] on td "$56.94" at bounding box center [1054, 407] width 47 height 14
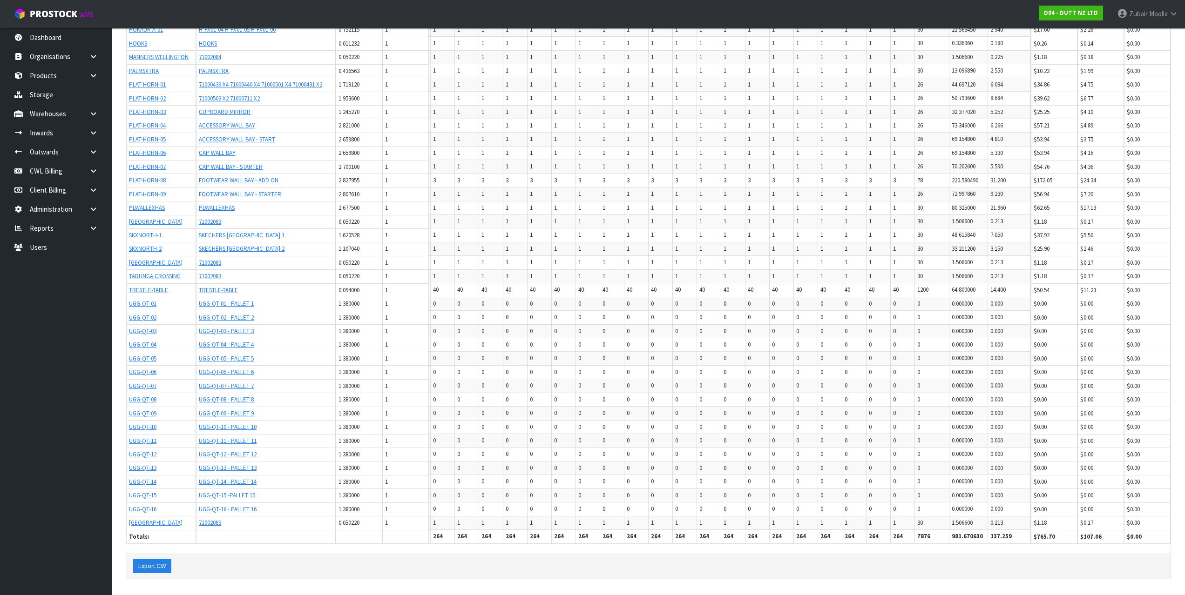
drag, startPoint x: 1043, startPoint y: 133, endPoint x: 982, endPoint y: 441, distance: 313.7
click at [982, 448] on td "0.000000" at bounding box center [968, 455] width 39 height 14
click at [1047, 554] on div "Export CSV" at bounding box center [648, 566] width 1044 height 25
click at [1046, 554] on div "Export CSV" at bounding box center [648, 566] width 1044 height 25
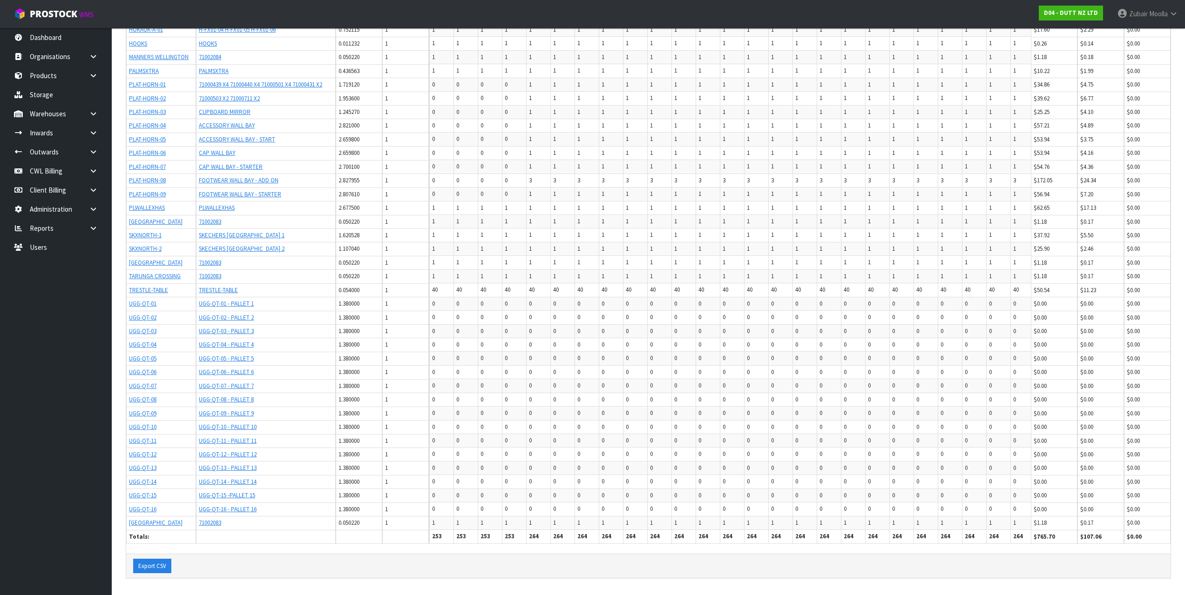
scroll to position [0, 0]
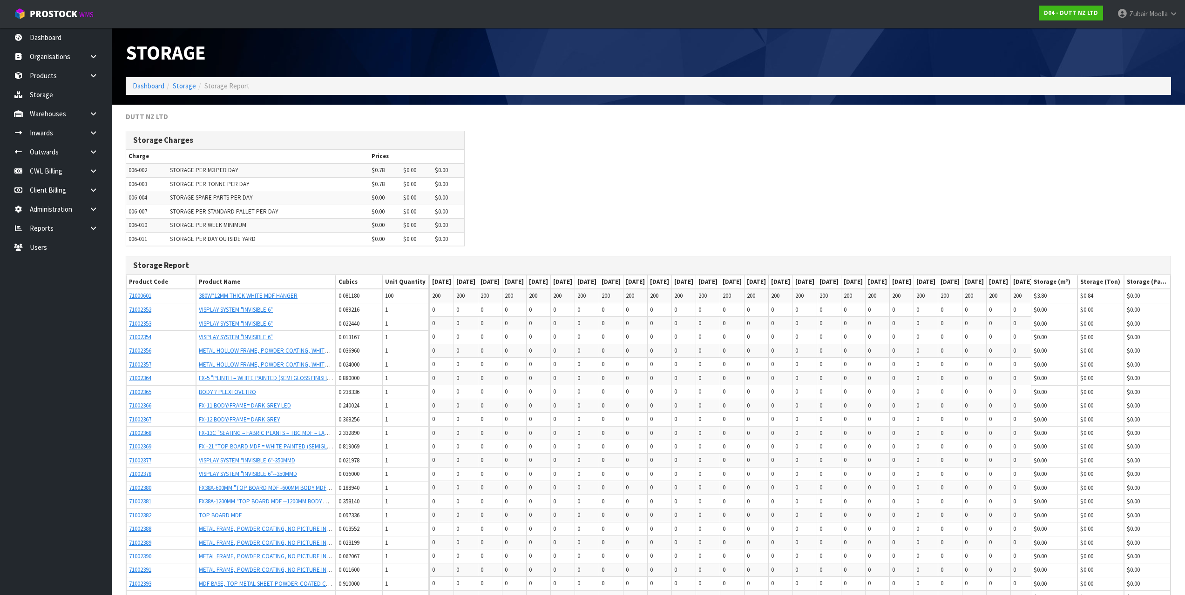
drag, startPoint x: 1046, startPoint y: 579, endPoint x: 1048, endPoint y: 80, distance: 498.6
click at [767, 215] on div "Storage Charges Charge Prices 006-002 STORAGE PER M3 PER DAY $0.78 $0.00 $0.00 …" at bounding box center [648, 193] width 1059 height 125
click at [607, 130] on div "DUTT NZ LTD" at bounding box center [648, 121] width 1059 height 19
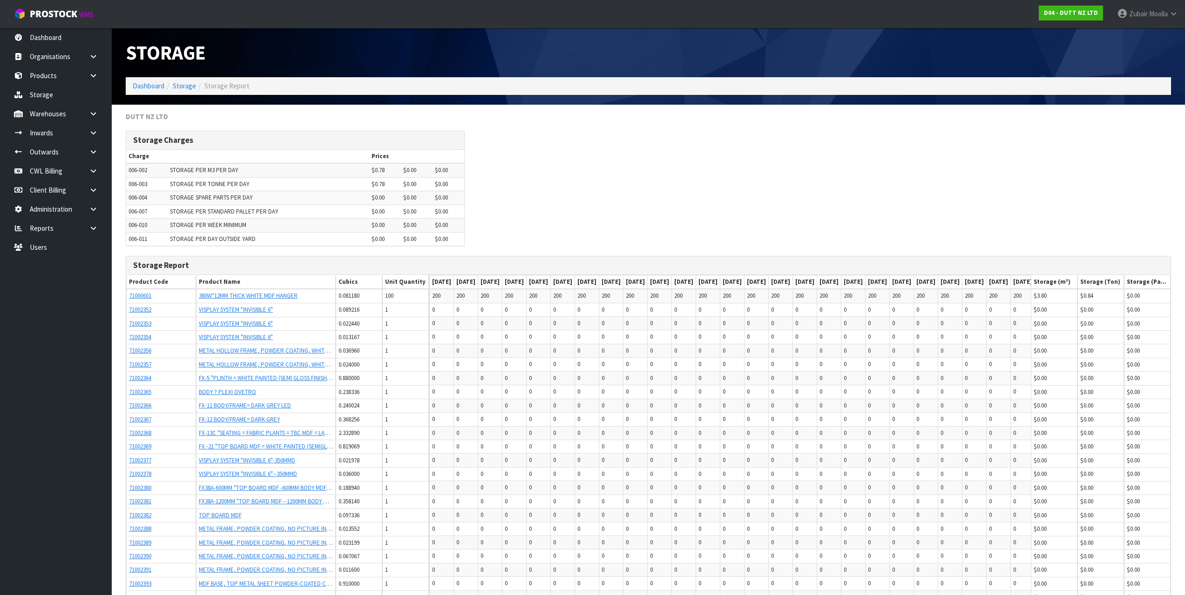
click at [648, 350] on td "0" at bounding box center [635, 351] width 24 height 14
click at [106, 176] on link at bounding box center [97, 171] width 30 height 19
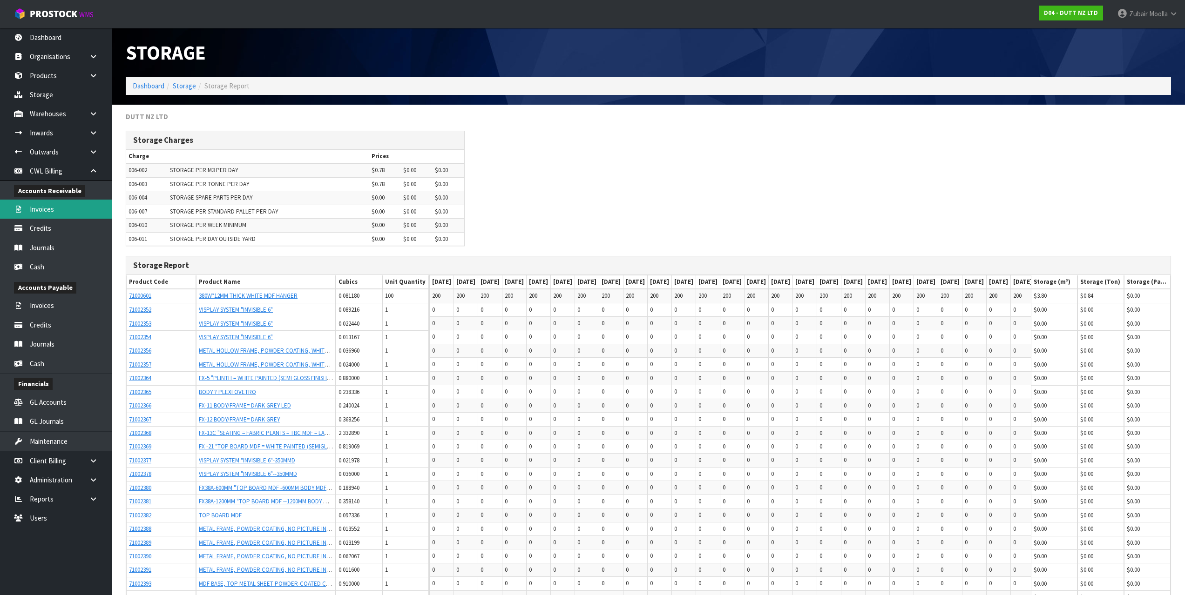
click at [69, 212] on link "Invoices" at bounding box center [56, 209] width 112 height 19
click at [771, 243] on div "Storage Charges Charge Prices 006-002 STORAGE PER M3 PER DAY $0.78 $0.00 $0.00 …" at bounding box center [648, 193] width 1059 height 125
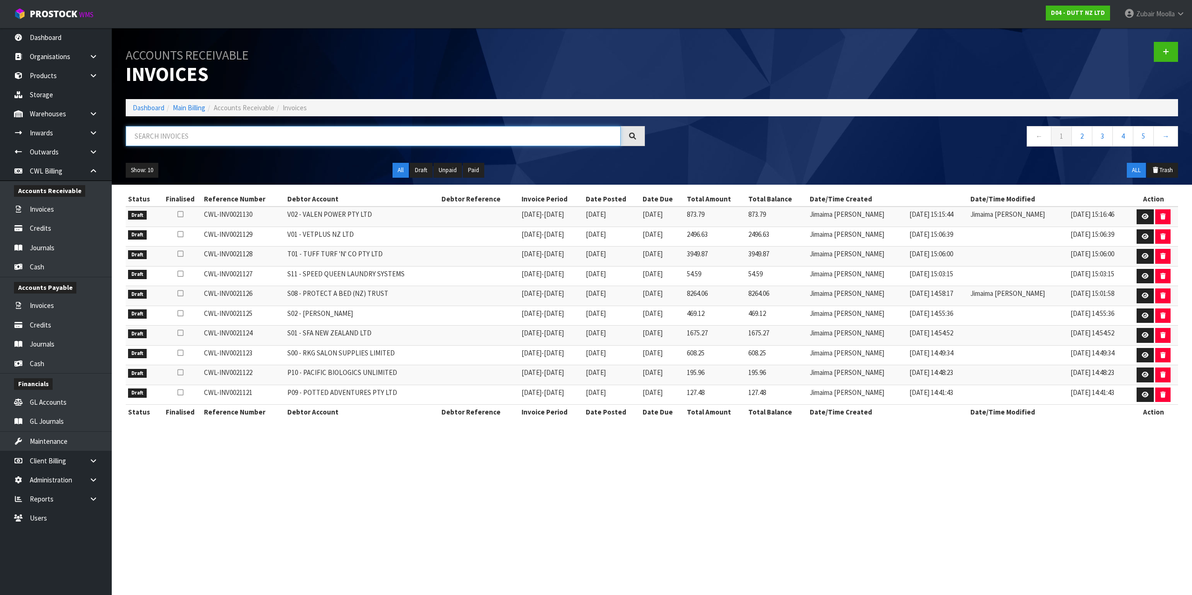
click at [304, 137] on input "text" at bounding box center [373, 136] width 495 height 20
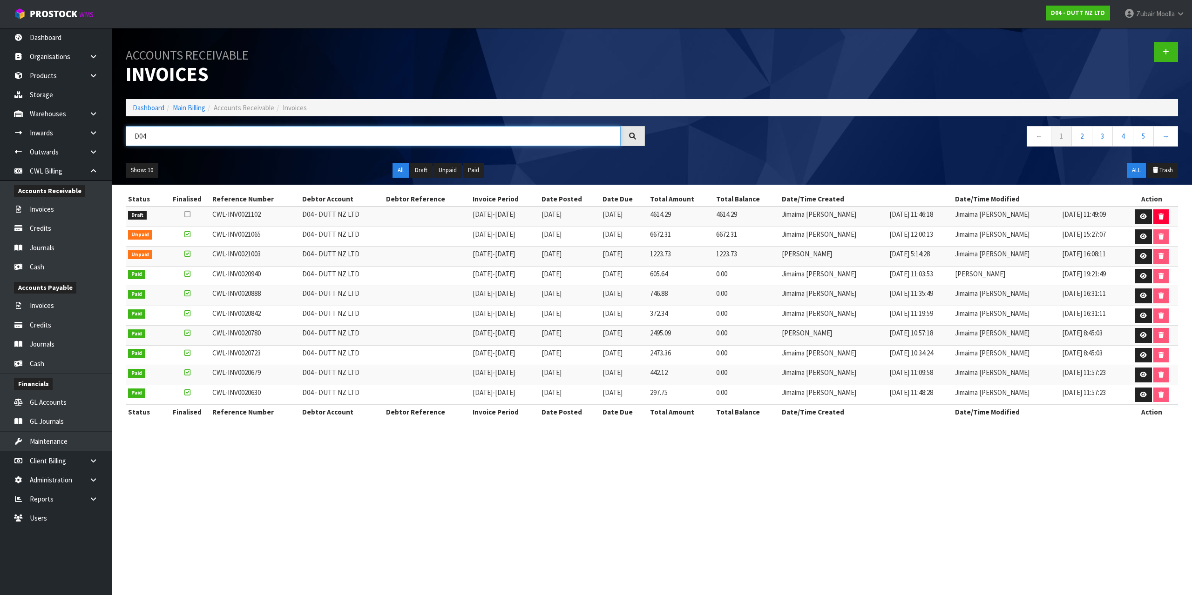
type input "D04"
drag, startPoint x: 311, startPoint y: 224, endPoint x: 410, endPoint y: 224, distance: 99.2
click at [410, 224] on tr "Draft CWL-INV0021102 D04 - DUTT NZ LTD [DATE] - [DATE] [DATE] [DATE] 4614.29 46…" at bounding box center [652, 217] width 1052 height 20
click at [410, 223] on td at bounding box center [427, 217] width 87 height 20
drag, startPoint x: 495, startPoint y: 257, endPoint x: 564, endPoint y: 257, distance: 68.4
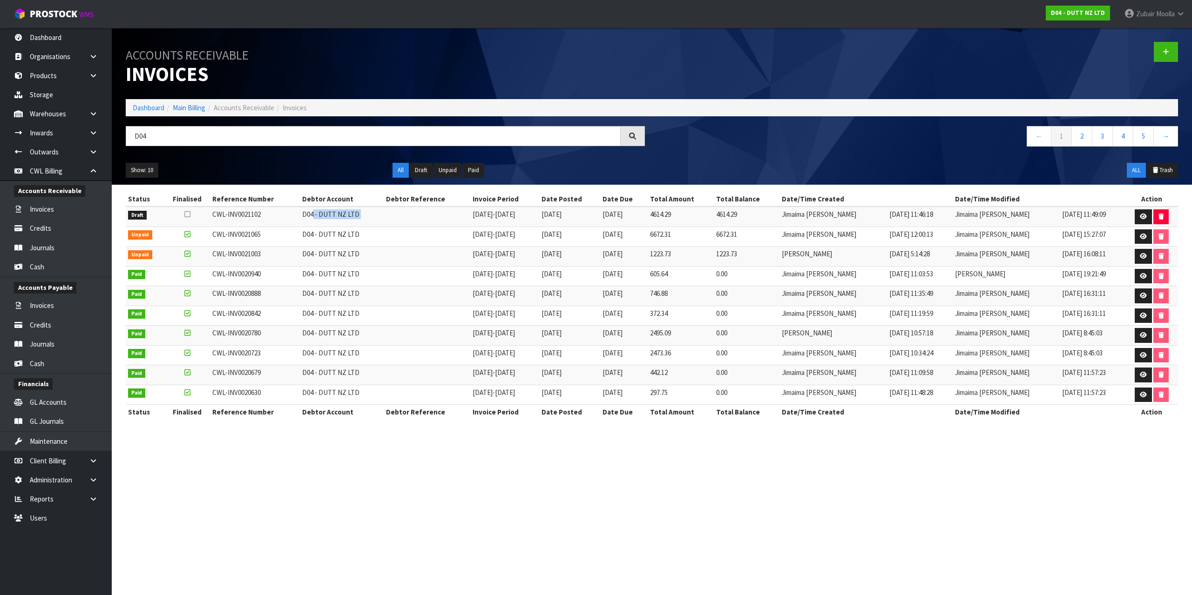
click at [564, 258] on tr "Unpaid CWL-INV0021003 D04 - DUTT NZ LTD [DATE] - [DATE] [DATE] [DATE] 1223.73 1…" at bounding box center [652, 257] width 1052 height 20
click at [539, 257] on td "[DATE] - [DATE]" at bounding box center [504, 257] width 69 height 20
click at [1140, 242] on link at bounding box center [1143, 237] width 17 height 15
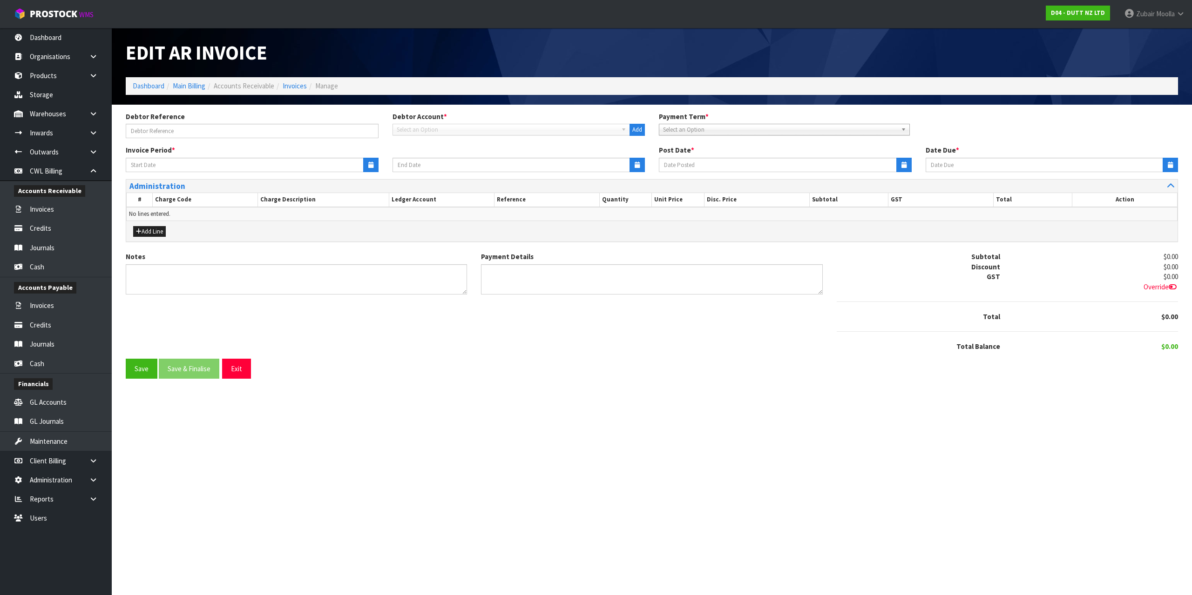
type input "[DATE]"
type textarea "Please contact us [DATE] should there be any discrepancies."
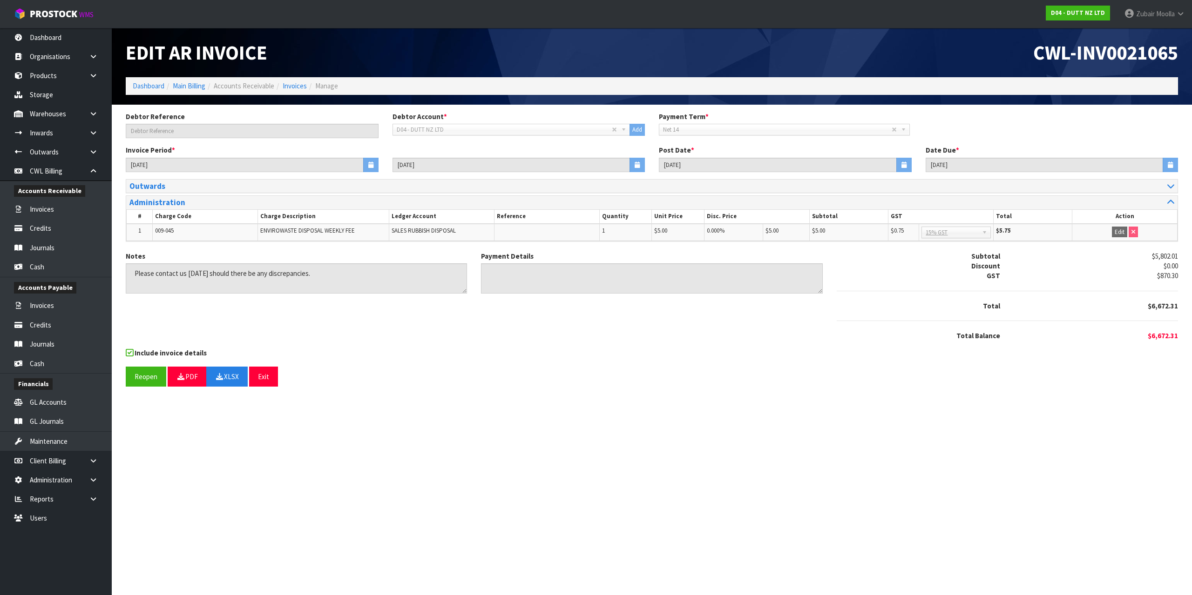
click at [566, 41] on div "Edit AR Invoice" at bounding box center [385, 52] width 533 height 49
click at [302, 86] on link "Invoices" at bounding box center [295, 85] width 24 height 9
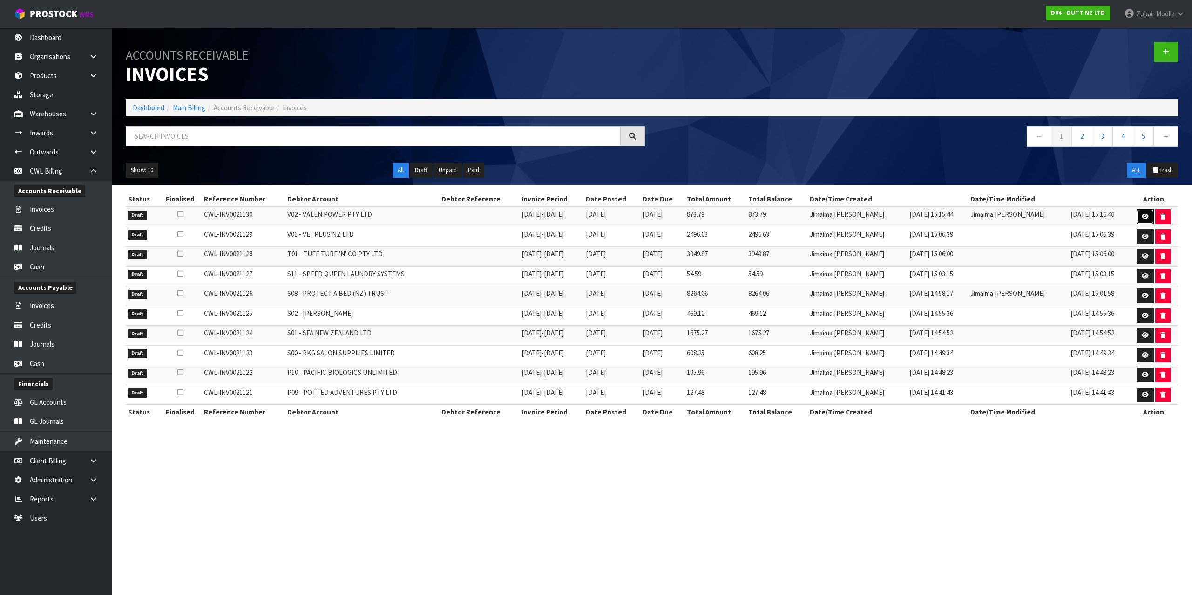
click at [1145, 213] on link at bounding box center [1144, 217] width 17 height 15
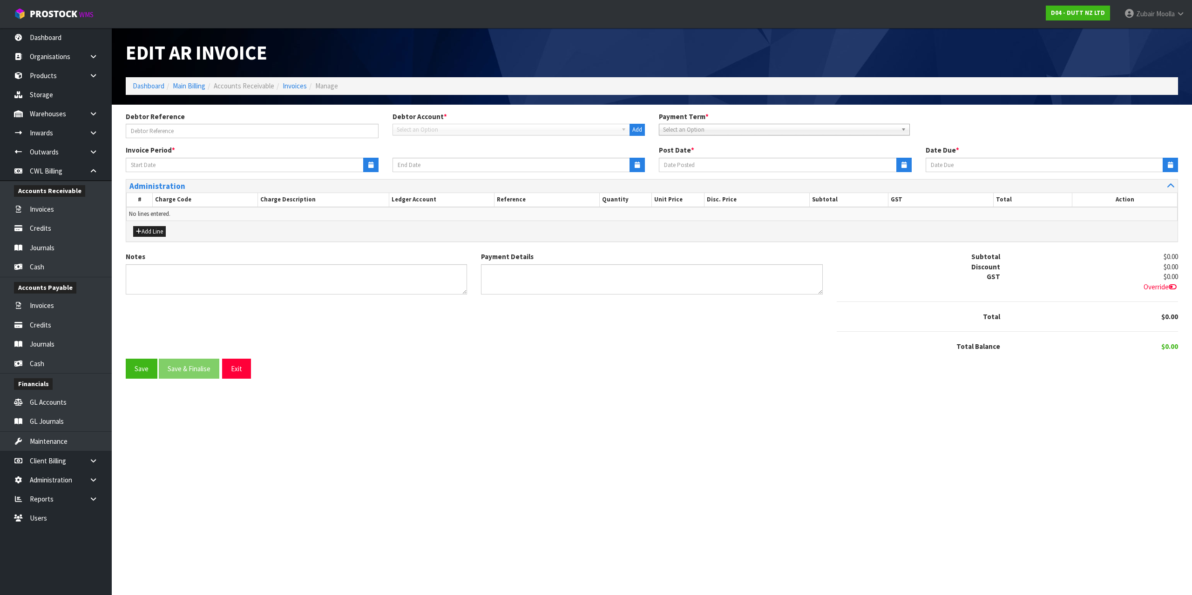
type input "[DATE]"
type textarea "Please contact us [DATE] should there be any discrepancies."
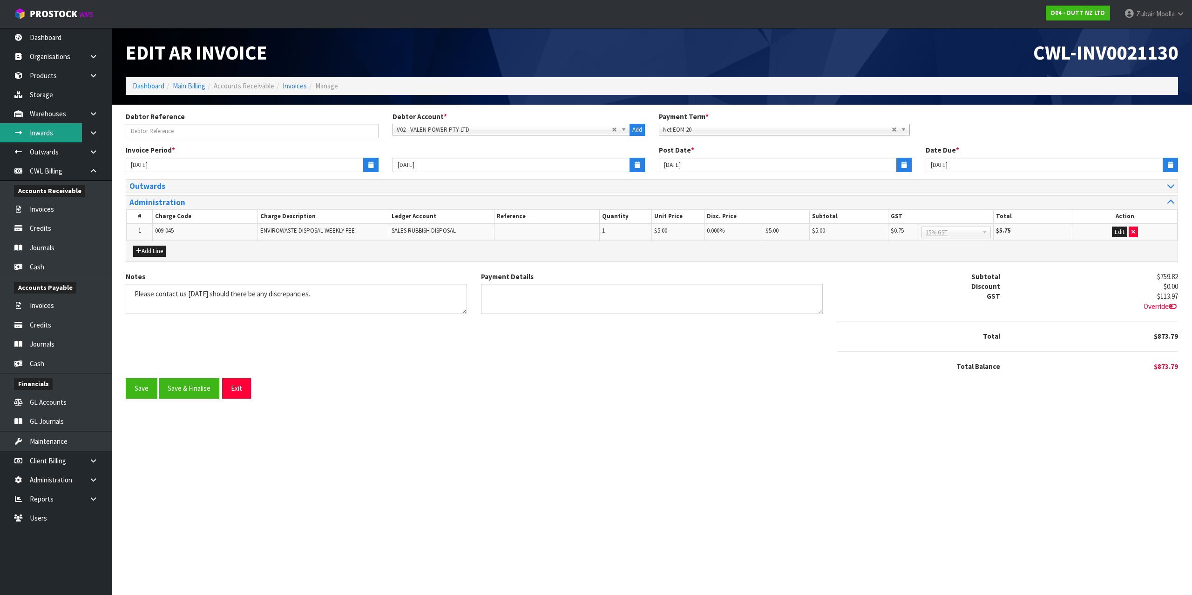
click at [47, 132] on link "Inwards" at bounding box center [56, 132] width 112 height 19
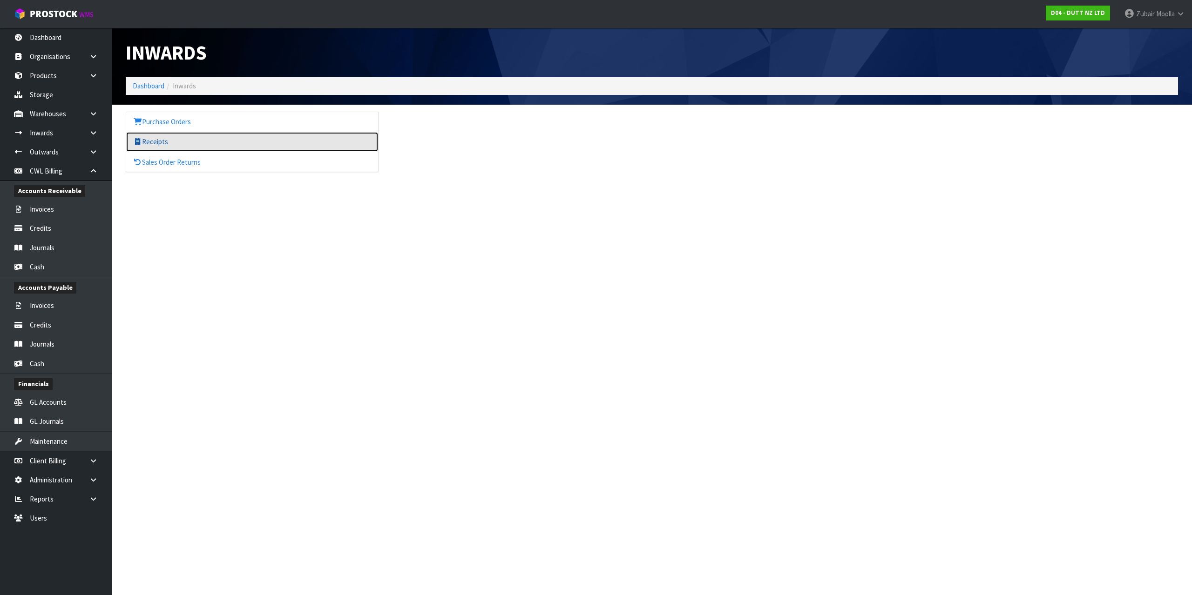
click at [142, 144] on link "Receipts" at bounding box center [252, 141] width 252 height 19
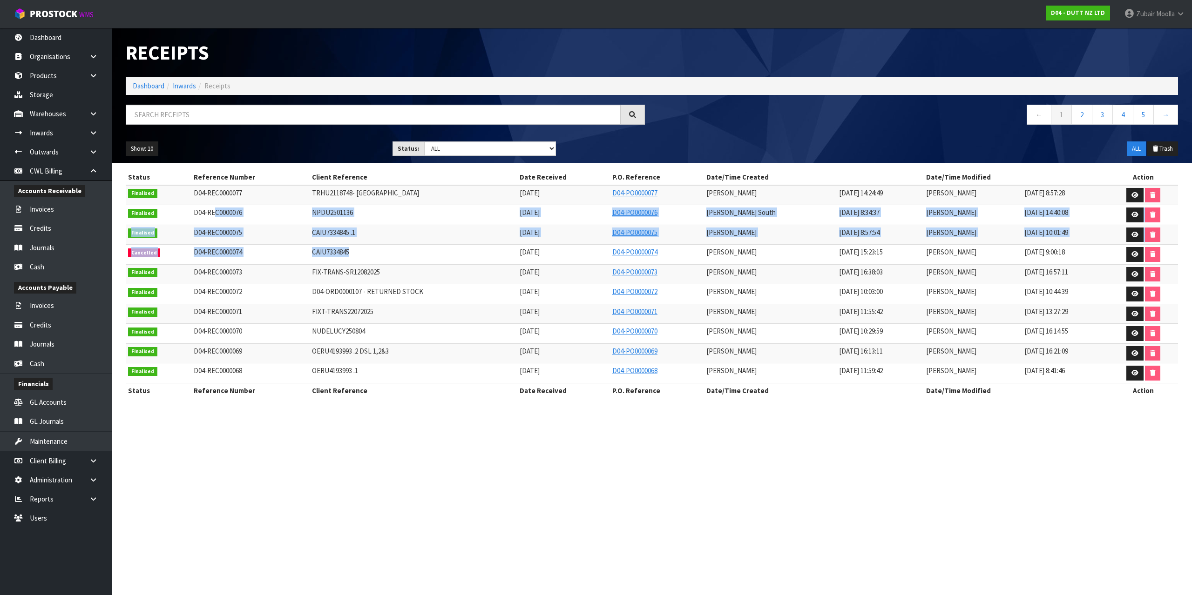
drag, startPoint x: 211, startPoint y: 221, endPoint x: 439, endPoint y: 246, distance: 229.0
click at [439, 246] on tbody "Finalised D04-REC0000077 TRHU2118748- [GEOGRAPHIC_DATA] [DATE] D04-PO0000077 [P…" at bounding box center [652, 284] width 1052 height 198
click at [438, 245] on td "CAIU7334845" at bounding box center [414, 255] width 208 height 20
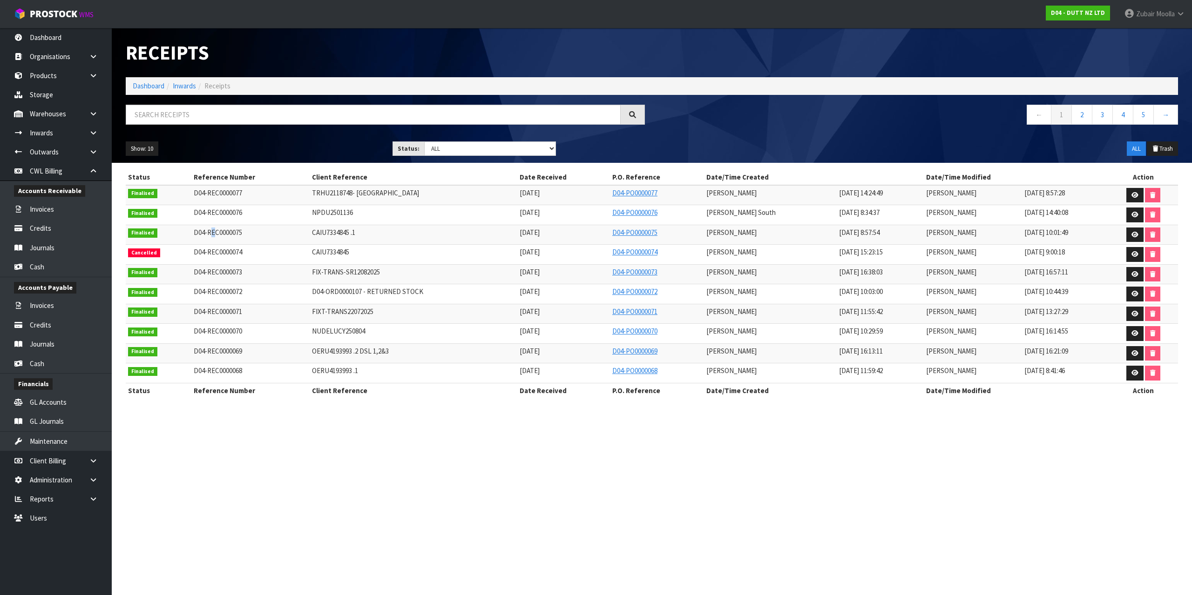
click at [212, 230] on span "D04-REC0000075" at bounding box center [218, 232] width 48 height 9
click at [213, 230] on span "D04-REC0000075" at bounding box center [218, 232] width 48 height 9
click at [1126, 233] on link at bounding box center [1134, 235] width 17 height 15
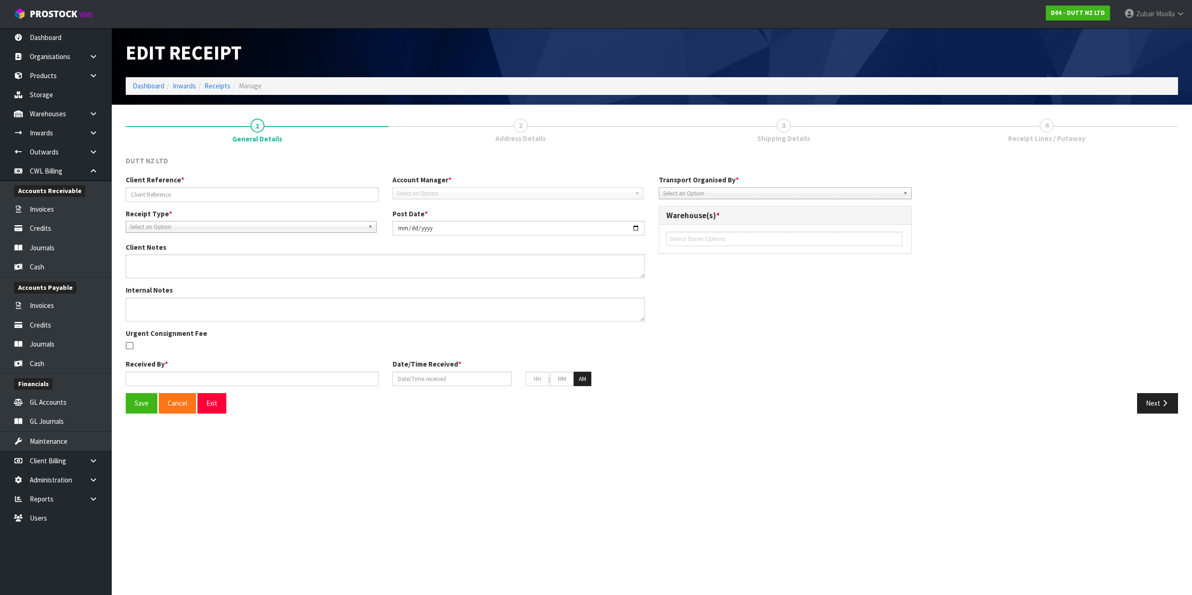
type input "CAIU7334845 .1"
type input "[DATE]"
type textarea "REMADE PO AS CLIENT ADVISED THEY WANT IT BOOKED IN AS PALLETS AND PREVIOUS PO W…"
type input "[PERSON_NAME]"
type input "[DATE]"
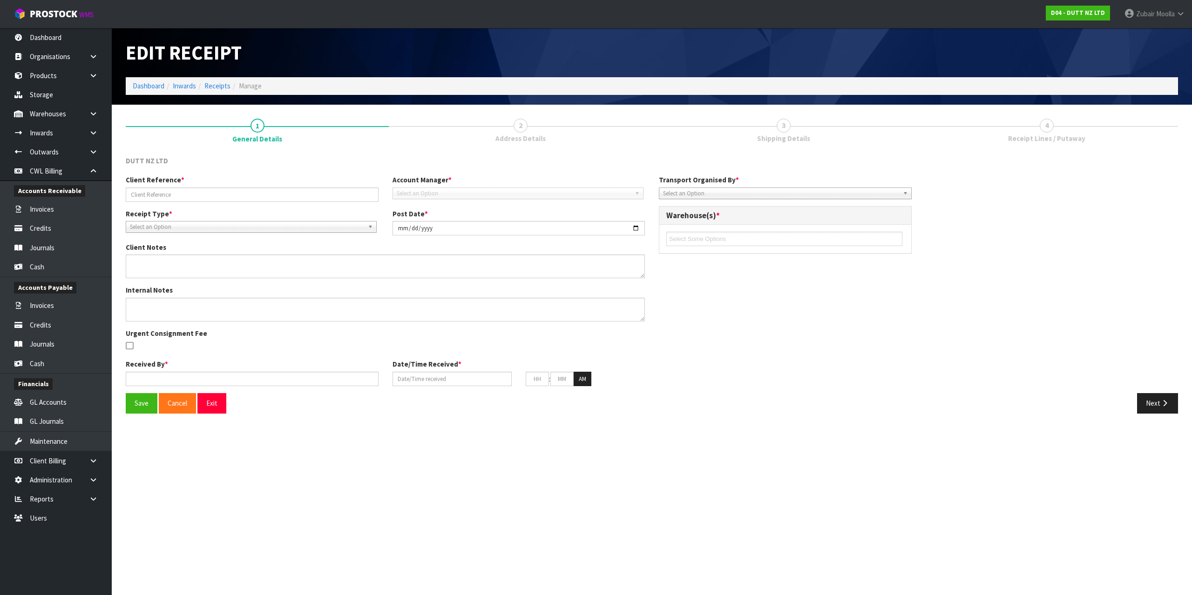
type input "08"
type input "57"
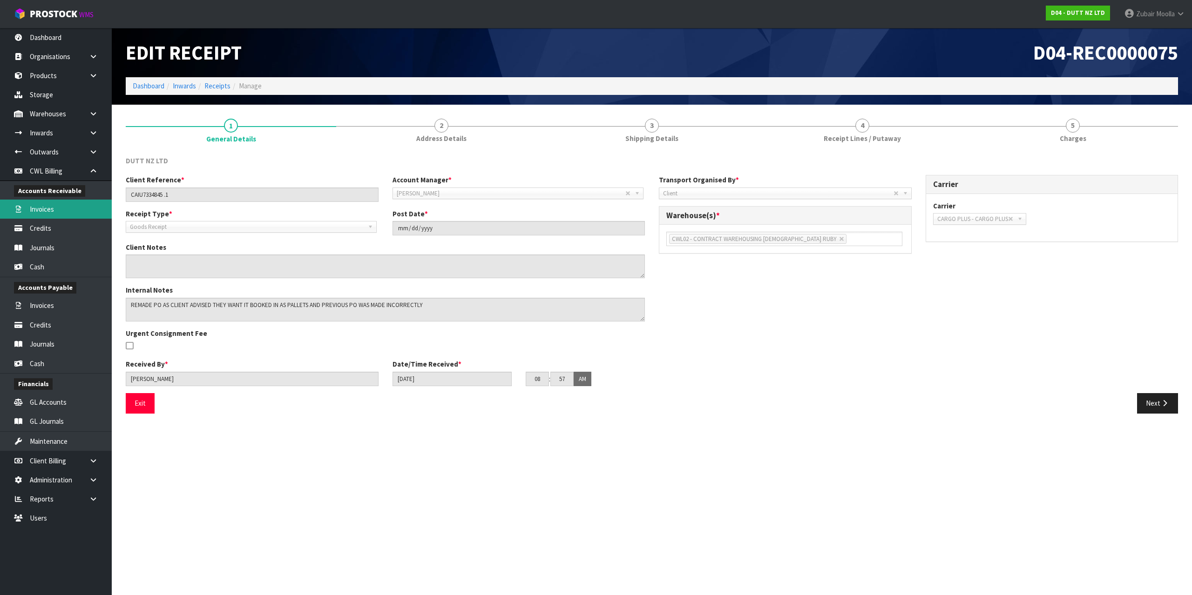
click at [58, 207] on link "Invoices" at bounding box center [56, 209] width 112 height 19
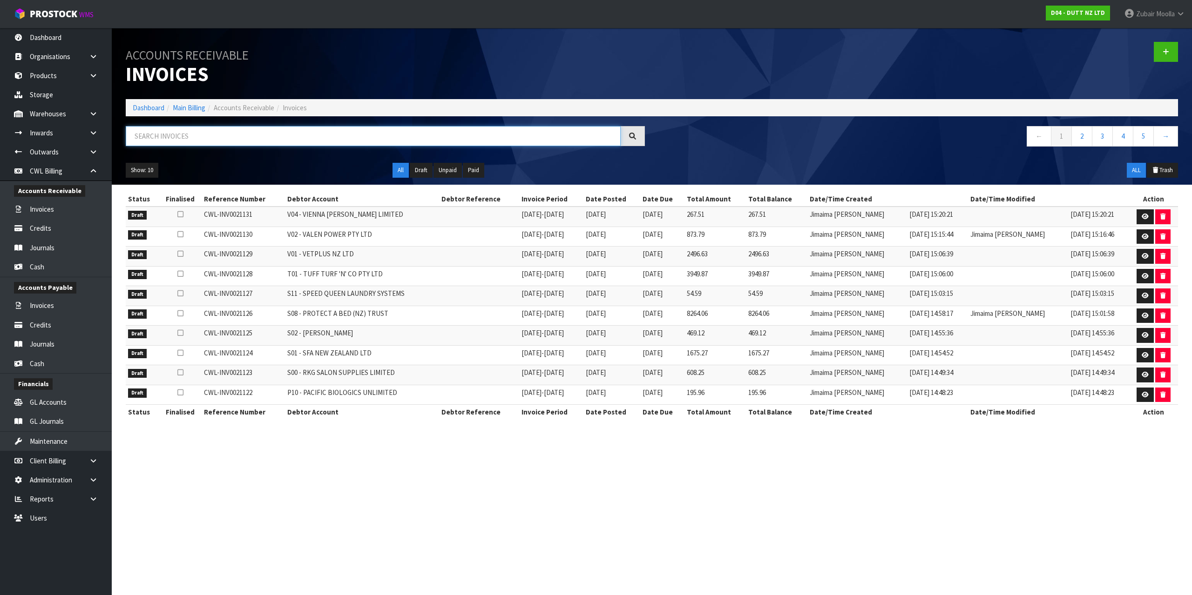
click at [257, 145] on input "text" at bounding box center [373, 136] width 495 height 20
paste input "CWL-INV0020888"
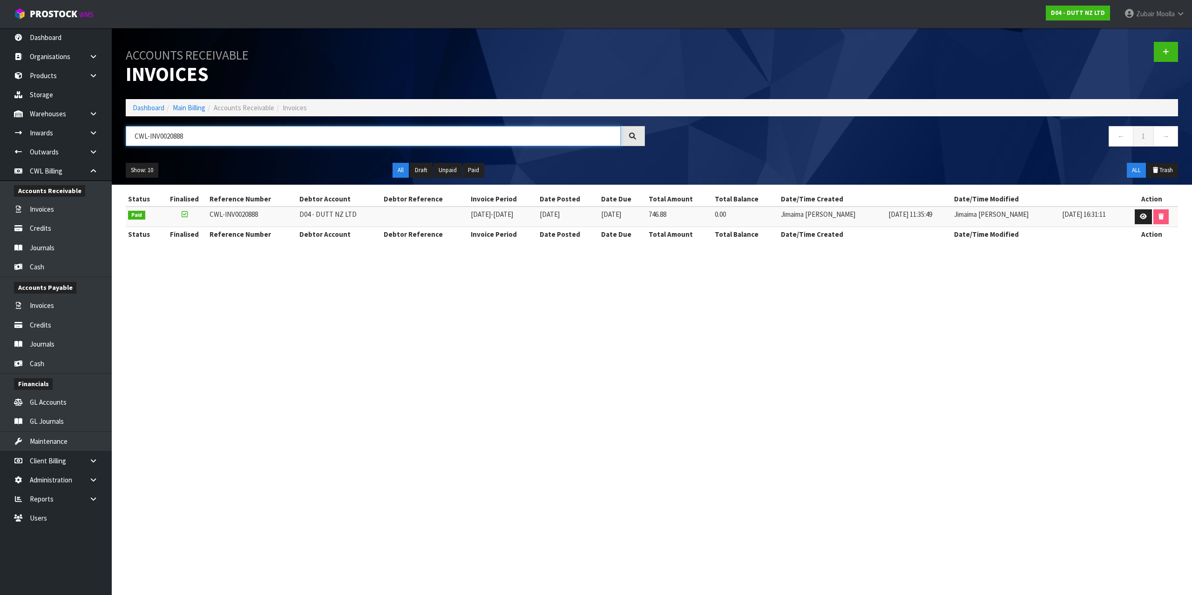
type input "CWL-INV0020888"
click at [487, 53] on h1 "Accounts Receivable Invoices" at bounding box center [385, 63] width 519 height 43
click at [1135, 215] on link at bounding box center [1143, 217] width 17 height 15
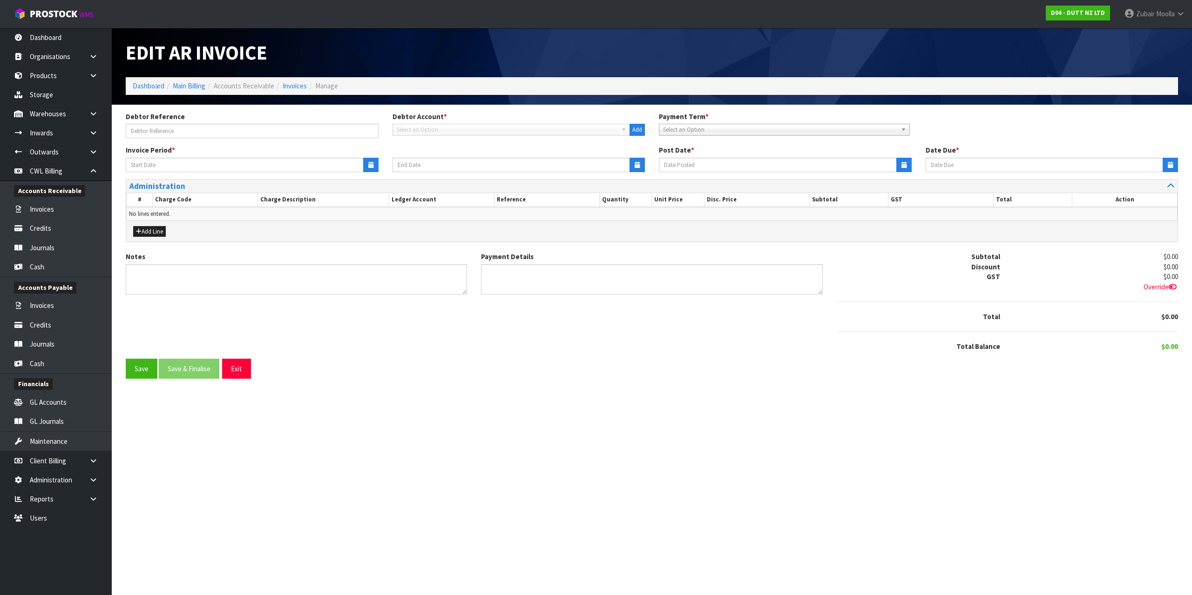
type input "[DATE]"
type textarea "Please contact us [DATE] should there be any discrepancies."
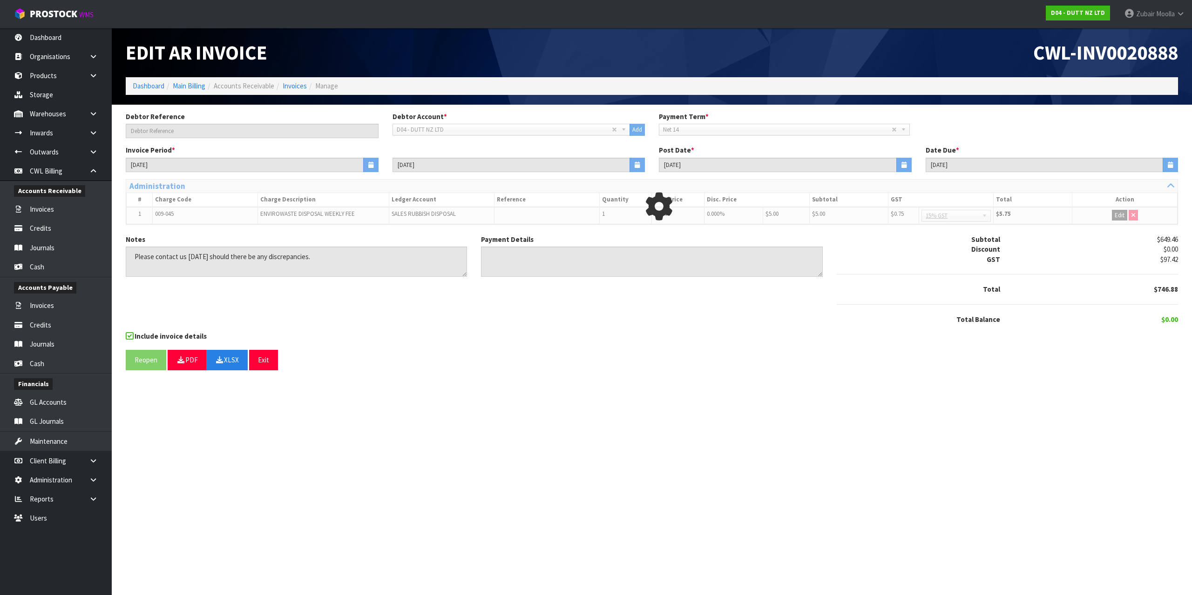
click at [396, 368] on div "Reopen PDF XLSX Exit" at bounding box center [652, 360] width 1052 height 20
click at [388, 365] on div "Reopen PDF XLSX Exit" at bounding box center [652, 360] width 1052 height 20
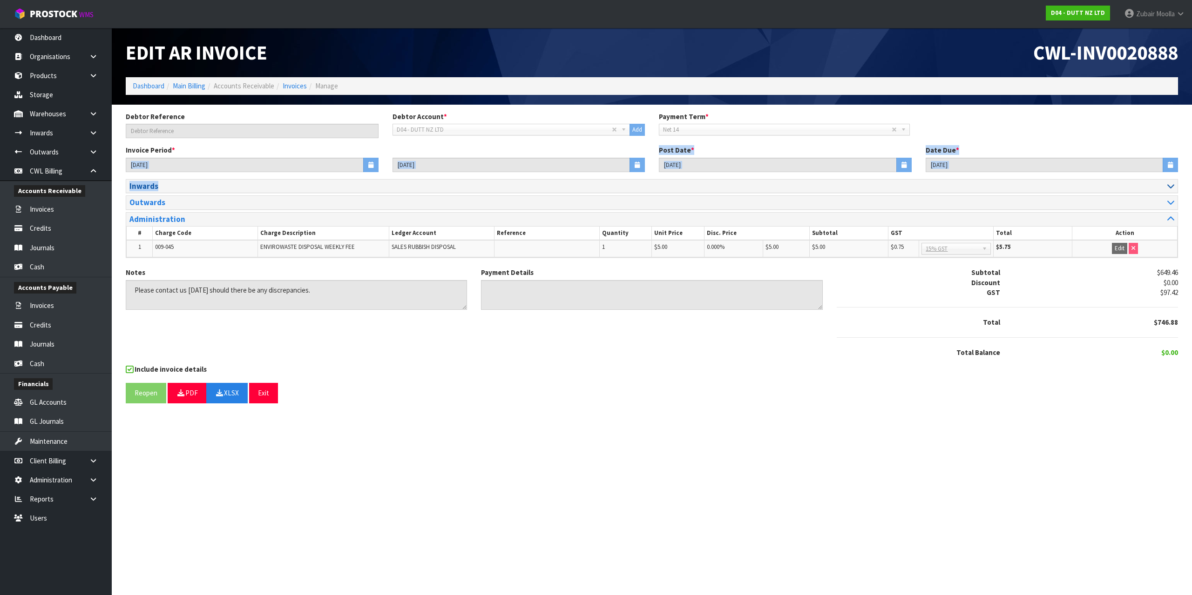
drag, startPoint x: 190, startPoint y: 178, endPoint x: 221, endPoint y: 187, distance: 31.8
click at [221, 187] on form "Debtor Reference Debtor Account * A&P - A & P PAINTERS AKL LIMITED A00 - AGRIHE…" at bounding box center [652, 258] width 1052 height 292
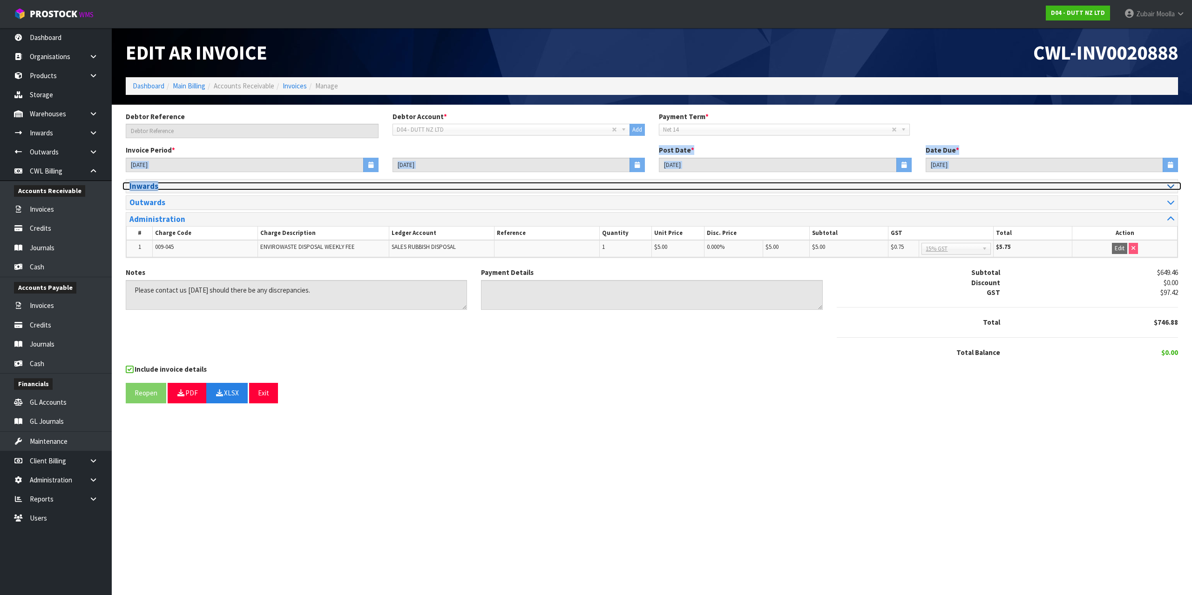
click at [221, 187] on h3 "Inwards" at bounding box center [386, 186] width 515 height 9
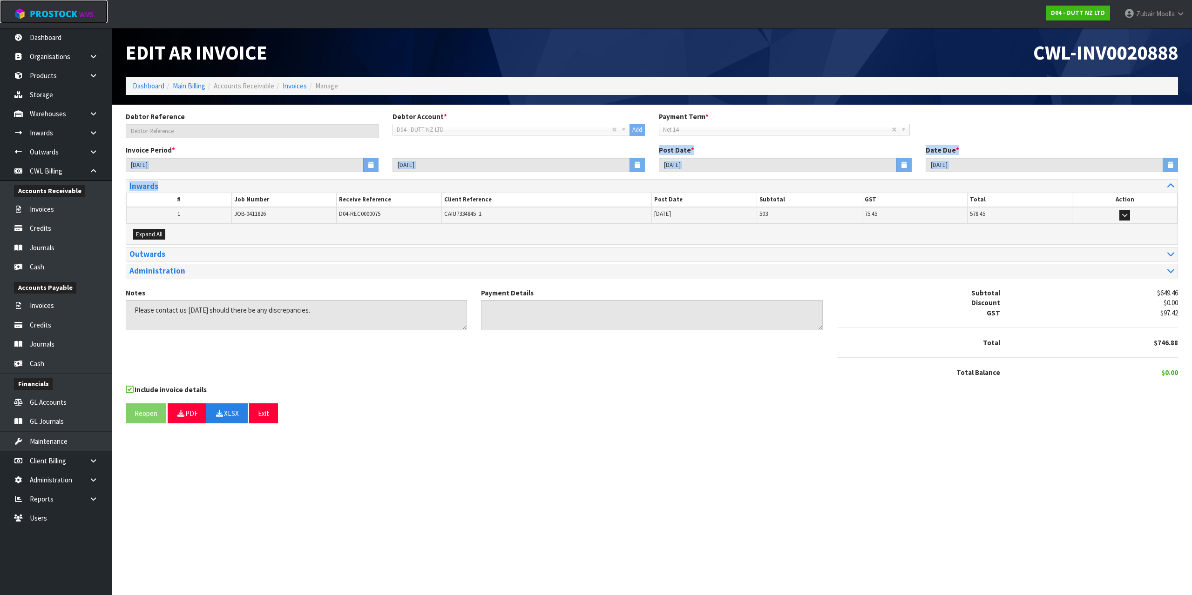
click at [37, 14] on span "ProStock" at bounding box center [53, 14] width 47 height 12
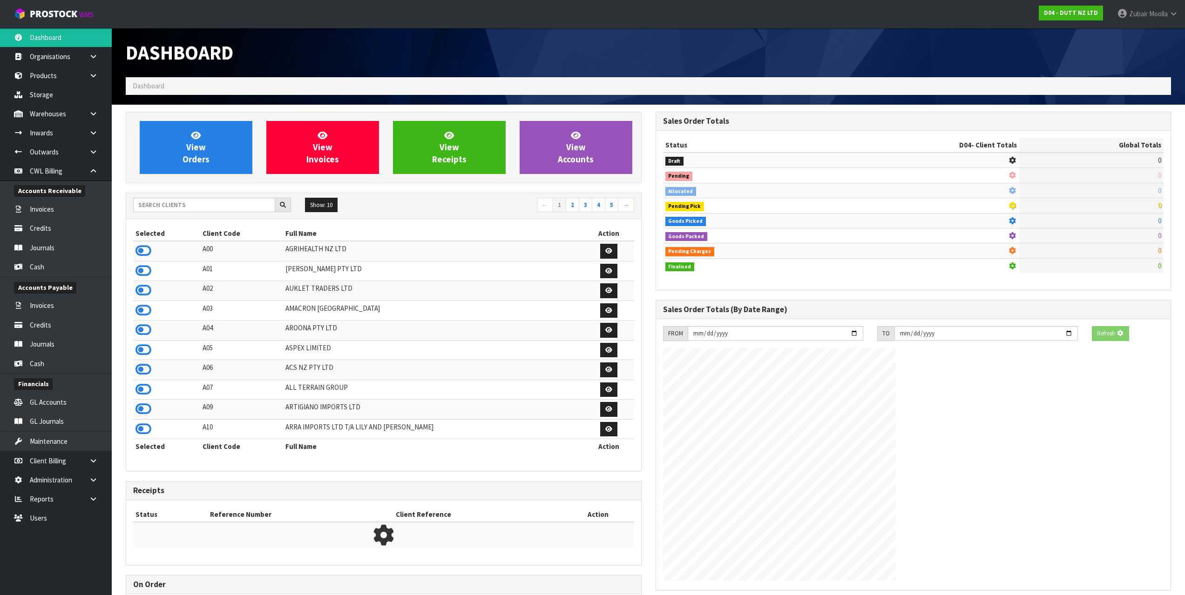
click at [648, 82] on ol "Dashboard" at bounding box center [648, 85] width 1045 height 17
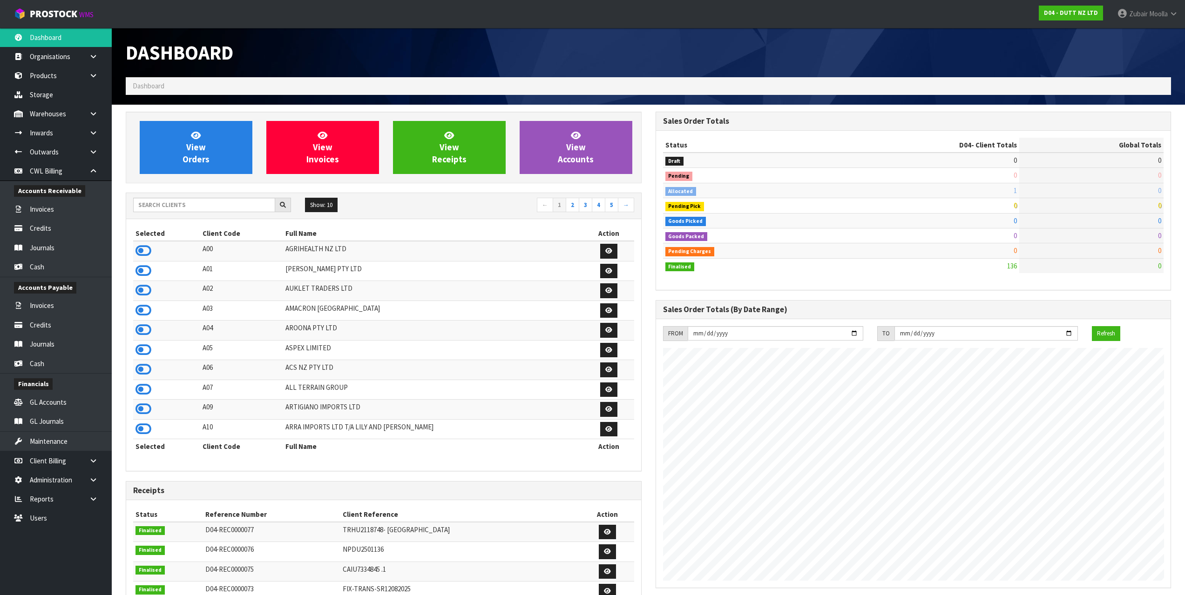
scroll to position [705, 529]
click at [54, 16] on span "ProStock" at bounding box center [53, 14] width 47 height 12
click at [452, 60] on h1 "Dashboard" at bounding box center [384, 52] width 516 height 21
click at [592, 41] on div "Dashboard" at bounding box center [384, 52] width 530 height 49
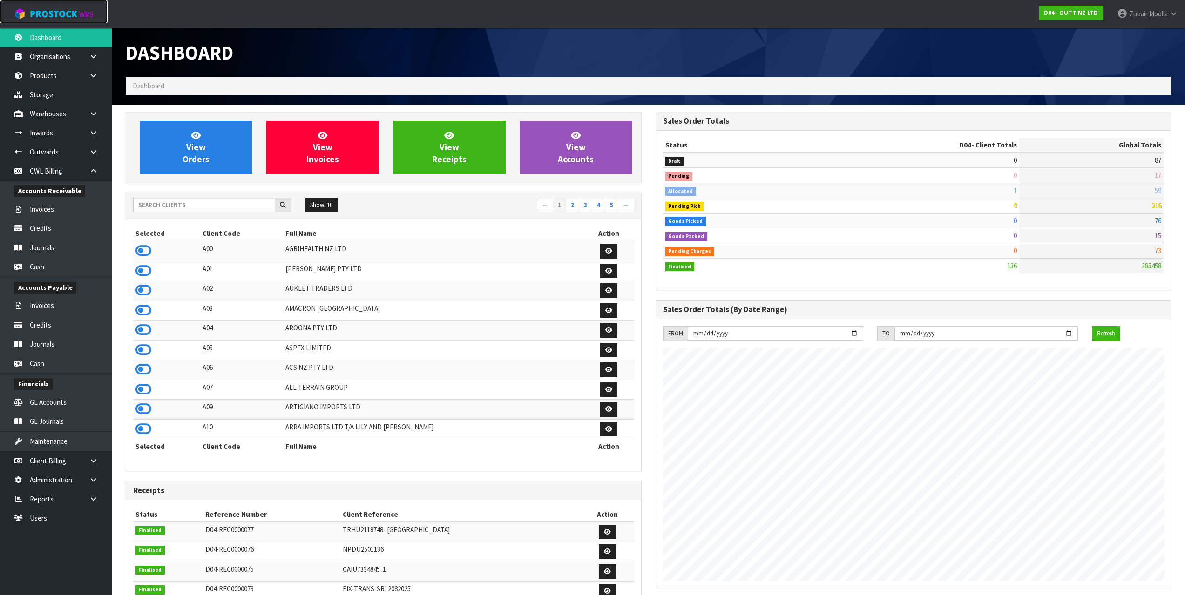
click at [86, 18] on small "WMS" at bounding box center [86, 14] width 14 height 9
click at [88, 20] on link "ProStock WMS" at bounding box center [54, 11] width 108 height 23
click at [199, 203] on input "text" at bounding box center [204, 205] width 142 height 14
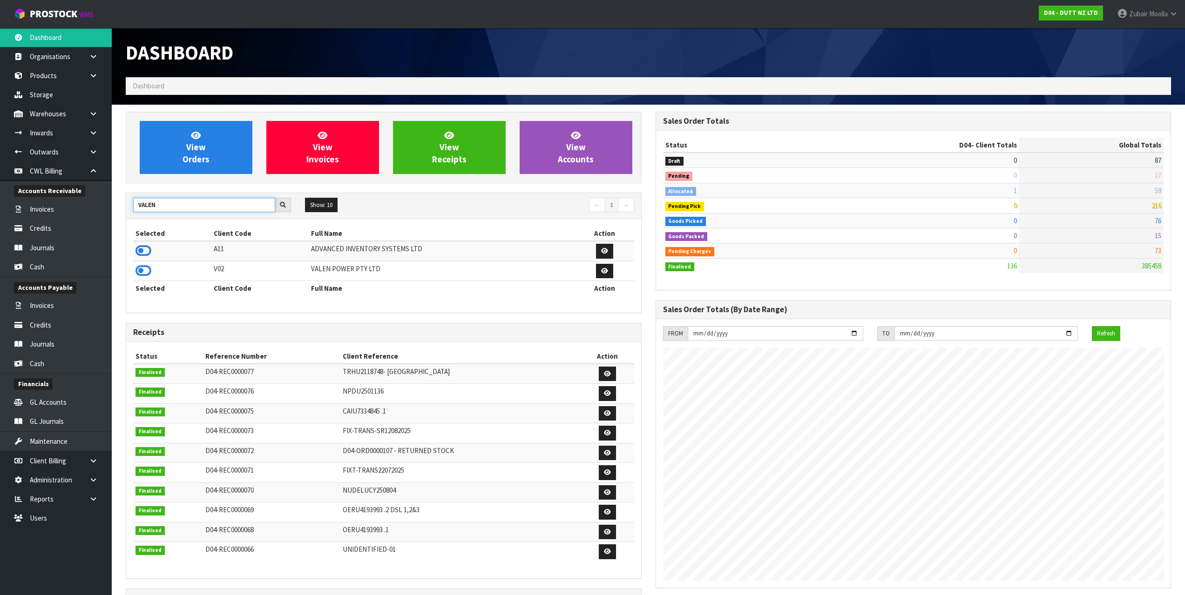
type input "VALEN"
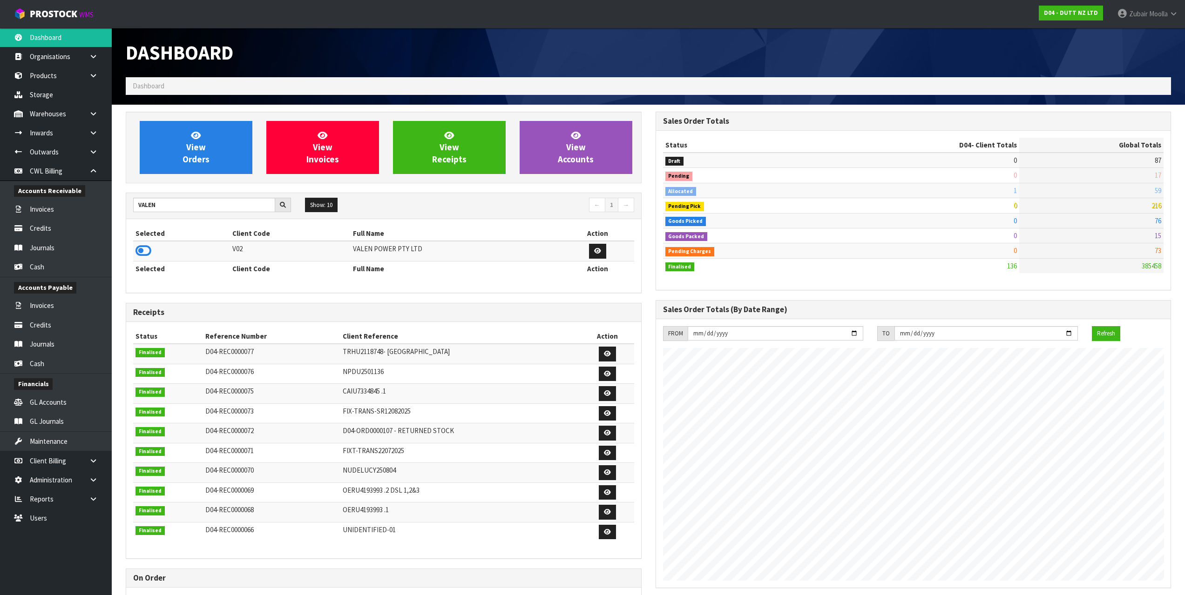
click at [147, 243] on td at bounding box center [181, 251] width 97 height 20
click at [149, 257] on icon at bounding box center [143, 251] width 16 height 14
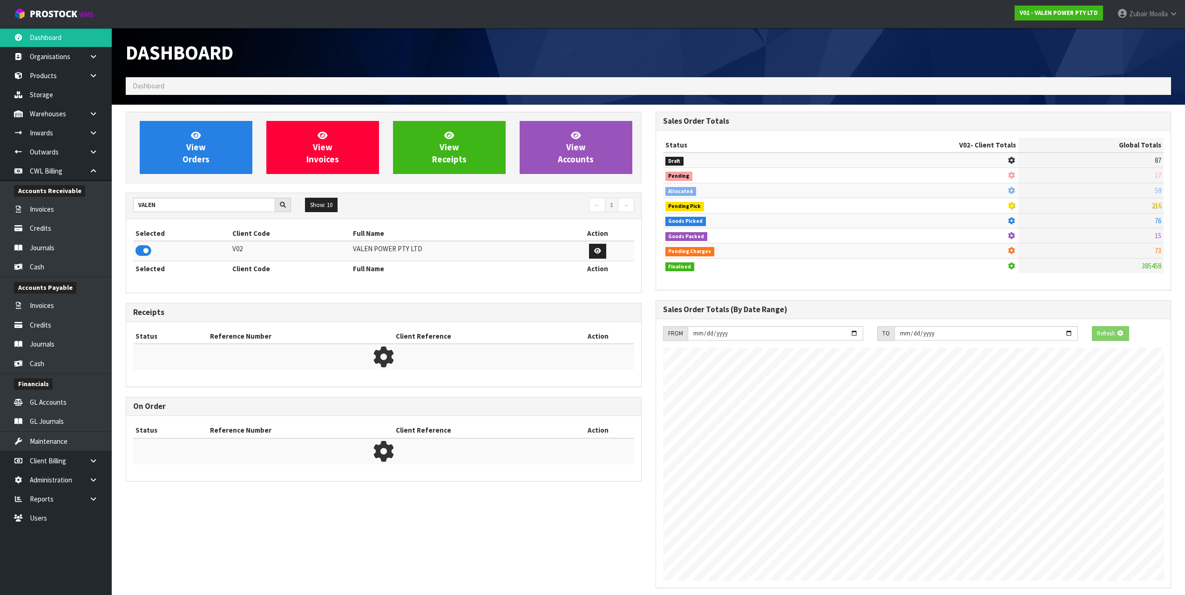
drag, startPoint x: 270, startPoint y: 260, endPoint x: 238, endPoint y: 222, distance: 49.3
click at [266, 258] on td "V02" at bounding box center [290, 251] width 121 height 20
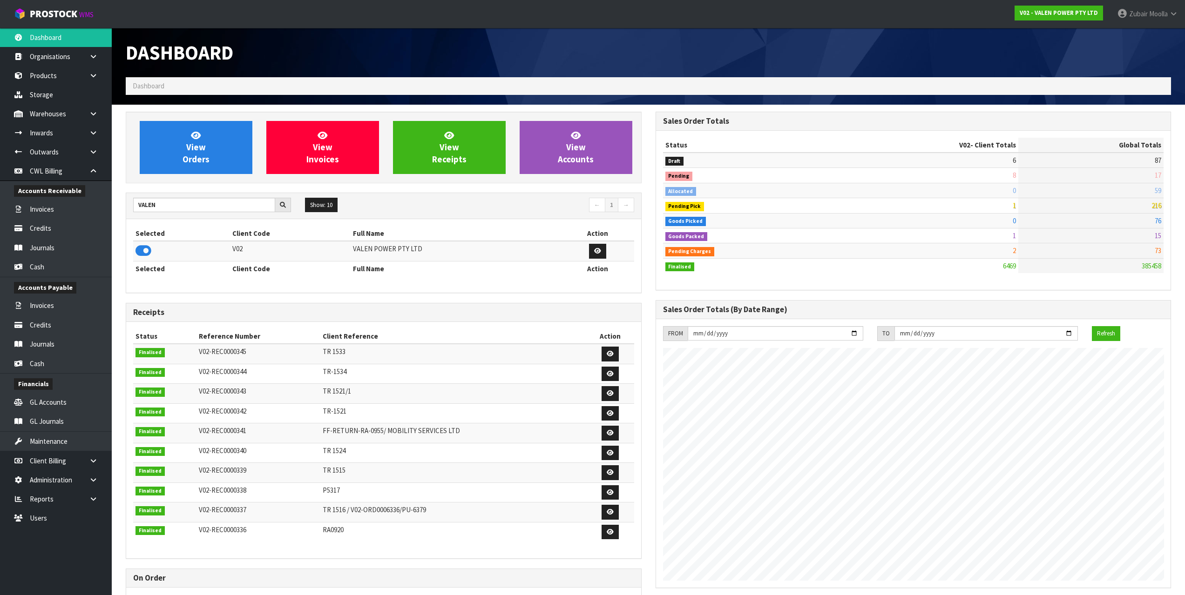
scroll to position [705, 529]
click at [103, 151] on link at bounding box center [97, 151] width 30 height 19
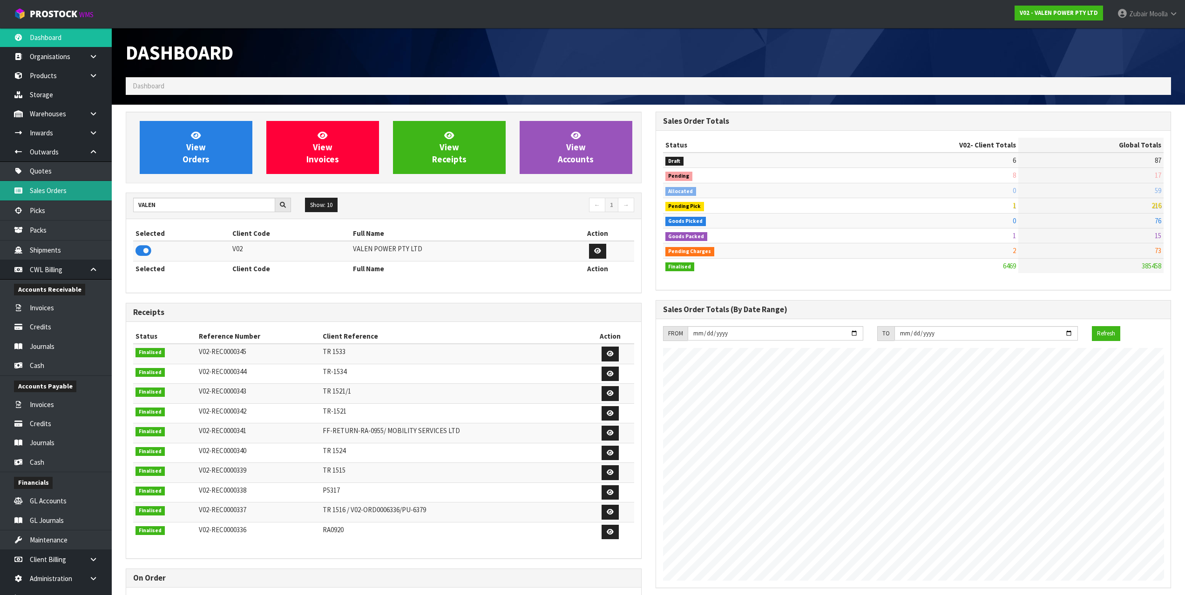
click at [75, 184] on link "Sales Orders" at bounding box center [56, 190] width 112 height 19
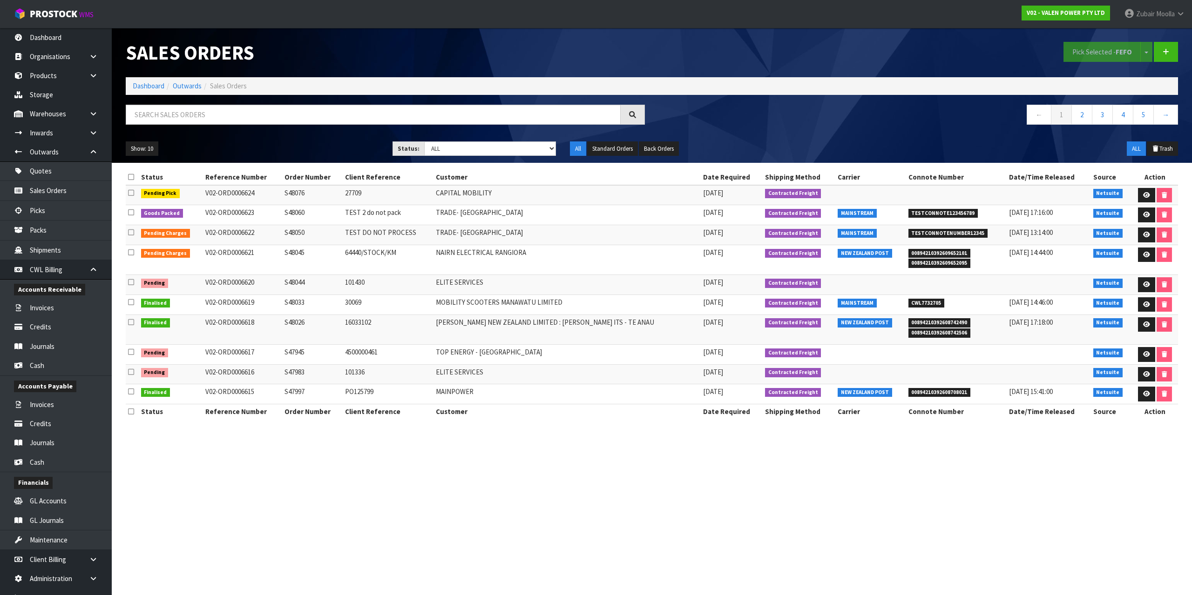
click at [463, 309] on td "MOBILITY SCOOTERS MANAWATU LIMITED" at bounding box center [566, 305] width 267 height 20
click at [1145, 215] on icon at bounding box center [1146, 215] width 7 height 6
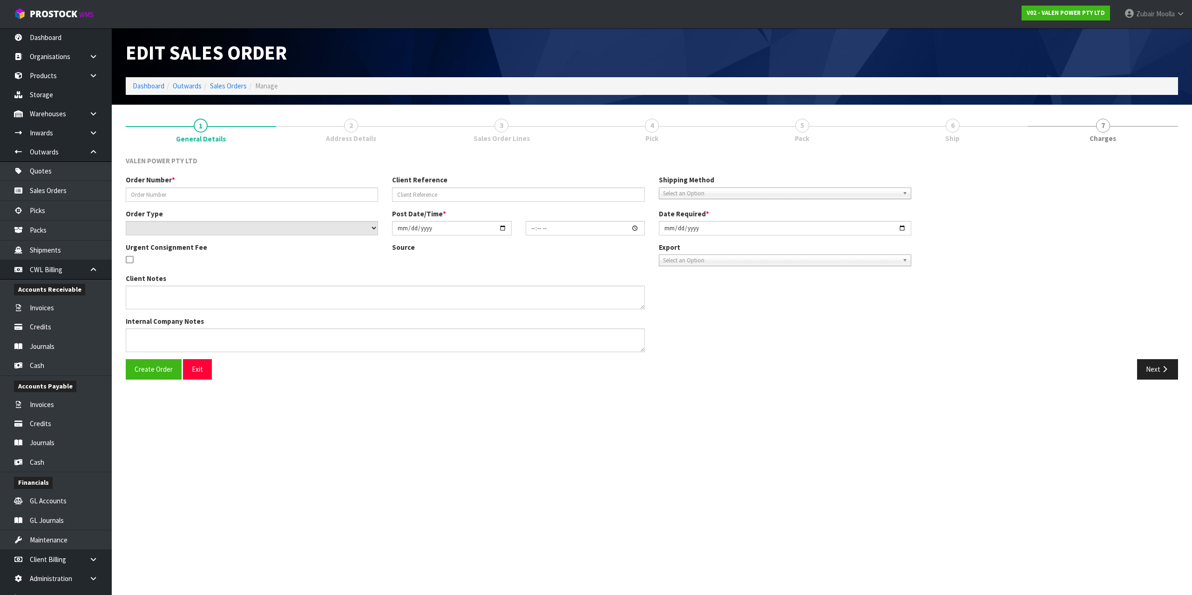
type input "S48060"
type input "TEST 2 do not pack"
select select "number:0"
type input "[DATE]"
type input "16:00:08.000"
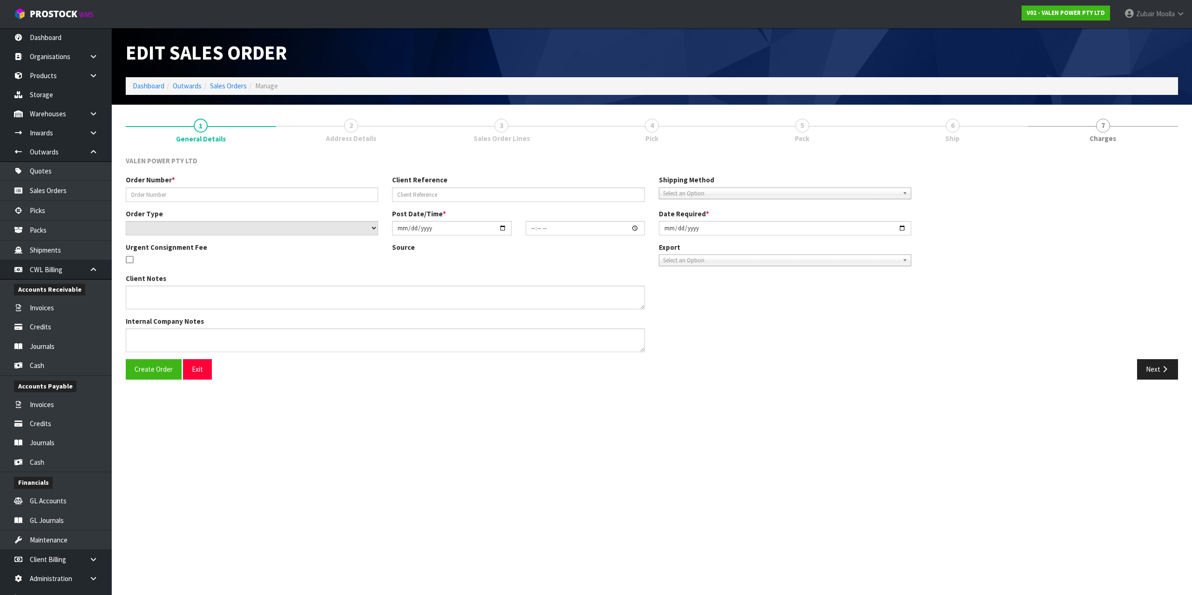
type input "[DATE]"
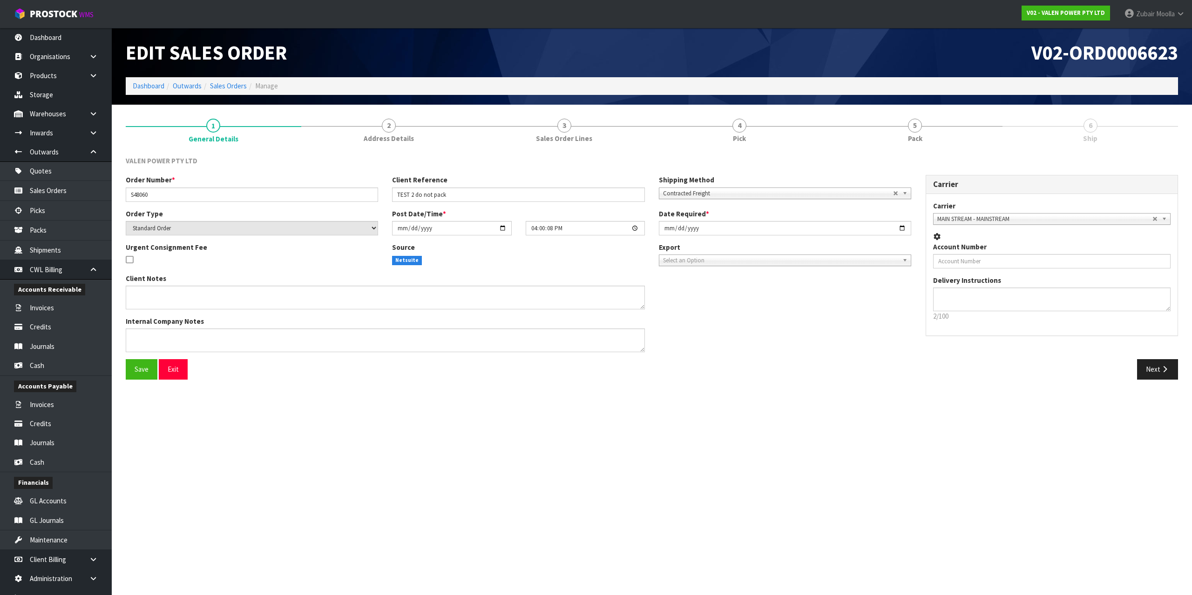
click at [1072, 329] on div "Order Number * S48060 Client Reference TEST 2 do not pack Shipping Method Clien…" at bounding box center [652, 267] width 1066 height 184
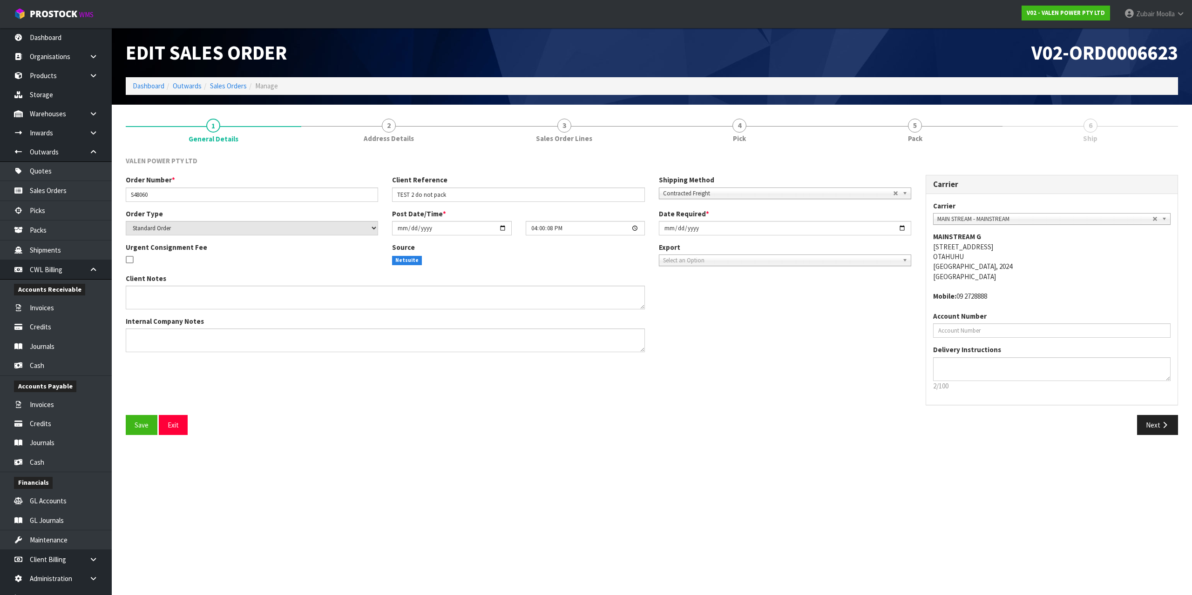
click at [907, 95] on ol "Dashboard Outwards Sales Orders Manage" at bounding box center [652, 85] width 1052 height 17
click at [925, 126] on div at bounding box center [915, 126] width 176 height 0
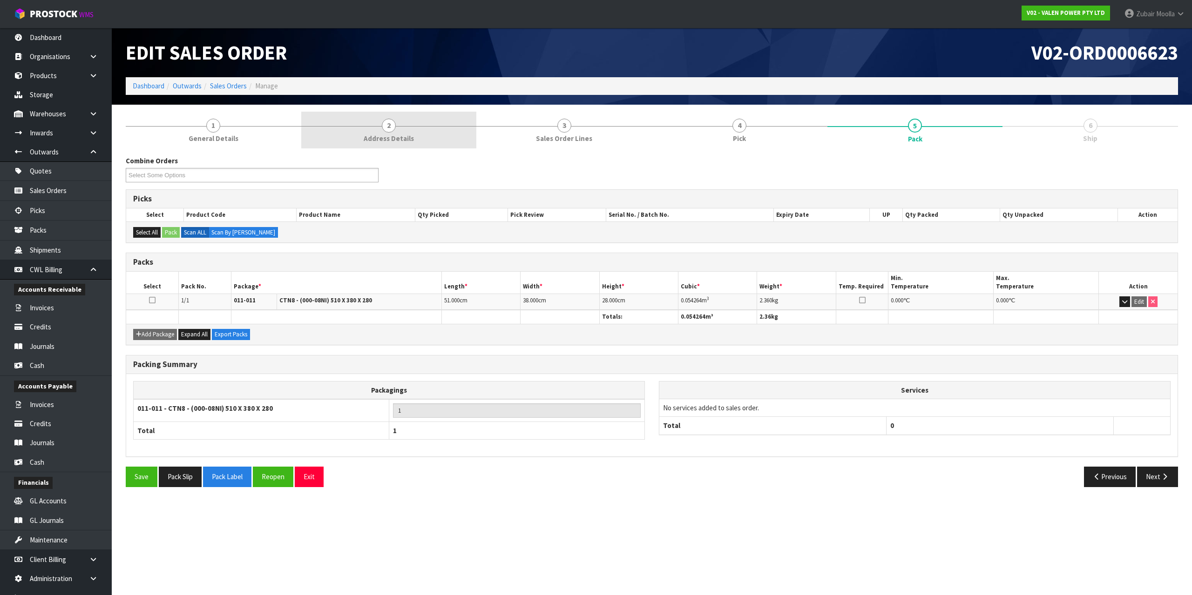
drag, startPoint x: 197, startPoint y: 138, endPoint x: 321, endPoint y: 115, distance: 126.4
click at [197, 139] on span "General Details" at bounding box center [214, 139] width 50 height 10
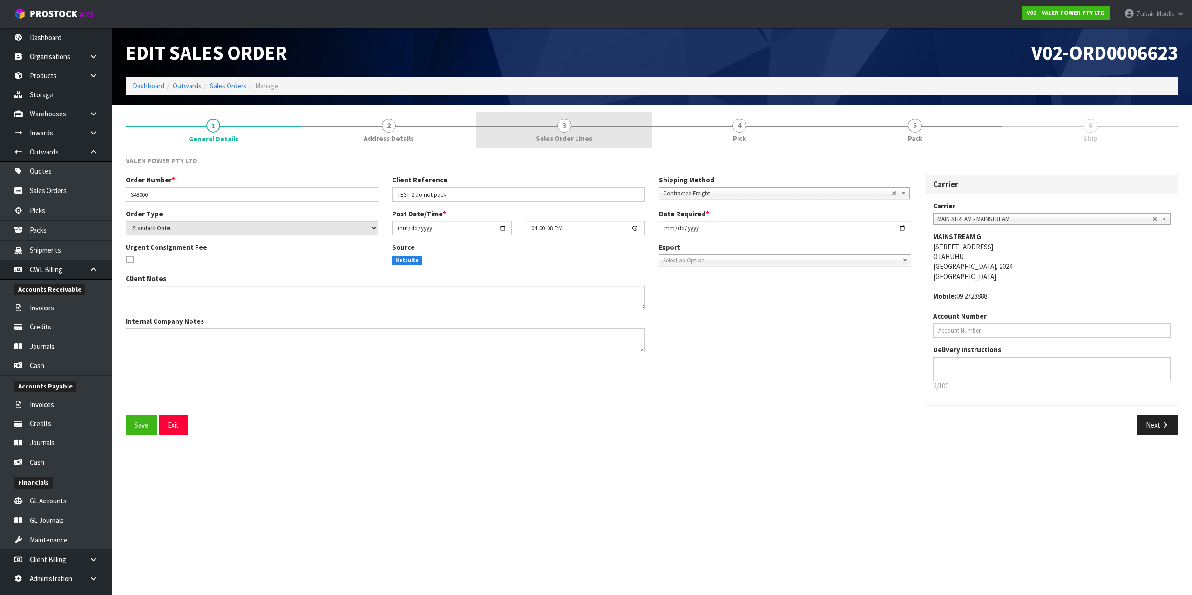
click at [635, 122] on link "3 Sales Order Lines" at bounding box center [564, 130] width 176 height 37
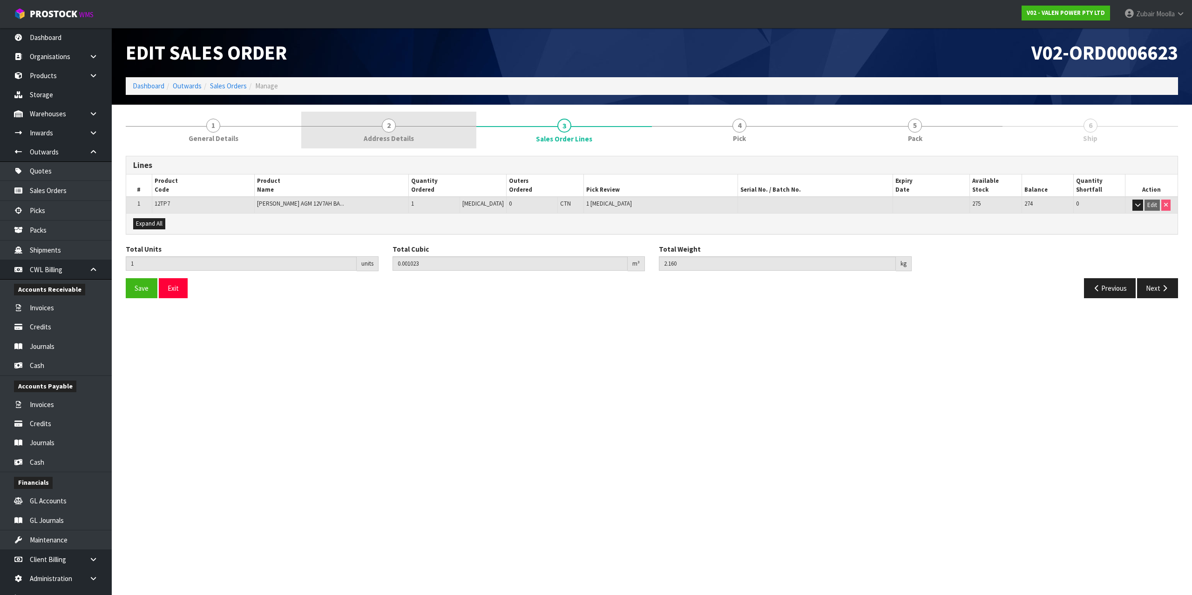
click at [360, 137] on link "2 Address Details" at bounding box center [389, 130] width 176 height 37
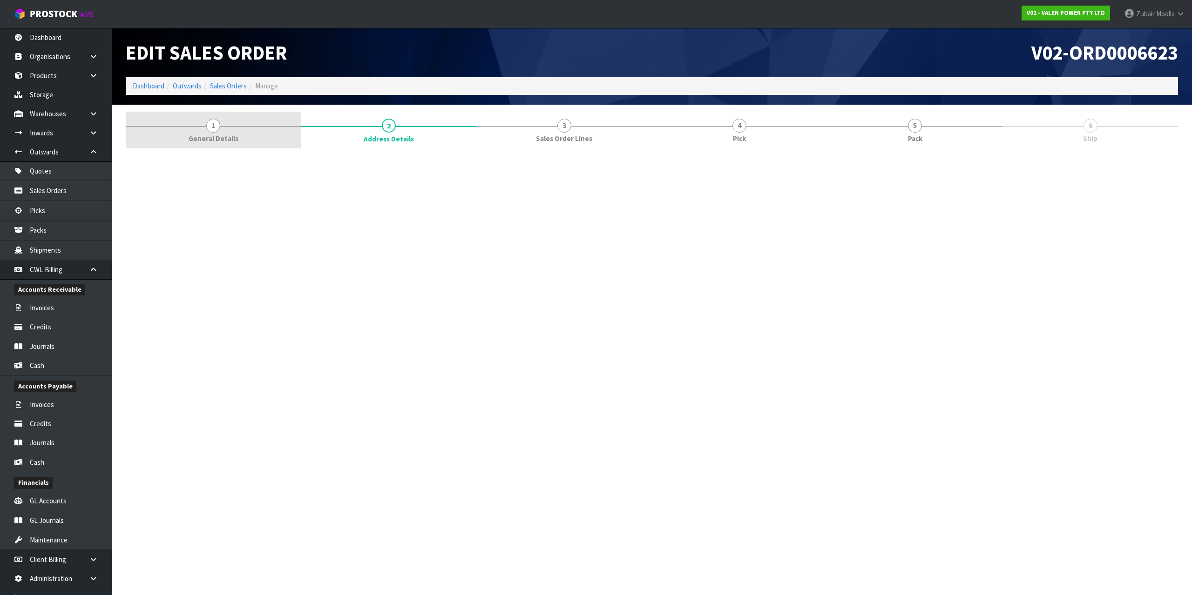
click at [145, 148] on li "1 General Details" at bounding box center [214, 130] width 176 height 37
click at [177, 129] on link "1 General Details" at bounding box center [214, 130] width 176 height 37
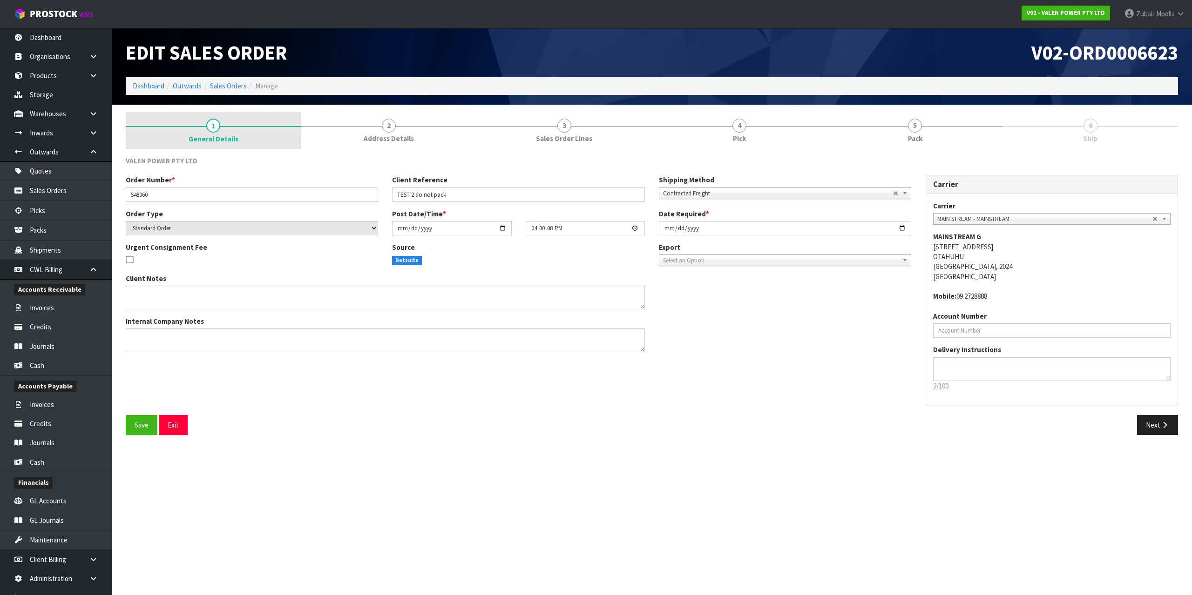
click at [228, 130] on link "1 General Details" at bounding box center [214, 130] width 176 height 37
click at [230, 132] on link "1 General Details" at bounding box center [214, 130] width 176 height 37
drag, startPoint x: 639, startPoint y: 54, endPoint x: 791, endPoint y: 46, distance: 152.0
click at [640, 53] on h1 "Edit Sales Order" at bounding box center [385, 52] width 519 height 21
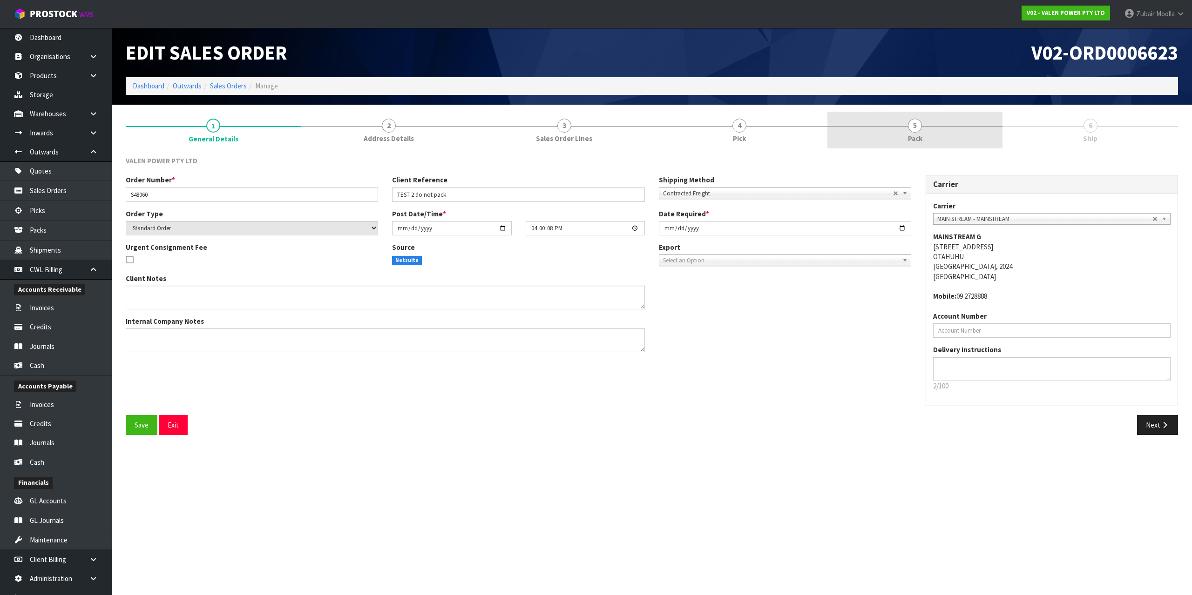
click at [924, 137] on link "5 Pack" at bounding box center [915, 130] width 176 height 37
click at [970, 95] on div "Edit Sales Order V02-ORD0006623 Dashboard Outwards Sales Orders Manage" at bounding box center [652, 66] width 1066 height 77
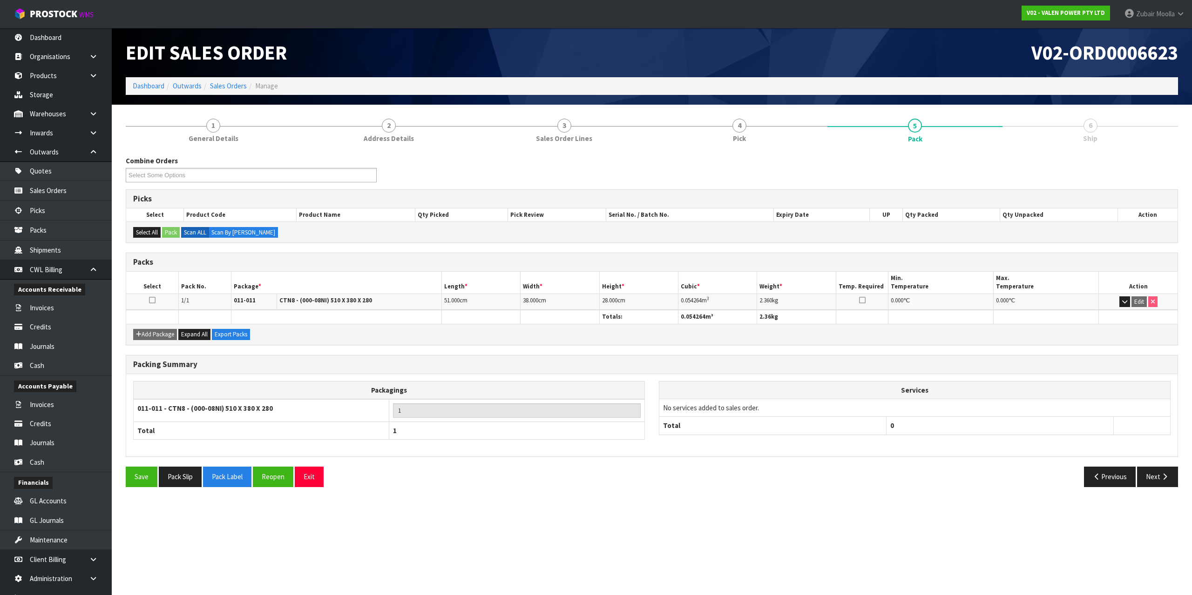
click at [970, 95] on ol "Dashboard Outwards Sales Orders Manage" at bounding box center [652, 85] width 1052 height 17
click at [270, 474] on button "Reopen" at bounding box center [273, 477] width 41 height 20
click at [835, 593] on section "Edit Sales Order V02-ORD0006623 Dashboard Outwards Sales Orders Manage 1 Genera…" at bounding box center [596, 297] width 1192 height 595
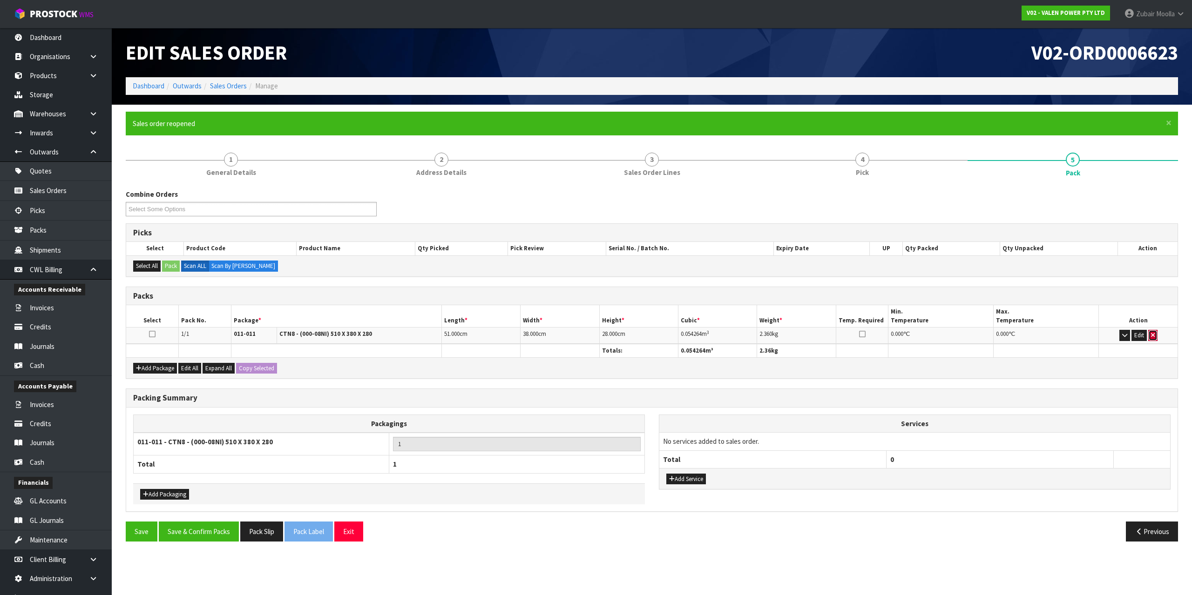
drag, startPoint x: 1156, startPoint y: 336, endPoint x: 1152, endPoint y: 372, distance: 36.1
click at [1156, 336] on button "button" at bounding box center [1152, 335] width 9 height 11
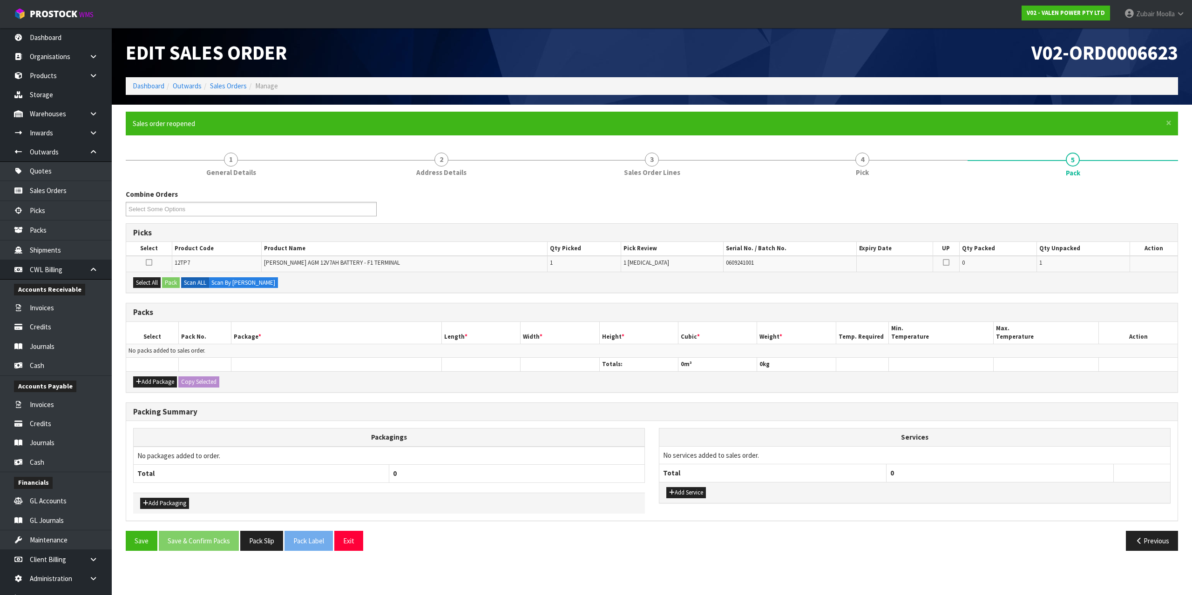
click at [1149, 388] on div "Add Package Copy Selected" at bounding box center [651, 382] width 1051 height 21
drag, startPoint x: 141, startPoint y: 548, endPoint x: 505, endPoint y: 574, distance: 364.6
click at [144, 548] on button "Save" at bounding box center [142, 541] width 32 height 20
click at [506, 573] on section "Edit Sales Order V02-ORD0006623 Dashboard Outwards Sales Orders Manage × Close …" at bounding box center [596, 297] width 1192 height 595
click at [856, 173] on span "Pick" at bounding box center [862, 173] width 13 height 10
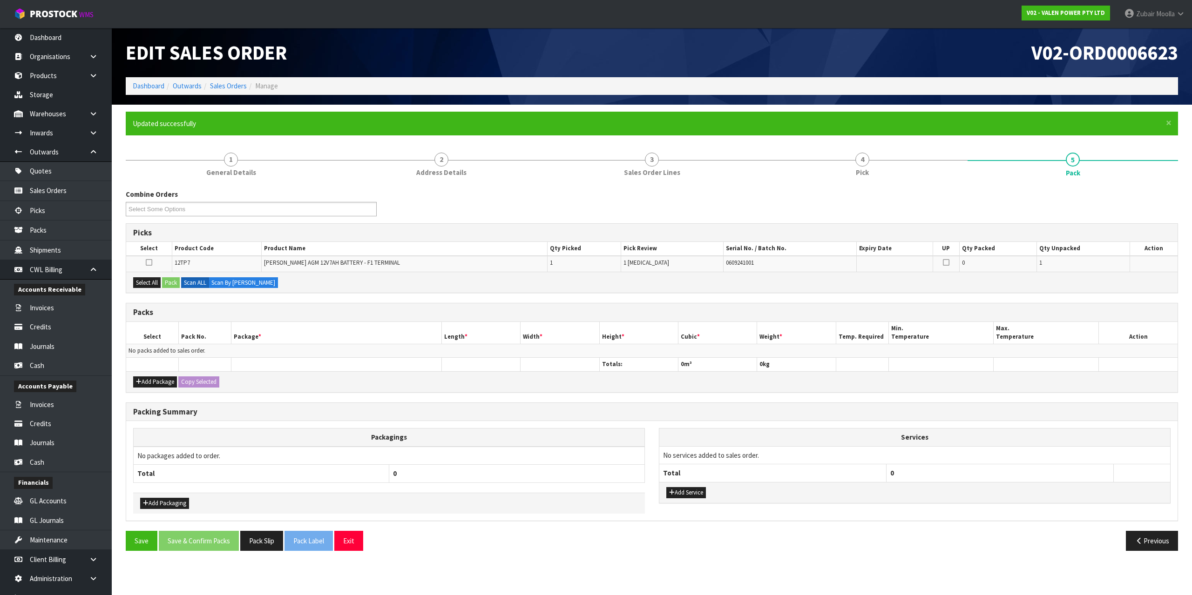
click at [882, 58] on h1 "V02-ORD0006623" at bounding box center [918, 52] width 519 height 21
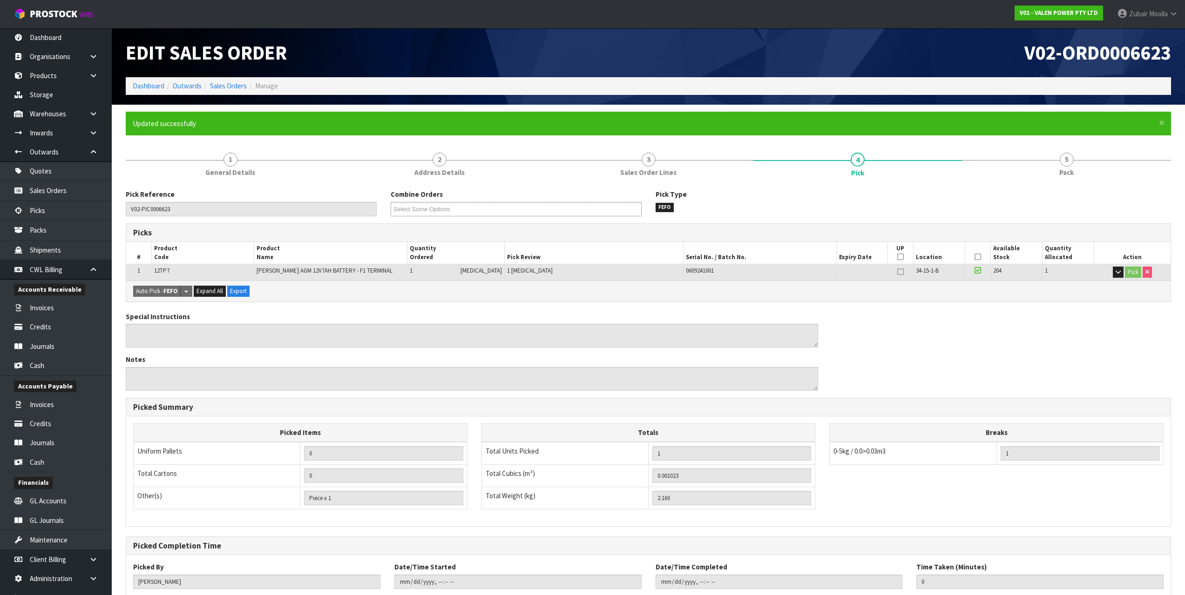
click at [882, 58] on h1 "V02-ORD0006623" at bounding box center [914, 52] width 516 height 21
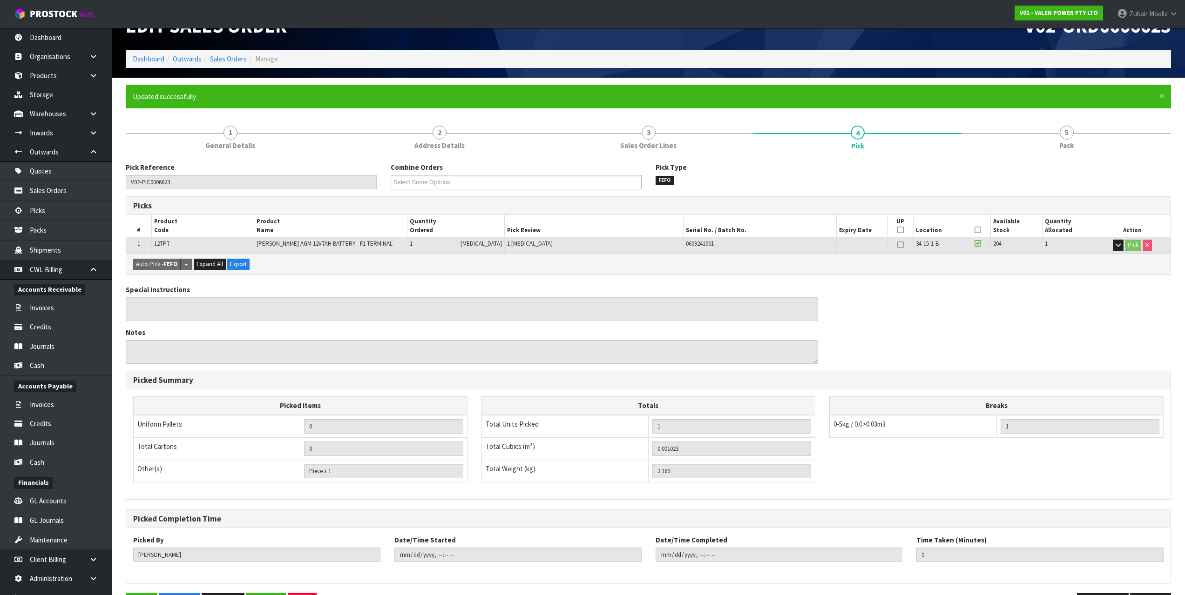
scroll to position [59, 0]
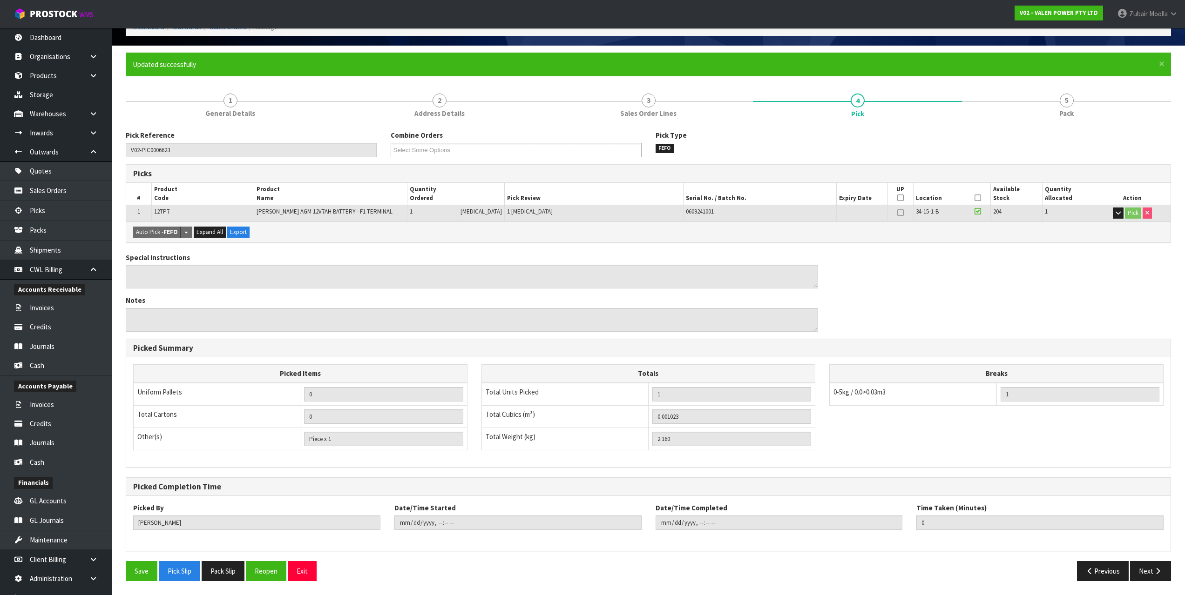
click at [288, 576] on div "Save Pick Slip Pack Slip Reopen Exit" at bounding box center [384, 571] width 530 height 20
click at [284, 575] on button "Reopen" at bounding box center [266, 571] width 41 height 20
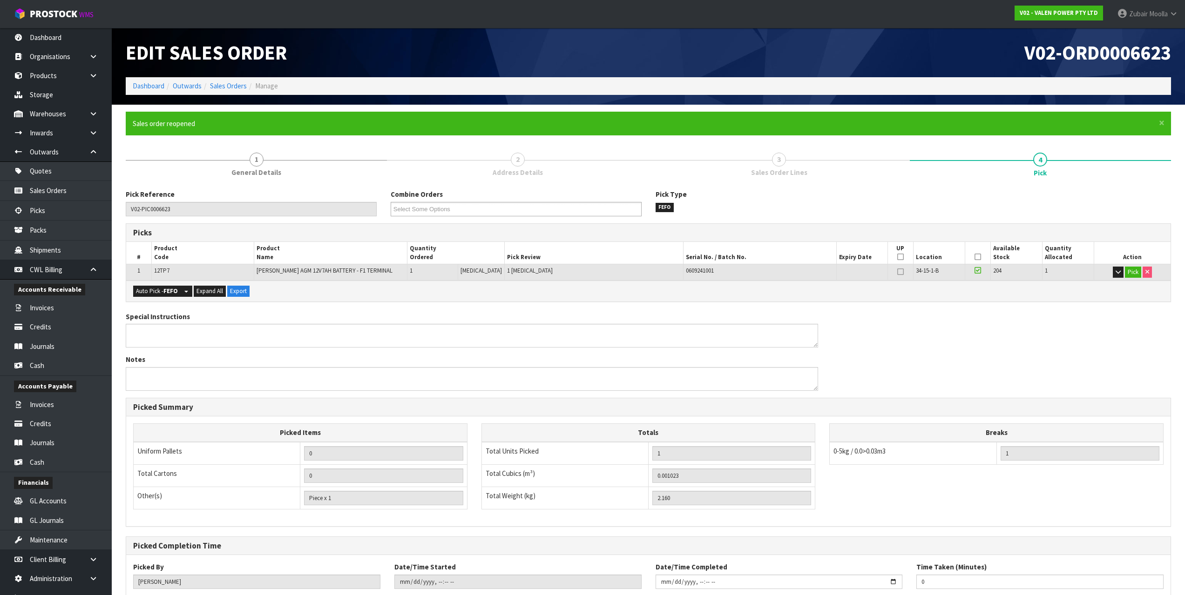
click at [974, 271] on icon at bounding box center [977, 270] width 7 height 7
click at [0, 0] on input "checkbox" at bounding box center [0, 0] width 0 height 0
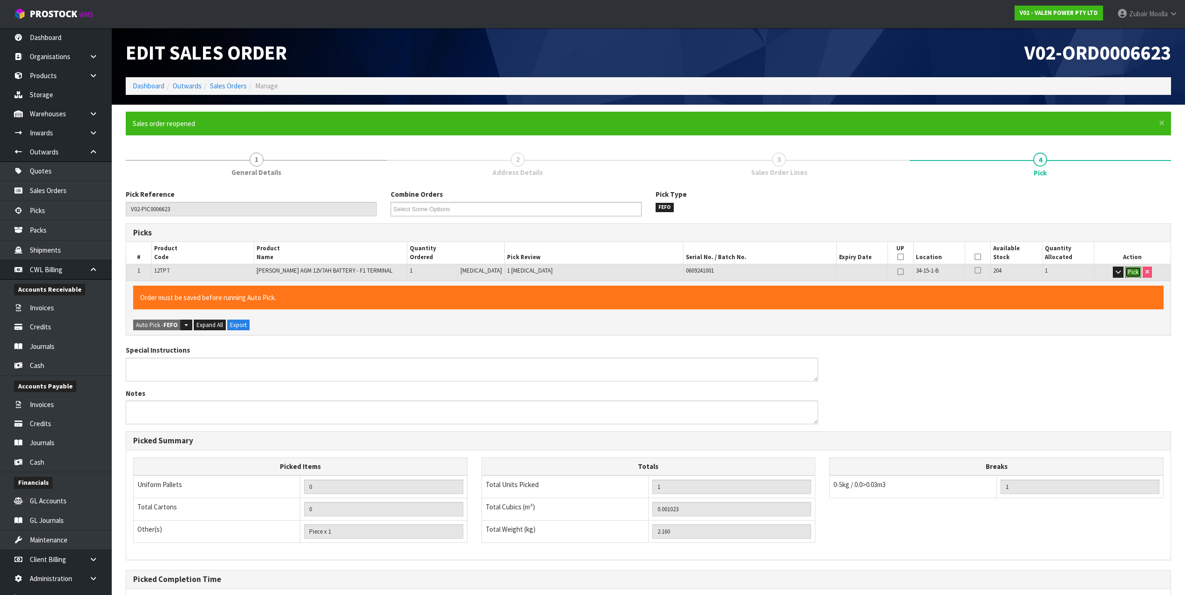
click at [1128, 273] on button "Pick" at bounding box center [1133, 272] width 16 height 11
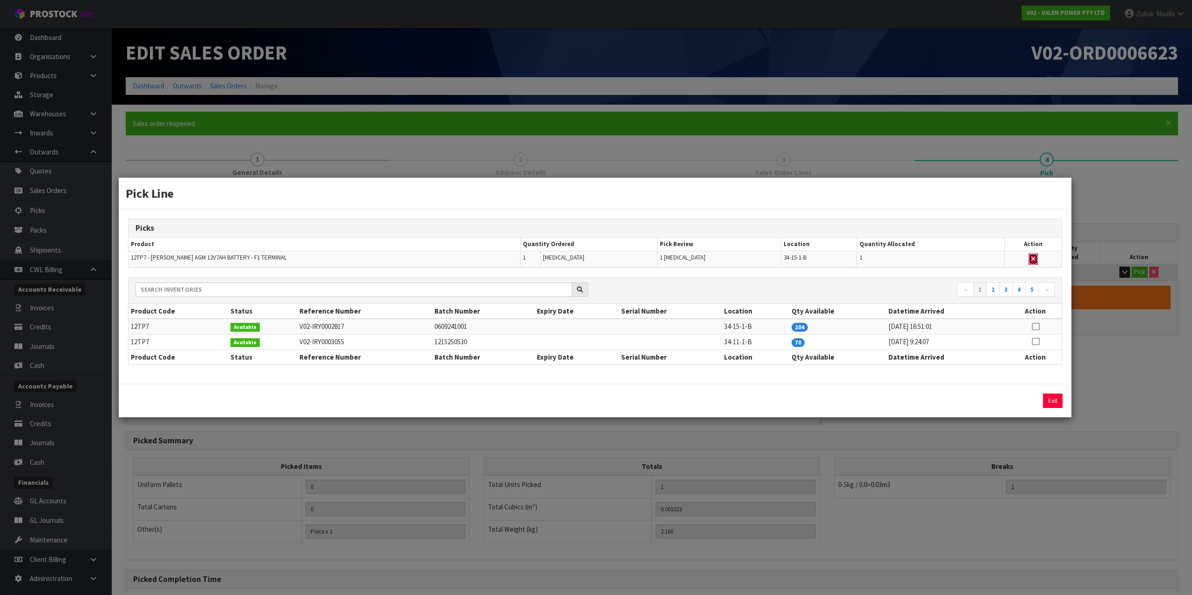
click at [1031, 259] on icon "button" at bounding box center [1033, 259] width 4 height 6
type input "Piece x 0"
type input "0"
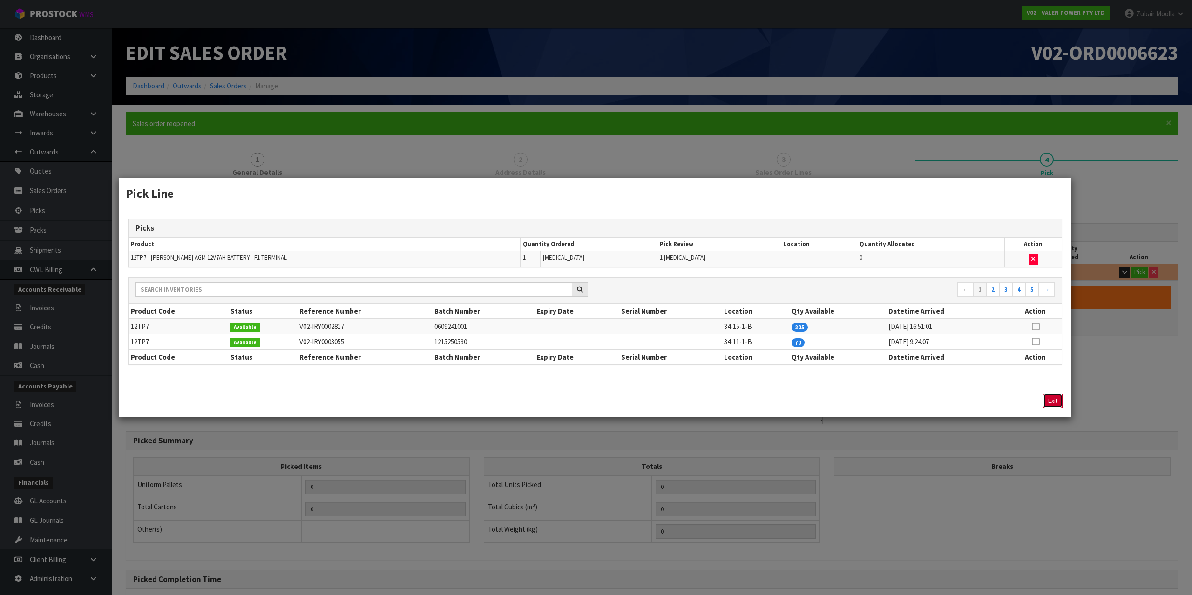
click at [1052, 402] on button "Exit" at bounding box center [1053, 401] width 20 height 14
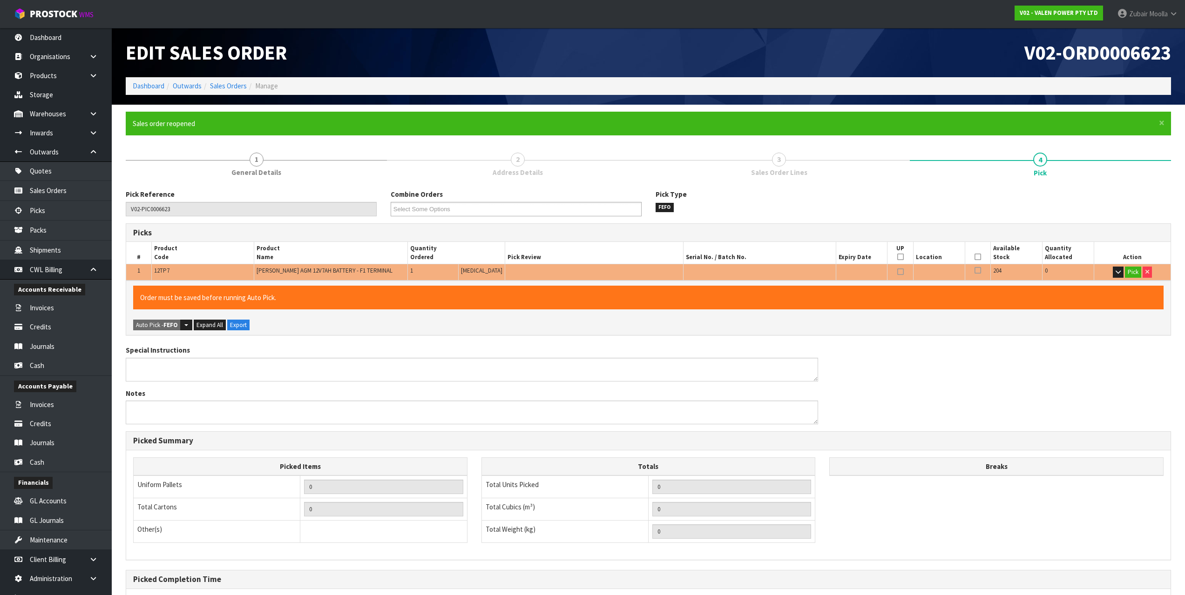
drag, startPoint x: 1080, startPoint y: 340, endPoint x: 1079, endPoint y: 331, distance: 8.4
click at [1080, 337] on div "Pick Reference V02-PIC0006623 Combine Orders V02-ORD0006623 V02-ORD0006624 Sele…" at bounding box center [648, 435] width 1045 height 492
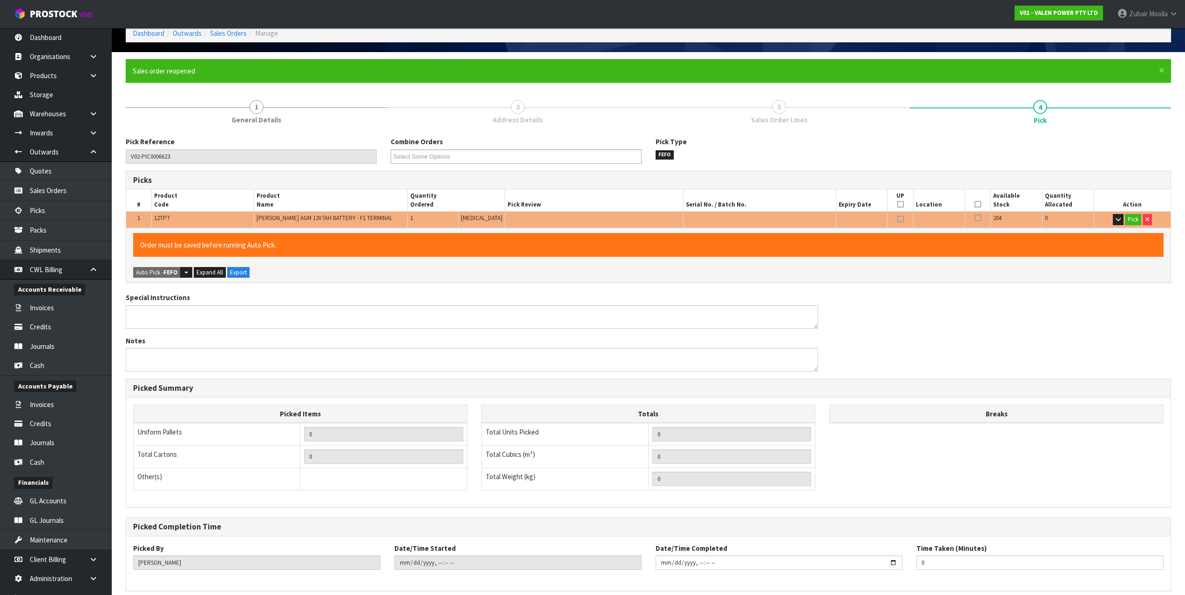
scroll to position [93, 0]
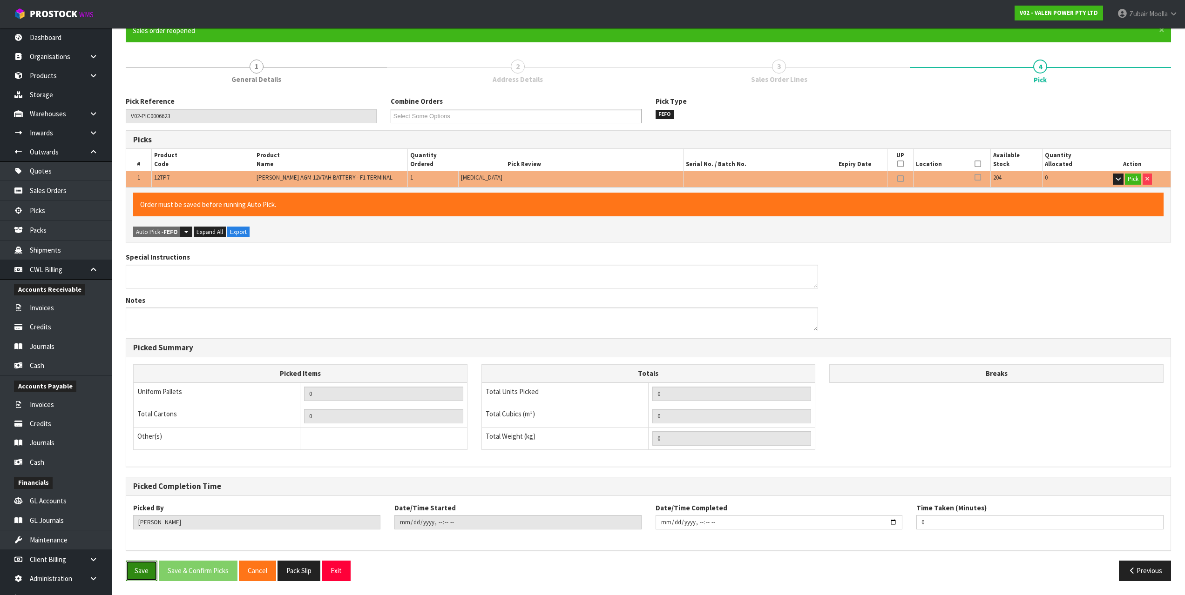
click at [140, 574] on button "Save" at bounding box center [142, 571] width 32 height 20
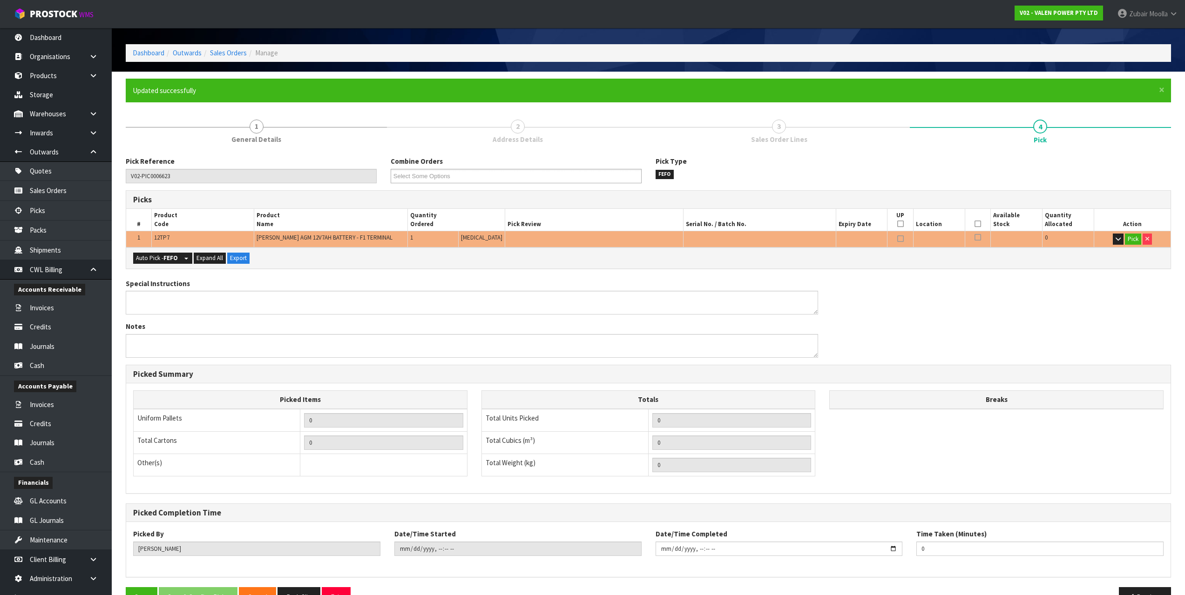
scroll to position [59, 0]
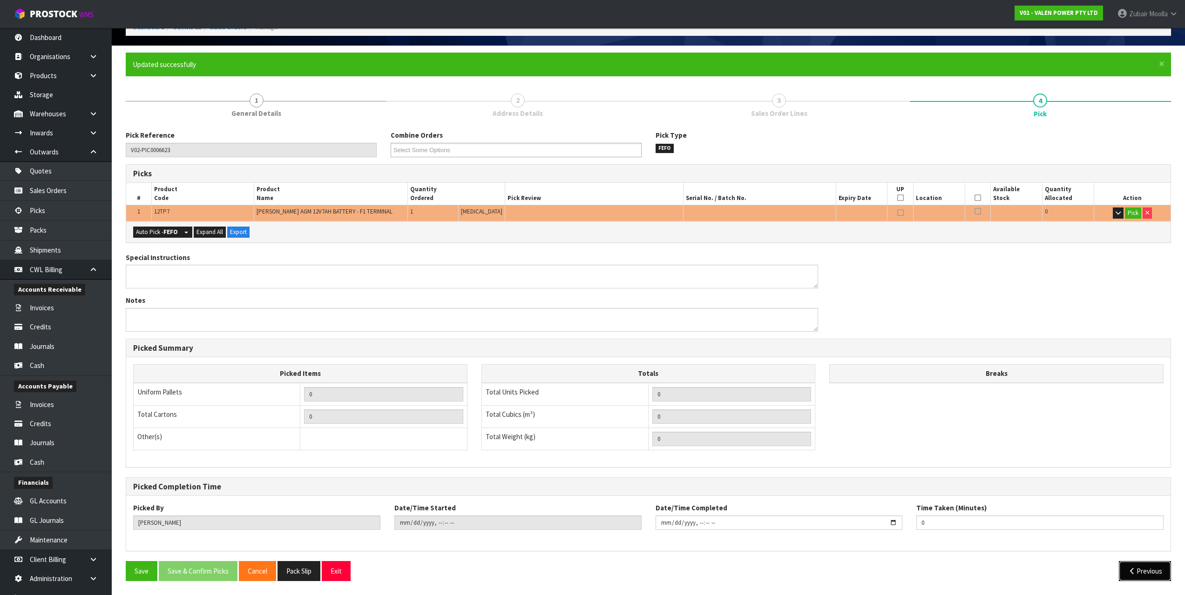
click at [1142, 573] on button "Previous" at bounding box center [1145, 571] width 52 height 20
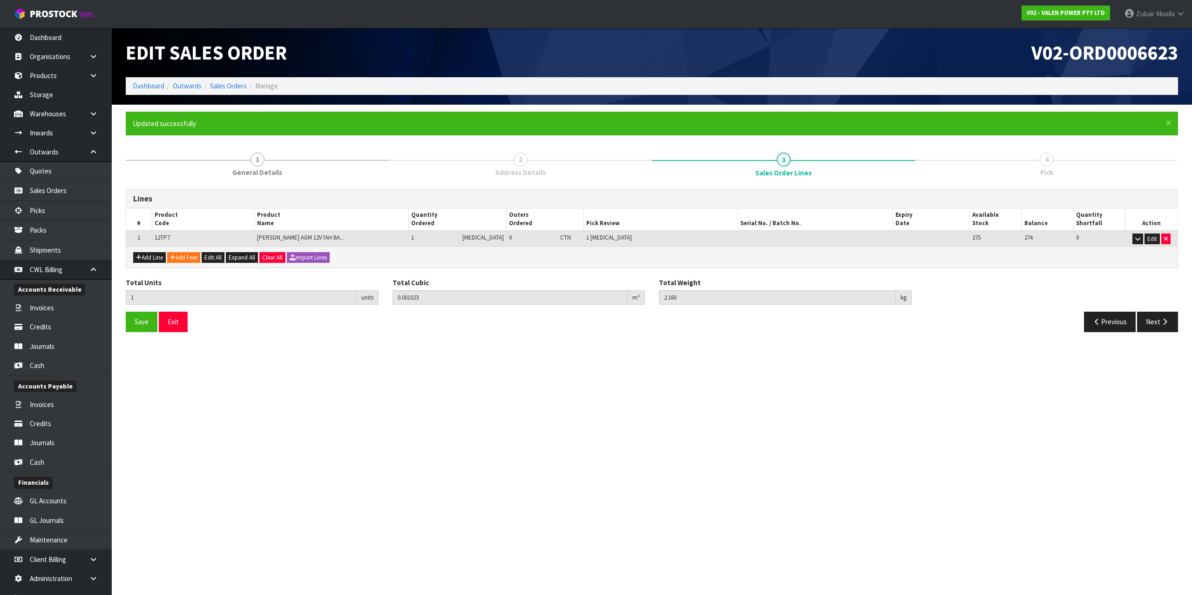
drag, startPoint x: 677, startPoint y: 438, endPoint x: 679, endPoint y: 444, distance: 6.1
click at [679, 444] on section "Edit Sales Order V02-ORD0006623 Dashboard Outwards Sales Orders Manage × Close …" at bounding box center [596, 297] width 1192 height 595
click at [518, 84] on ol "Dashboard Outwards Sales Orders Manage" at bounding box center [652, 85] width 1052 height 17
drag, startPoint x: 520, startPoint y: 82, endPoint x: 531, endPoint y: 87, distance: 11.5
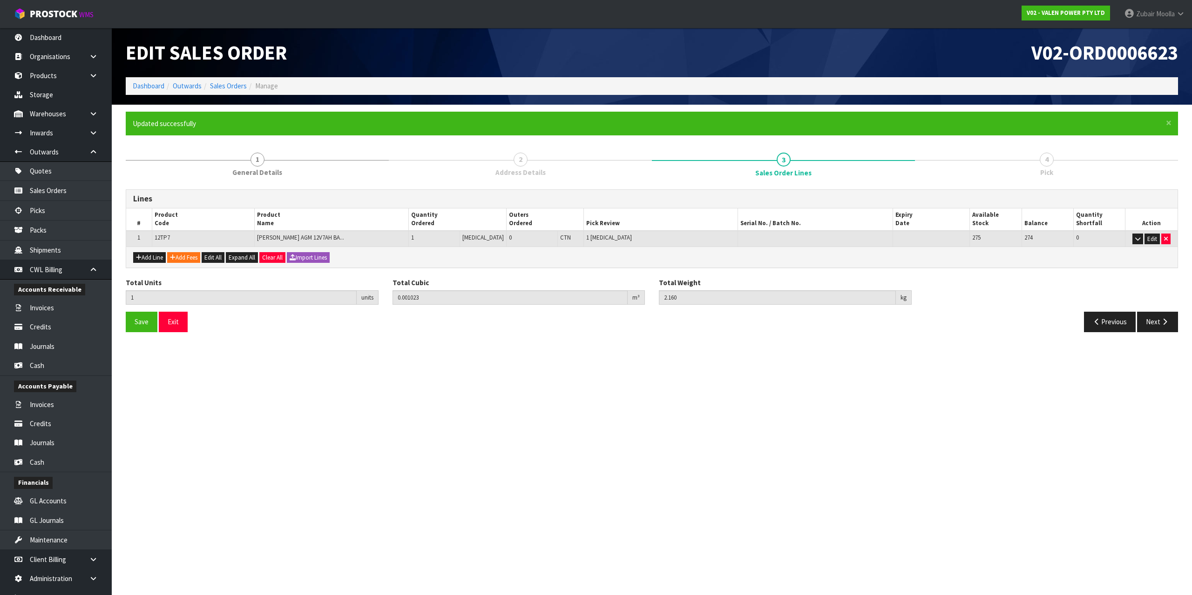
click at [525, 88] on ol "Dashboard Outwards Sales Orders Manage" at bounding box center [652, 85] width 1052 height 17
click at [498, 67] on div "Edit Sales Order" at bounding box center [385, 52] width 533 height 49
click at [220, 90] on link "Sales Orders" at bounding box center [228, 85] width 37 height 9
click at [593, 83] on ol "Dashboard Outwards Sales Orders Manage" at bounding box center [652, 85] width 1052 height 17
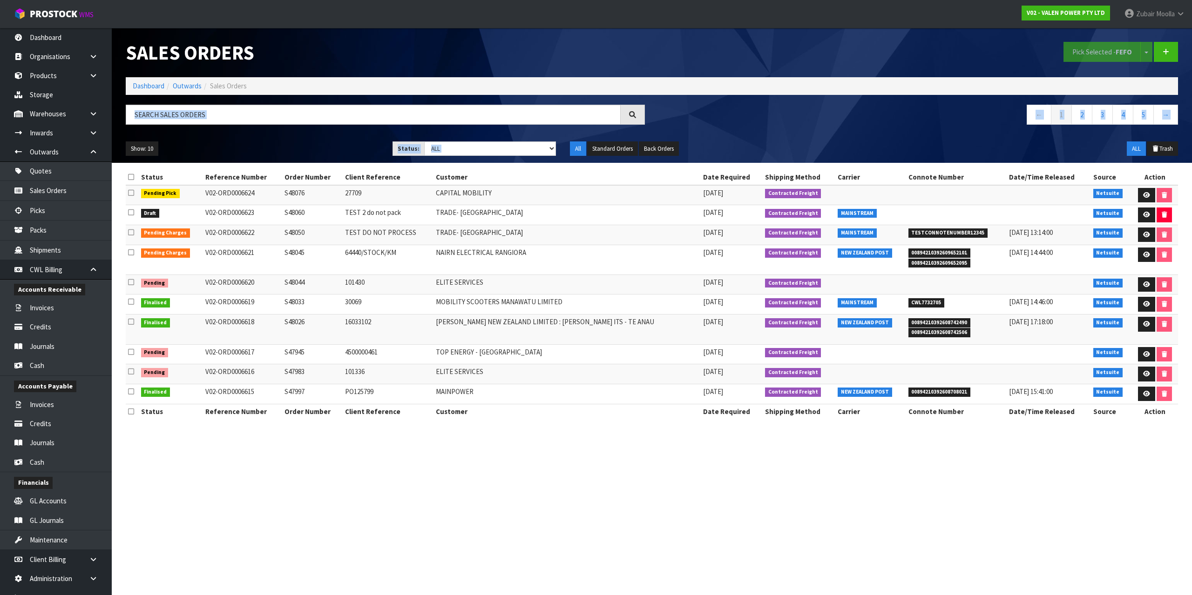
click at [181, 236] on span "Pending Charges" at bounding box center [165, 233] width 49 height 9
drag, startPoint x: 487, startPoint y: 248, endPoint x: 622, endPoint y: 259, distance: 135.5
click at [624, 260] on tbody "Pending Pick V02-ORD0006624 S48076 27709 CAPITAL MOBILITY [DATE] Contracted Fre…" at bounding box center [652, 294] width 1052 height 219
click at [620, 258] on td "NAIRN ELECTRICAL RANGIORA" at bounding box center [566, 260] width 267 height 30
click at [1015, 215] on td at bounding box center [1049, 215] width 84 height 20
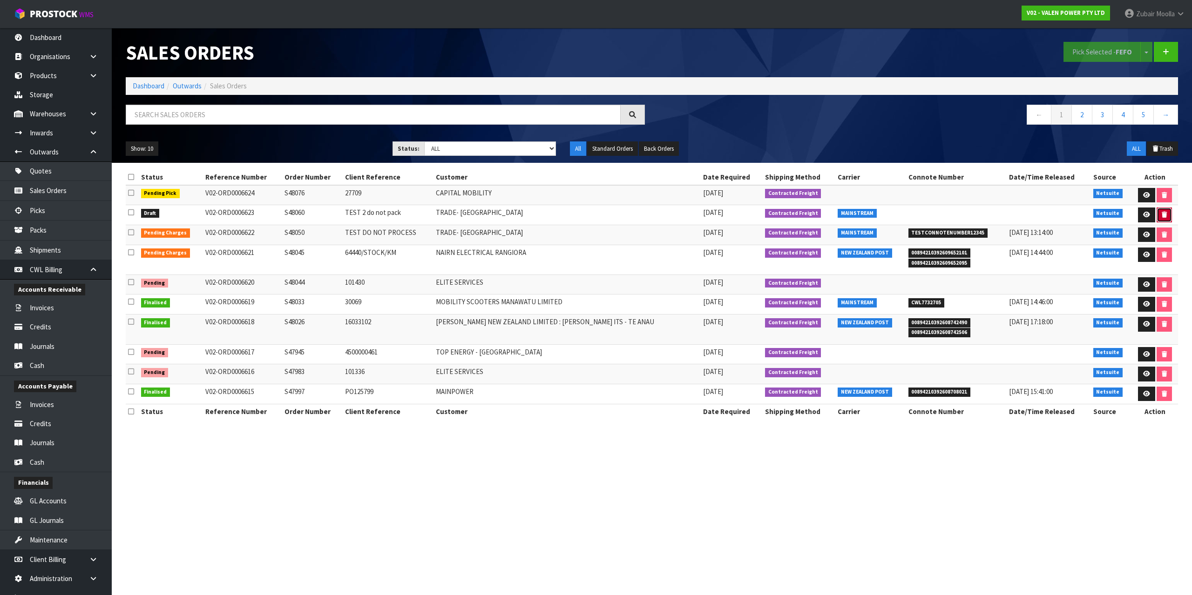
click at [1163, 217] on icon "button" at bounding box center [1164, 215] width 5 height 6
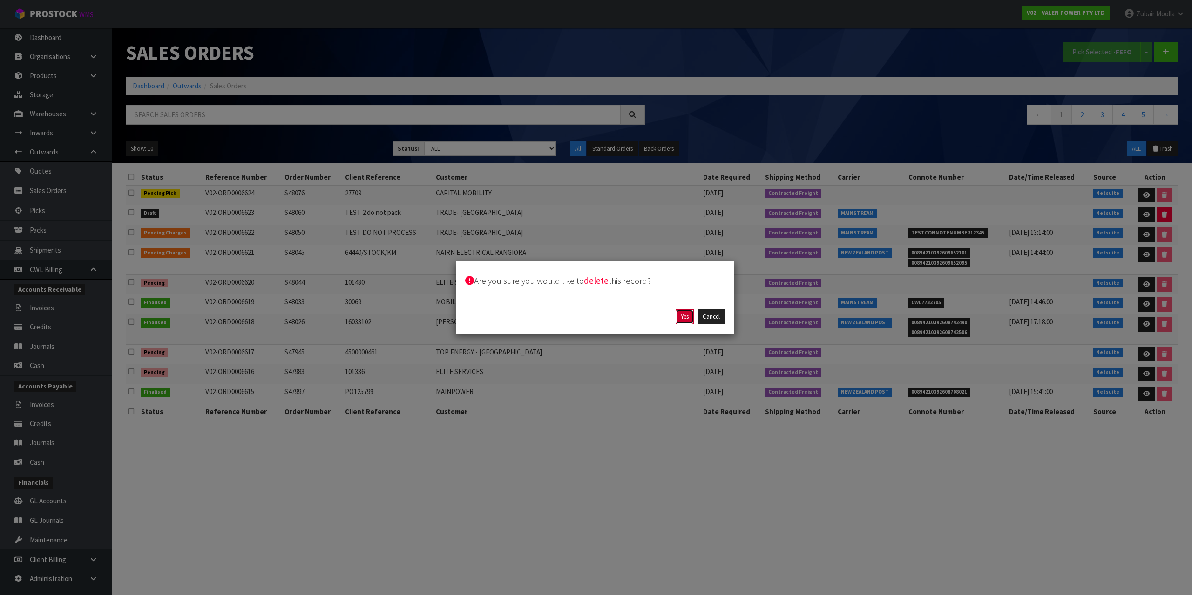
click at [686, 320] on button "Yes" at bounding box center [685, 317] width 18 height 15
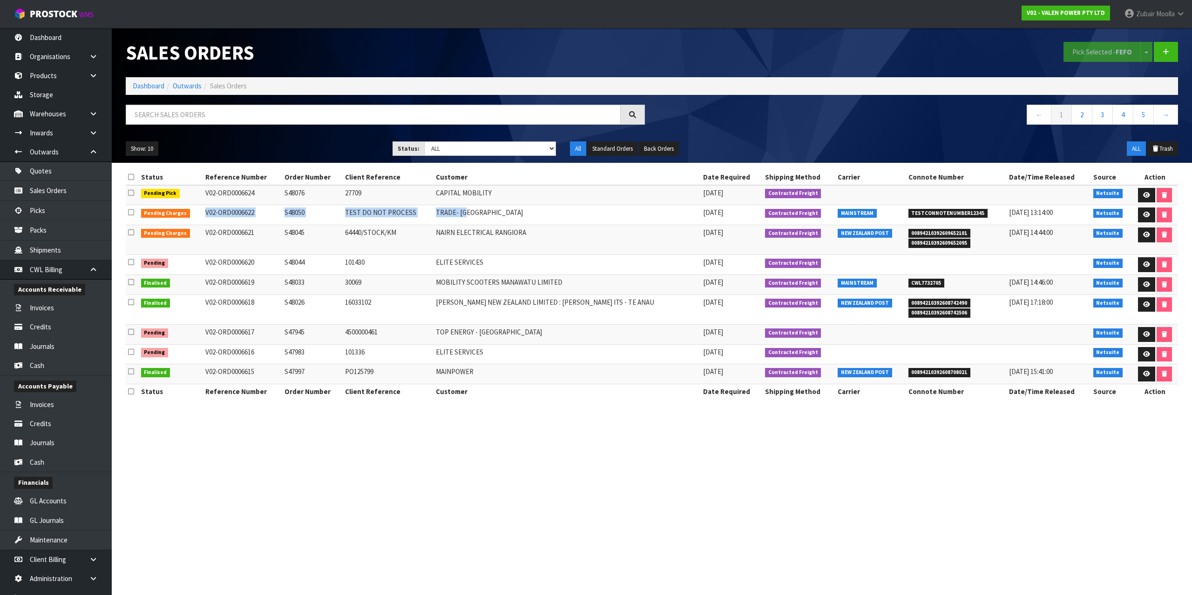
drag, startPoint x: 210, startPoint y: 216, endPoint x: 568, endPoint y: 216, distance: 357.6
click at [568, 216] on tr "Pending Charges V02-ORD0006622 S48050 TEST DO NOT PROCESS TRADE- [GEOGRAPHIC_DA…" at bounding box center [652, 215] width 1052 height 20
click at [1141, 219] on link at bounding box center [1146, 215] width 17 height 15
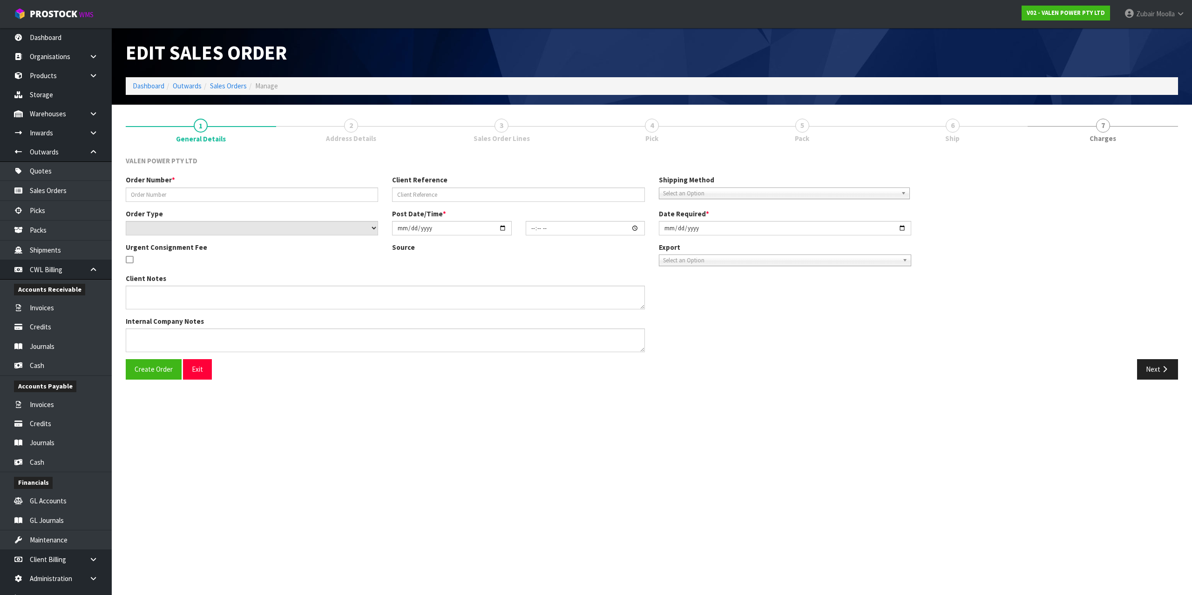
type input "S48050"
type input "TEST DO NOT PROCESS"
select select "number:0"
type input "[DATE]"
type input "11:30:10.000"
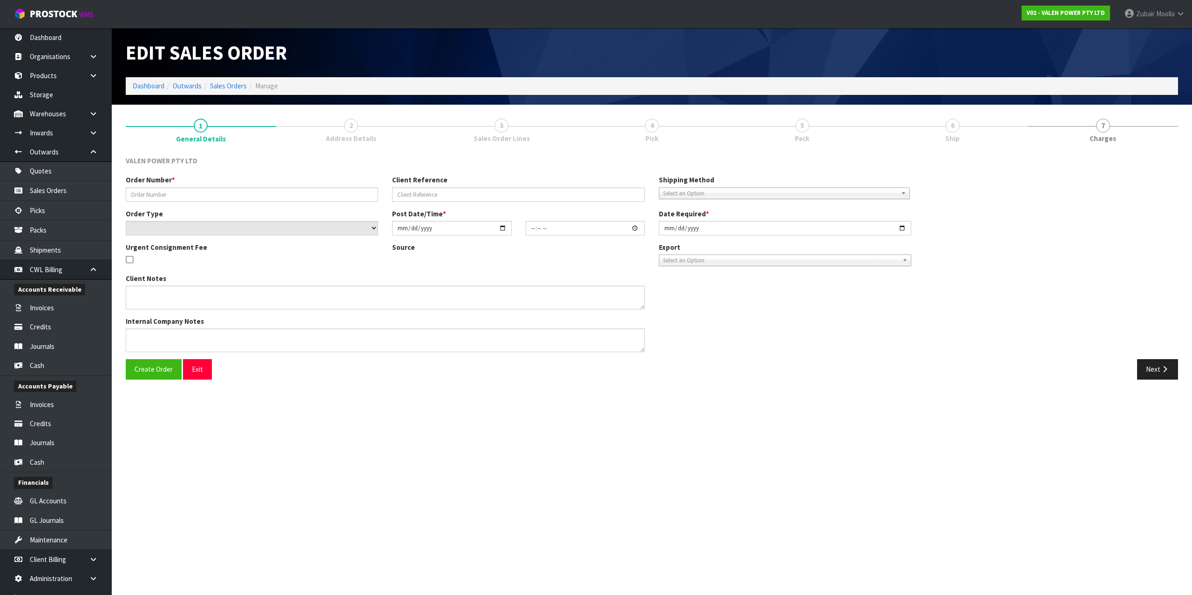
type input "[DATE]"
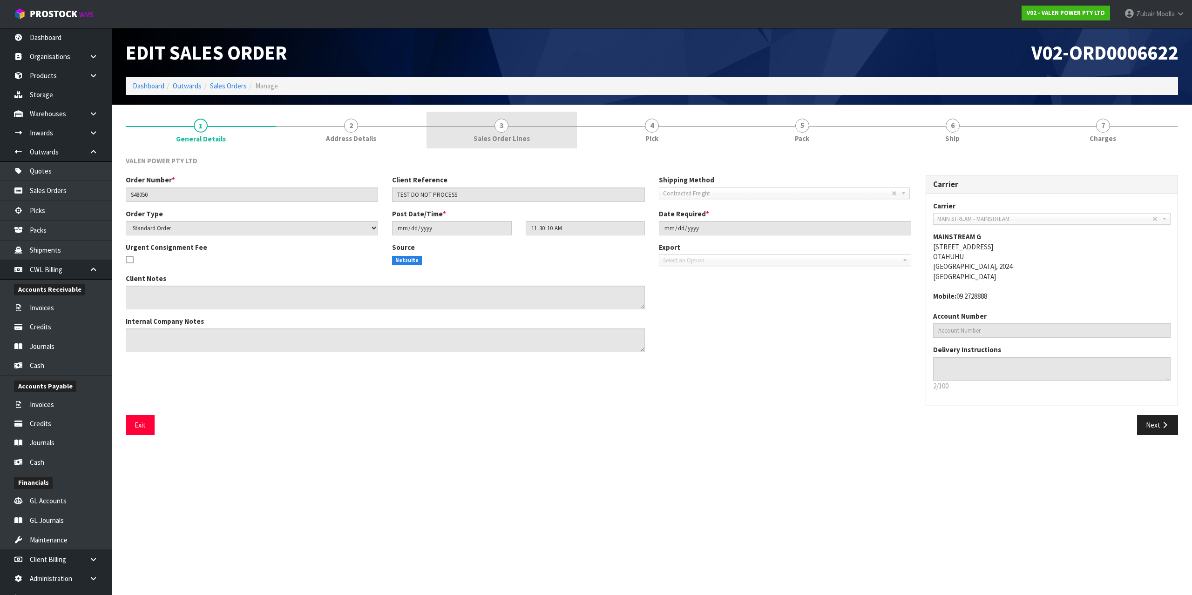
click at [568, 138] on link "3 Sales Order Lines" at bounding box center [501, 130] width 150 height 37
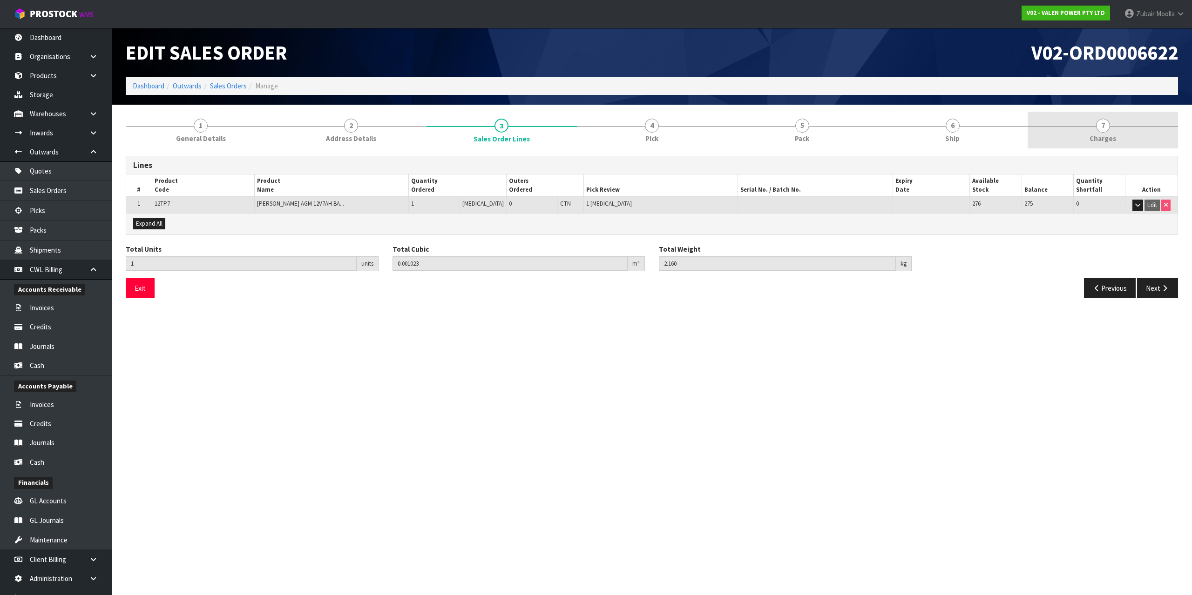
click at [1085, 141] on link "7 [GEOGRAPHIC_DATA]" at bounding box center [1102, 130] width 150 height 37
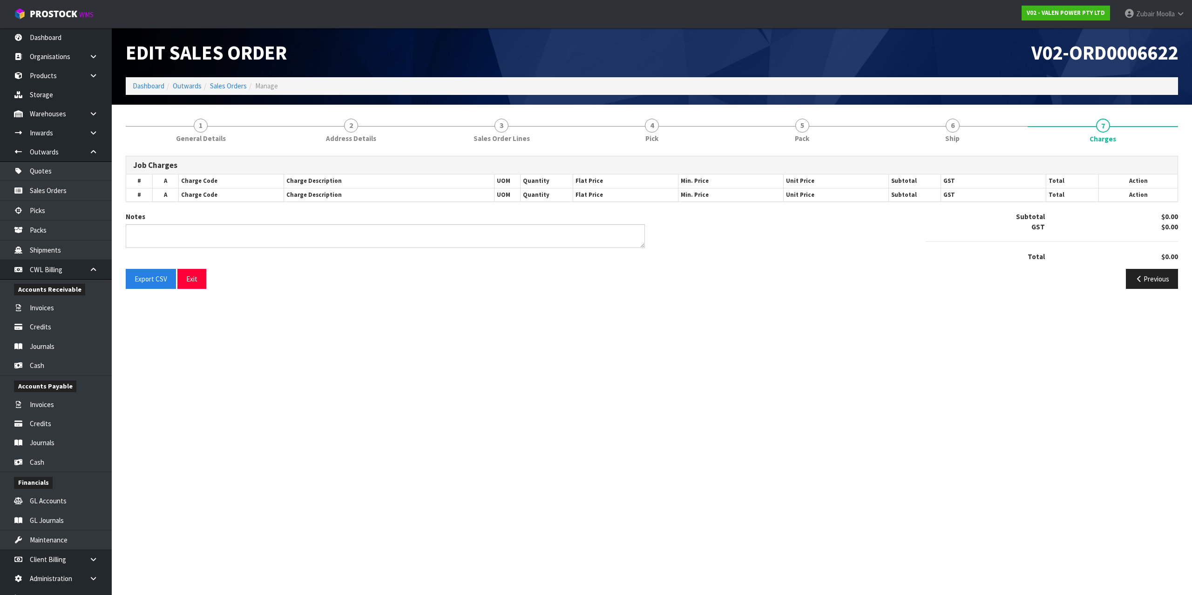
drag, startPoint x: 289, startPoint y: 426, endPoint x: 220, endPoint y: 329, distance: 118.6
click at [286, 425] on section "Edit Sales Order V02-ORD0006622 Dashboard Outwards Sales Orders Manage 1 Genera…" at bounding box center [596, 297] width 1192 height 595
drag, startPoint x: 548, startPoint y: 388, endPoint x: 899, endPoint y: 192, distance: 401.9
click at [569, 375] on section "Edit Sales Order V02-ORD0006622 Dashboard Outwards Sales Orders Manage 1 Genera…" at bounding box center [596, 297] width 1192 height 595
click at [926, 129] on link "6 Ship" at bounding box center [952, 130] width 150 height 37
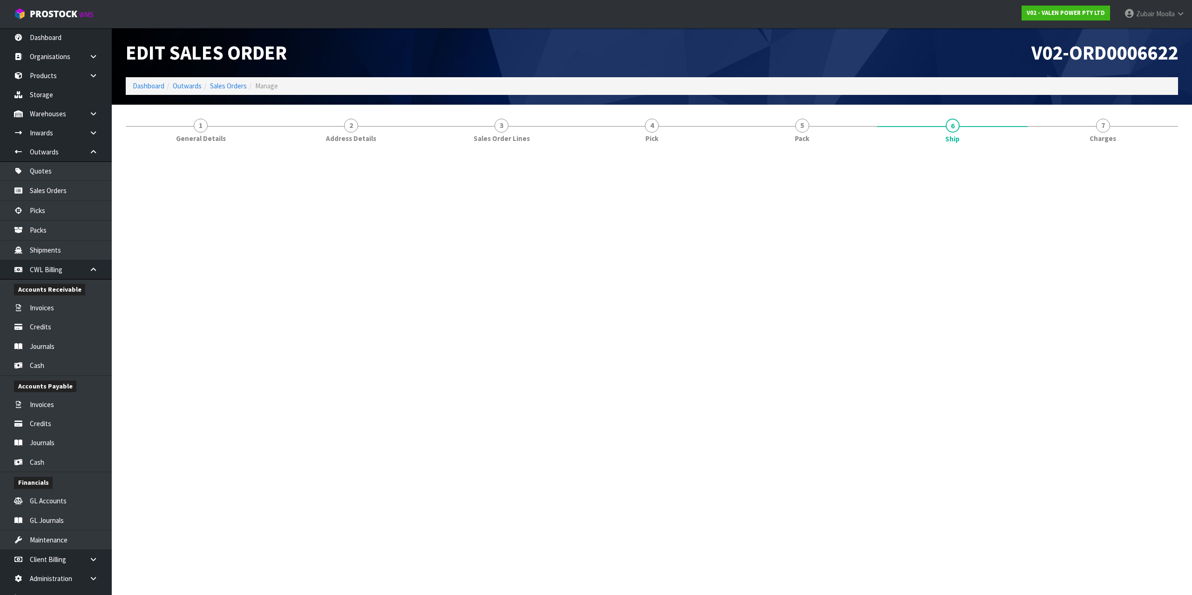
click at [1013, 49] on h1 "V02-ORD0006622" at bounding box center [918, 52] width 519 height 21
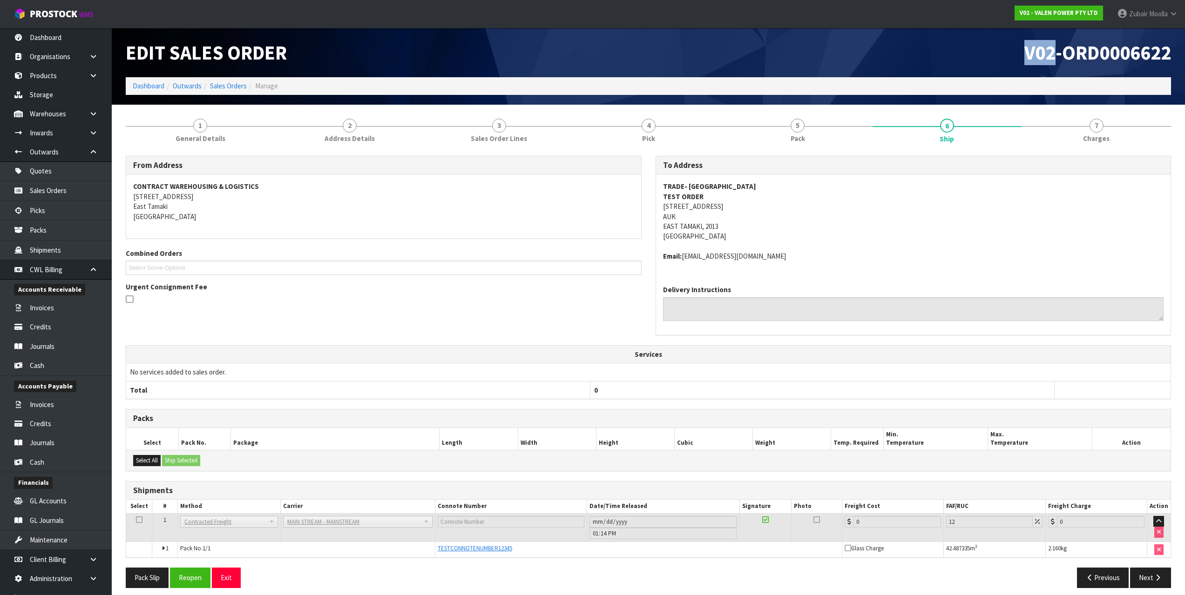
click at [1013, 49] on h1 "V02-ORD0006622" at bounding box center [914, 52] width 516 height 21
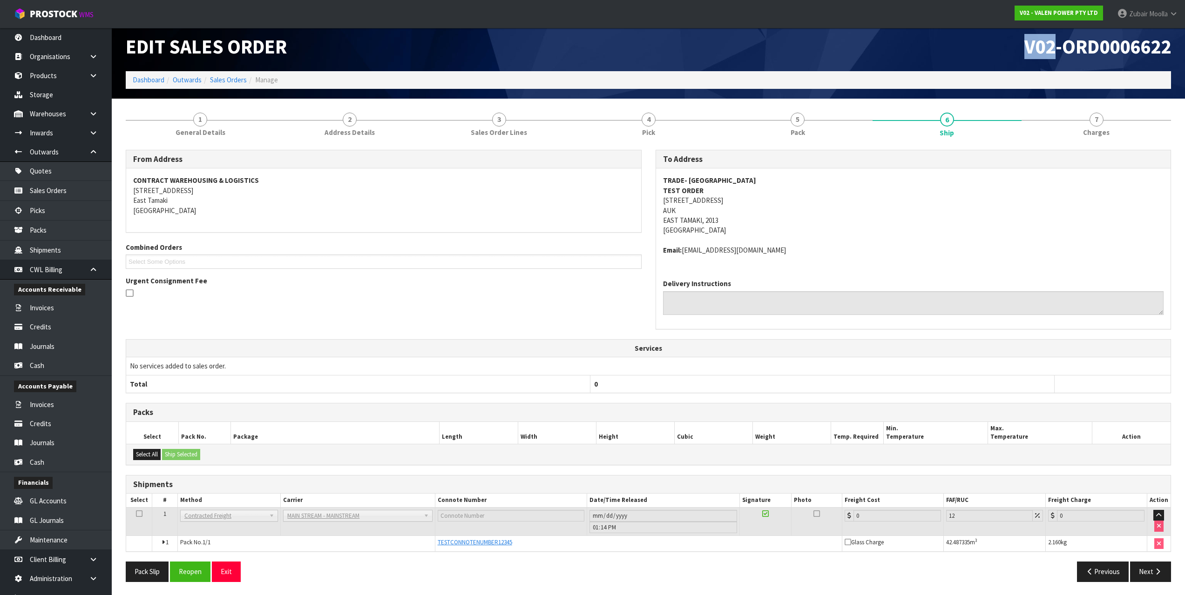
scroll to position [7, 0]
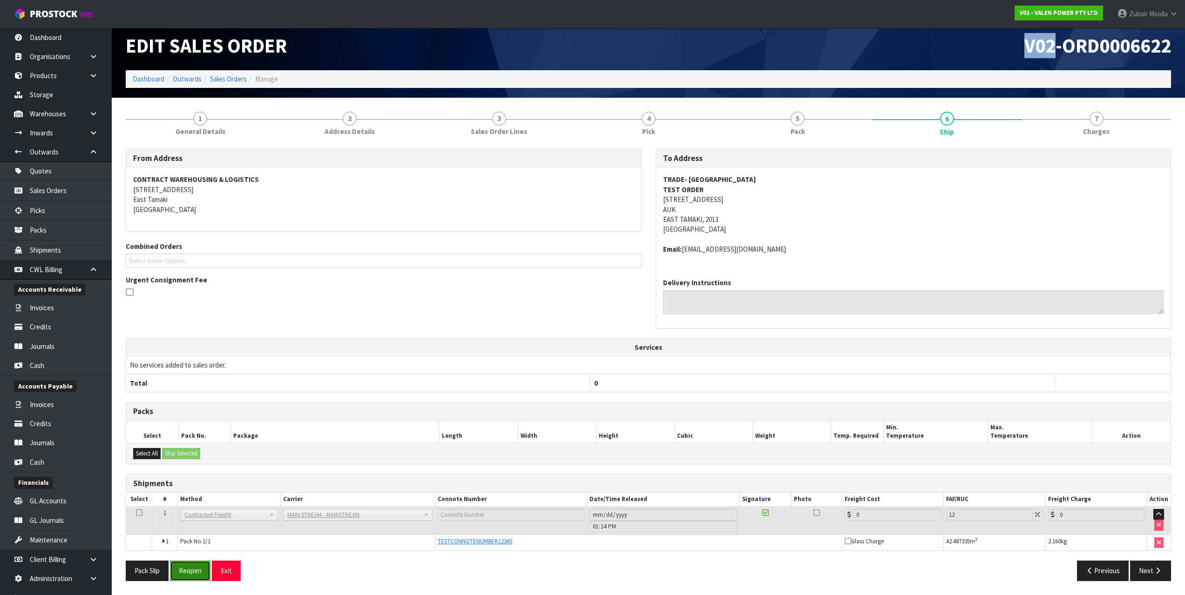
click at [188, 568] on button "Reopen" at bounding box center [190, 571] width 41 height 20
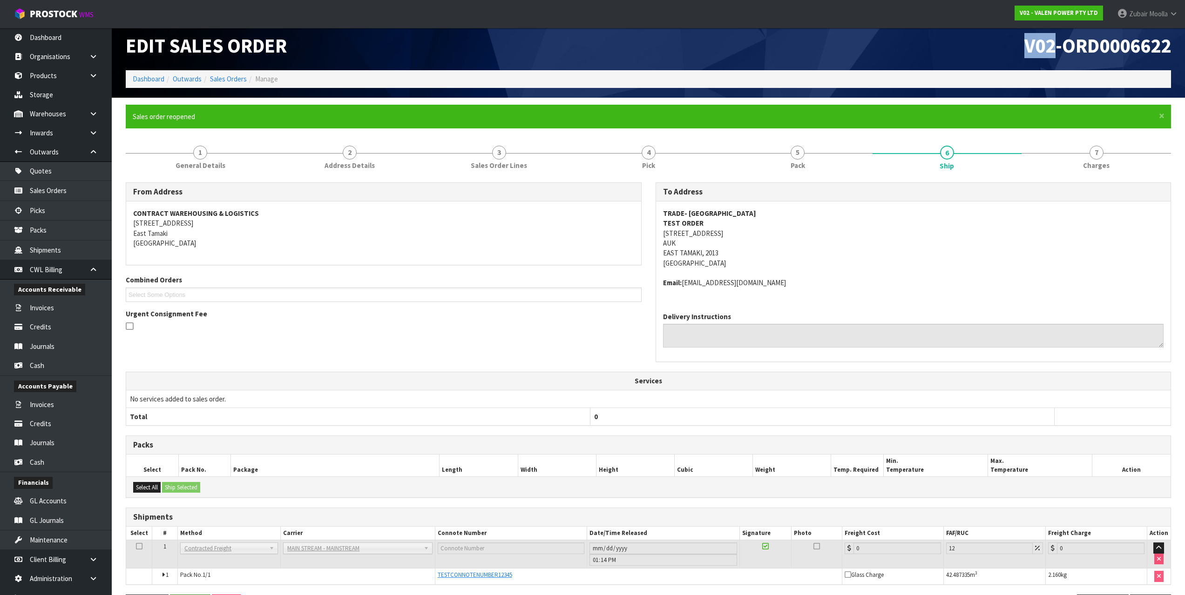
scroll to position [0, 0]
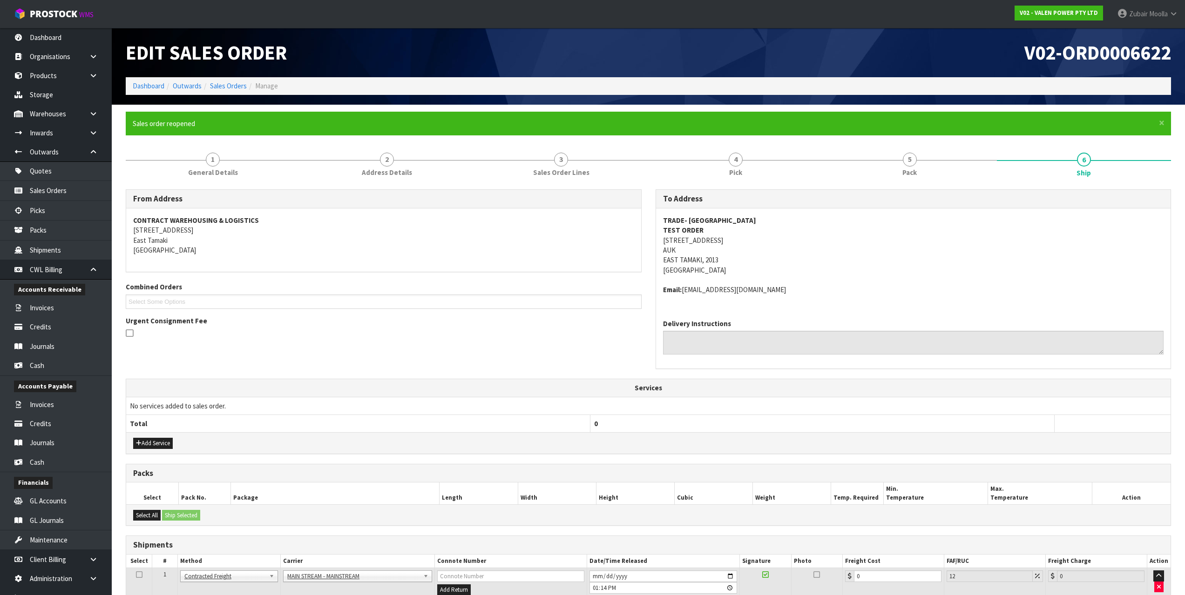
click at [722, 393] on th "Services" at bounding box center [648, 388] width 1044 height 18
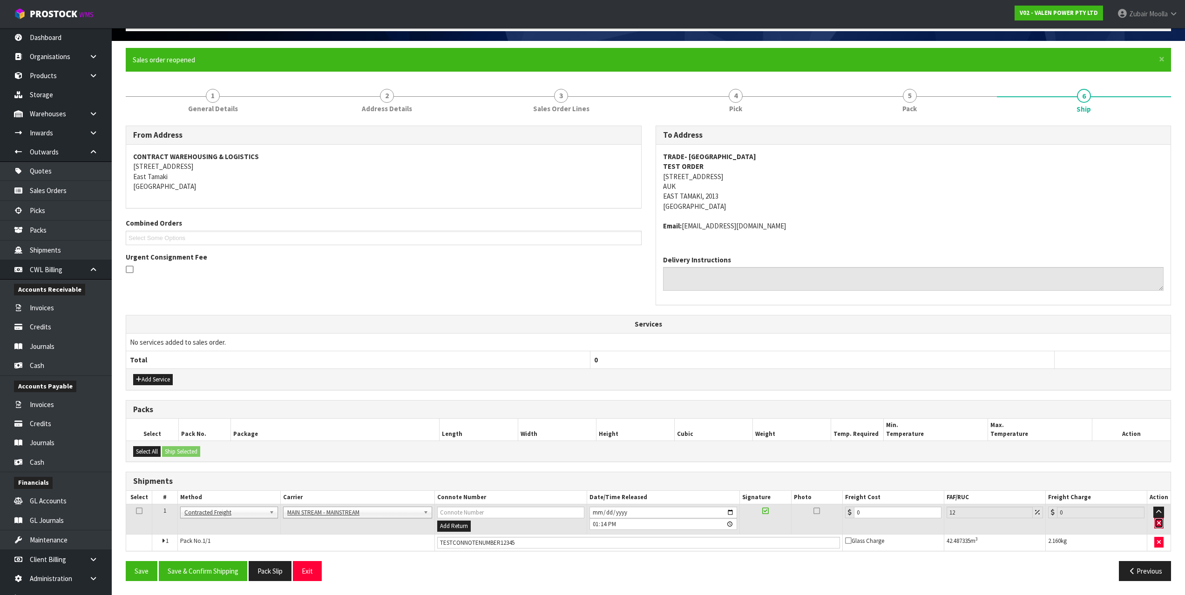
click at [1161, 523] on icon "button" at bounding box center [1159, 524] width 4 height 6
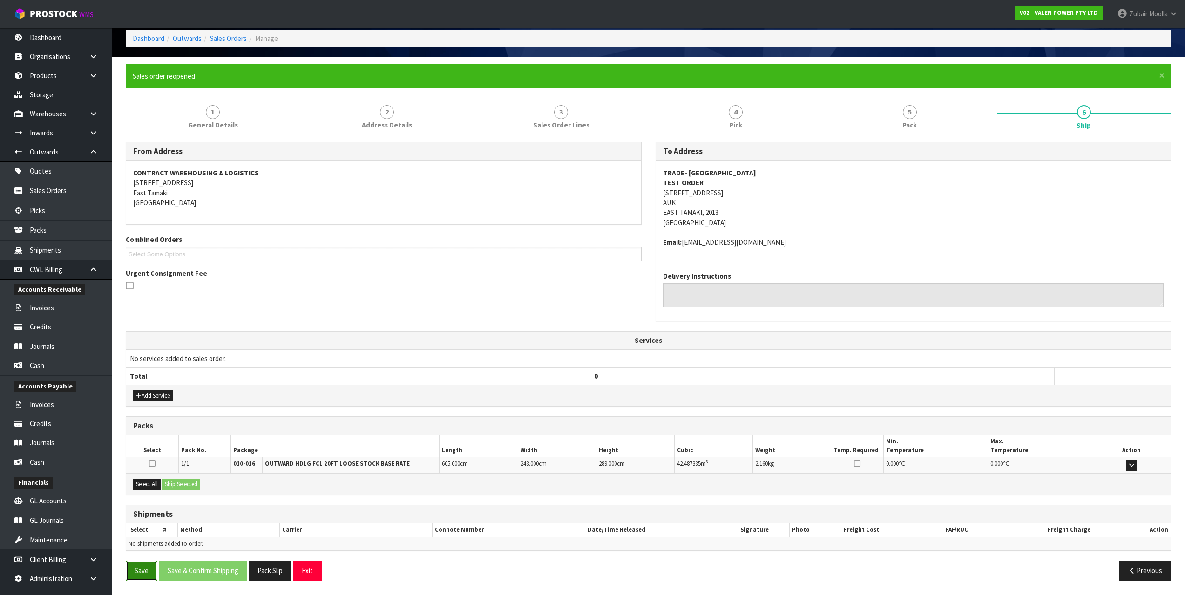
click at [132, 573] on button "Save" at bounding box center [142, 571] width 32 height 20
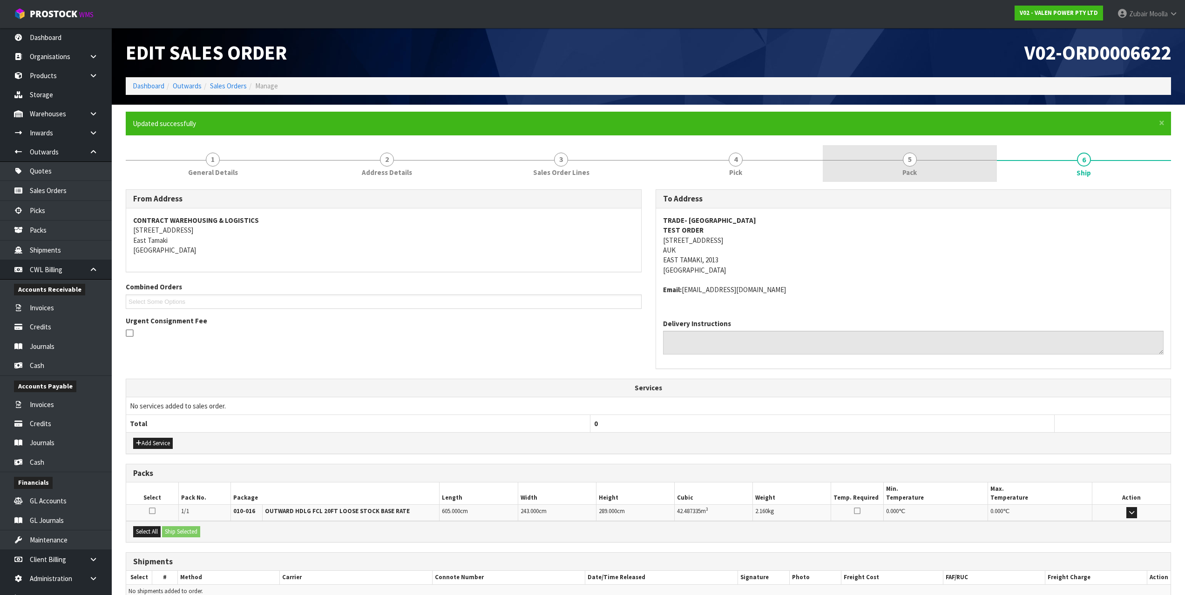
click at [897, 167] on link "5 Pack" at bounding box center [910, 163] width 174 height 37
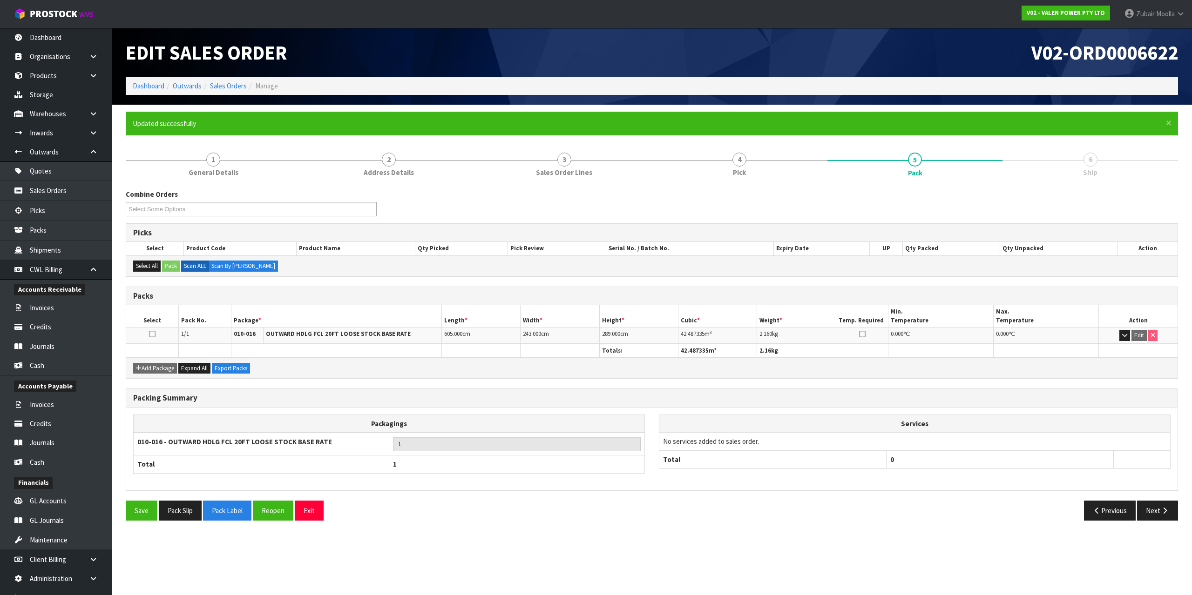
click at [911, 40] on div "V02-ORD0006622" at bounding box center [918, 52] width 533 height 49
click at [275, 505] on button "Reopen" at bounding box center [273, 511] width 41 height 20
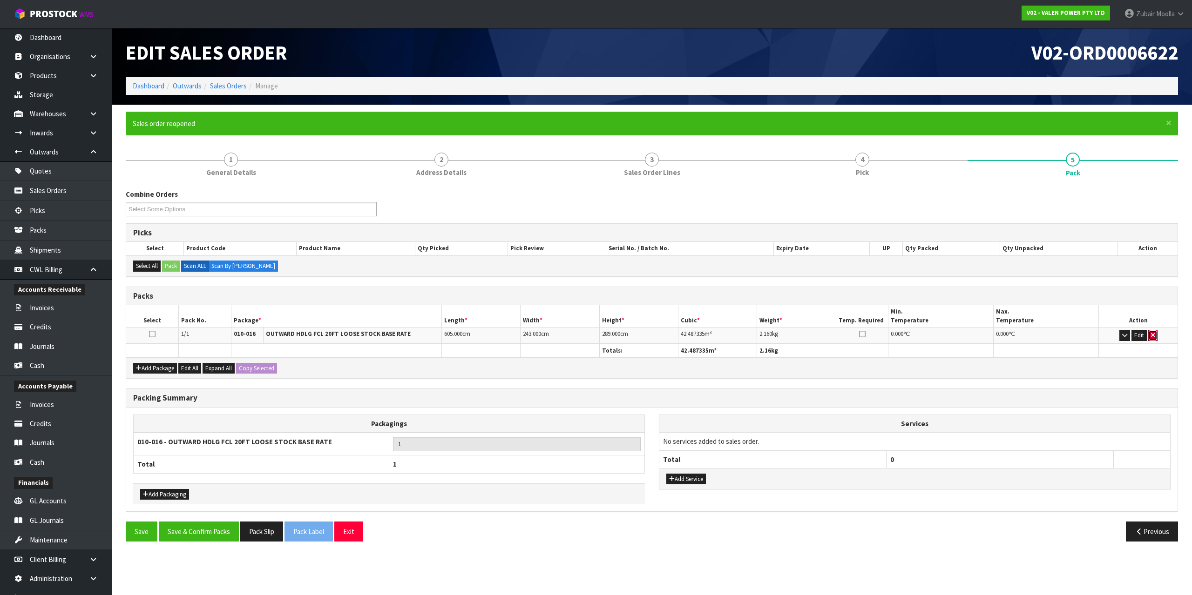
click at [1156, 341] on td "Edit" at bounding box center [1138, 336] width 79 height 16
click at [1153, 339] on button "button" at bounding box center [1152, 335] width 9 height 11
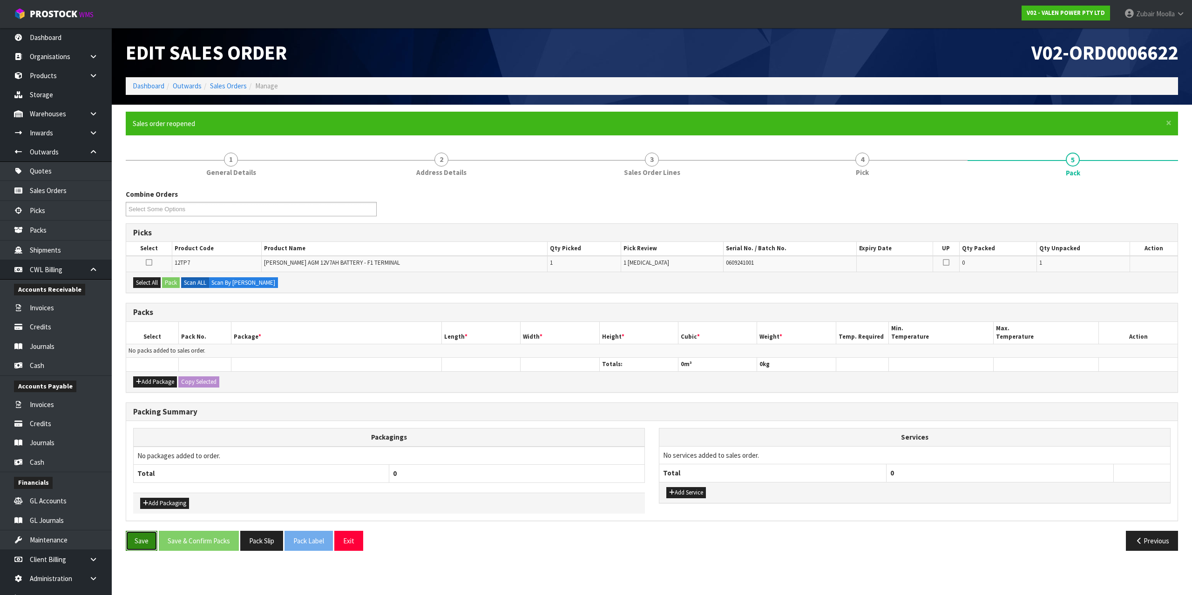
click at [135, 542] on button "Save" at bounding box center [142, 541] width 32 height 20
click at [894, 167] on link "4 Pick" at bounding box center [862, 163] width 210 height 37
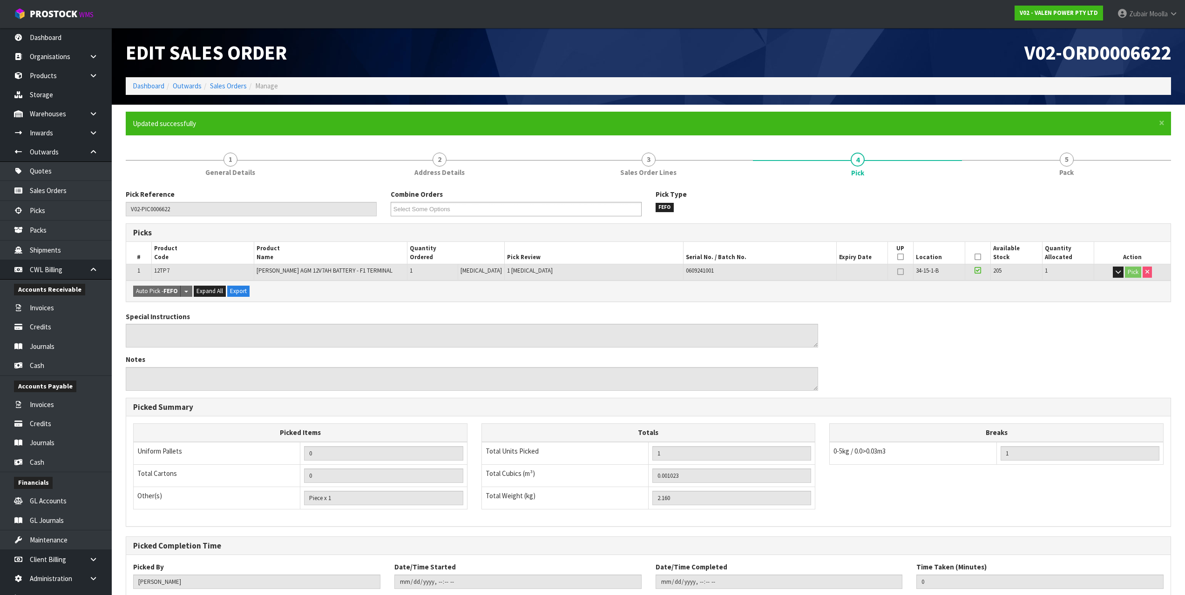
click at [936, 99] on div "Edit Sales Order V02-ORD0006622 Dashboard Outwards Sales Orders Manage" at bounding box center [648, 66] width 1059 height 77
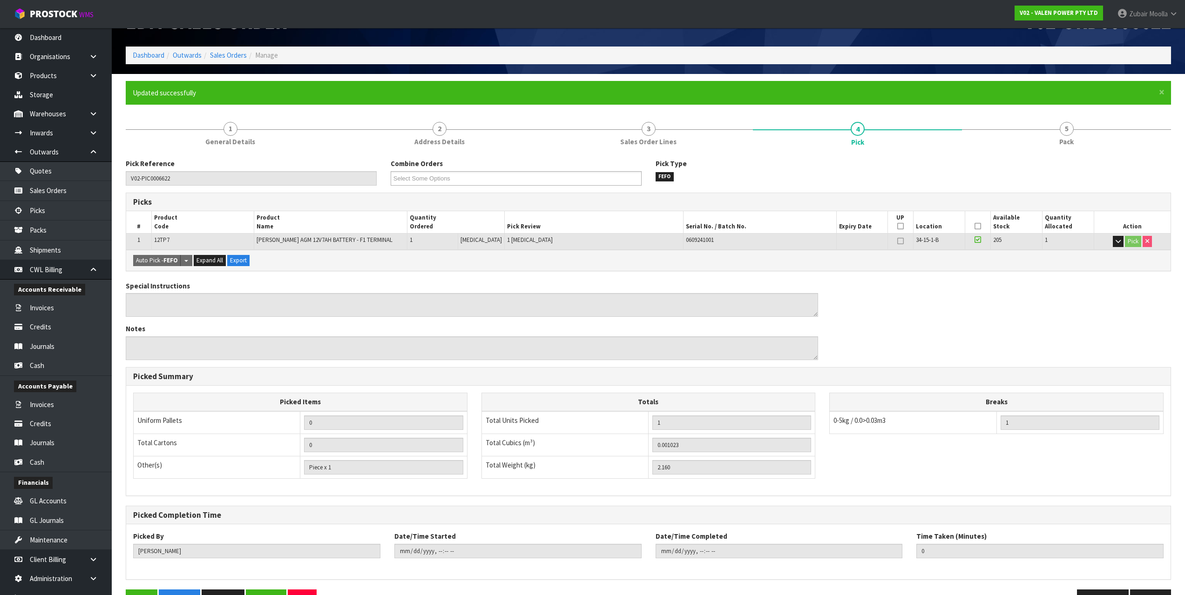
scroll to position [59, 0]
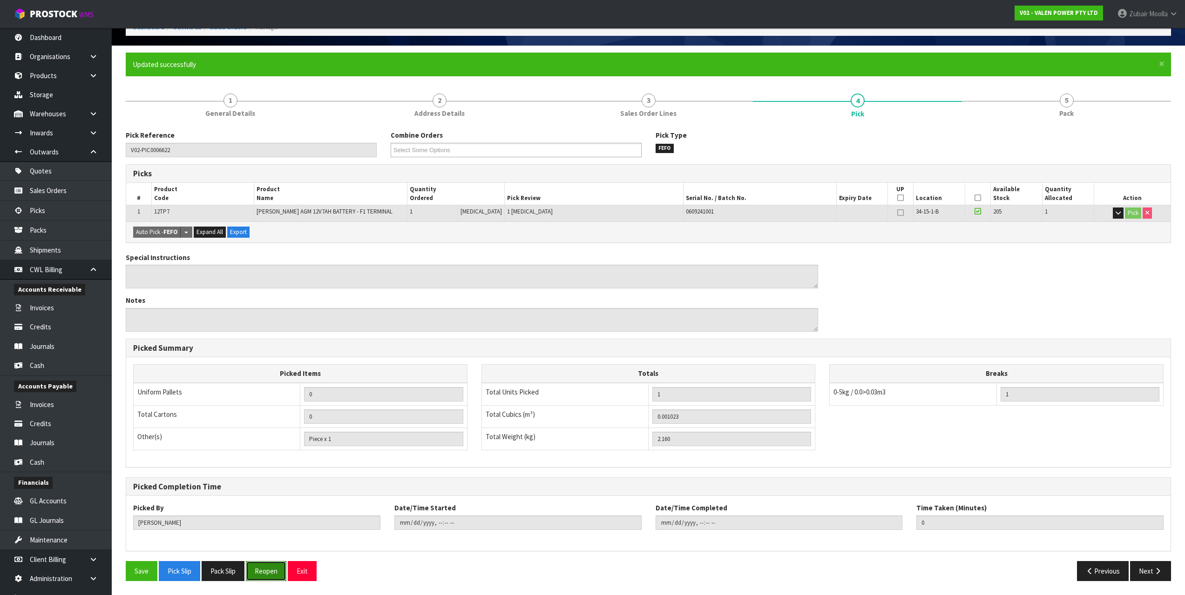
click at [275, 580] on button "Reopen" at bounding box center [266, 571] width 41 height 20
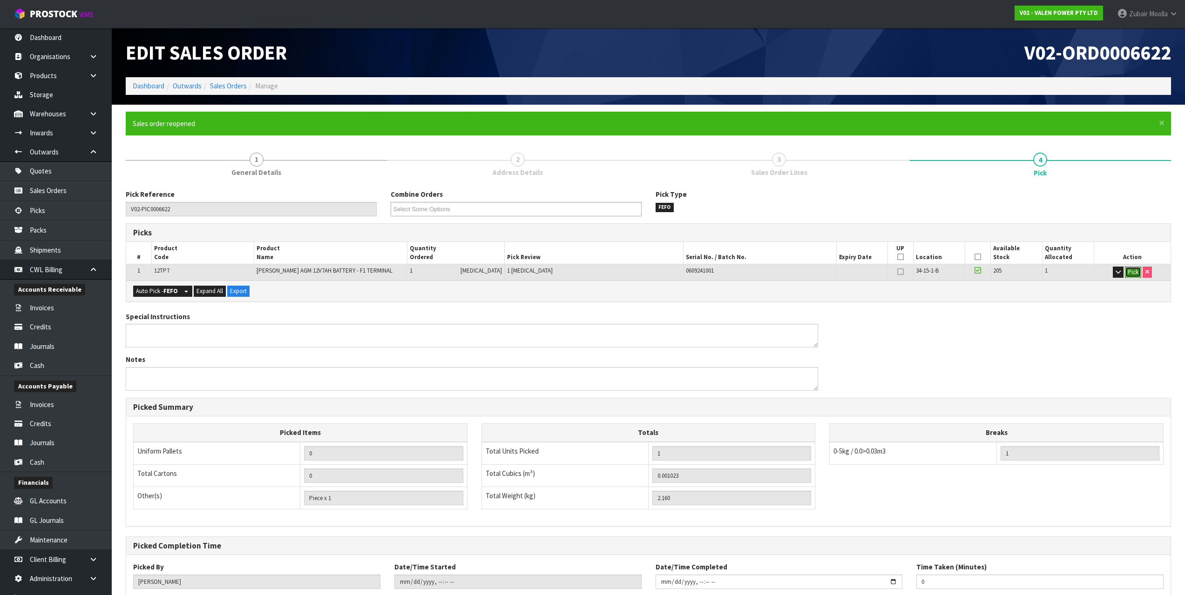
click at [1127, 274] on button "Pick" at bounding box center [1133, 272] width 16 height 11
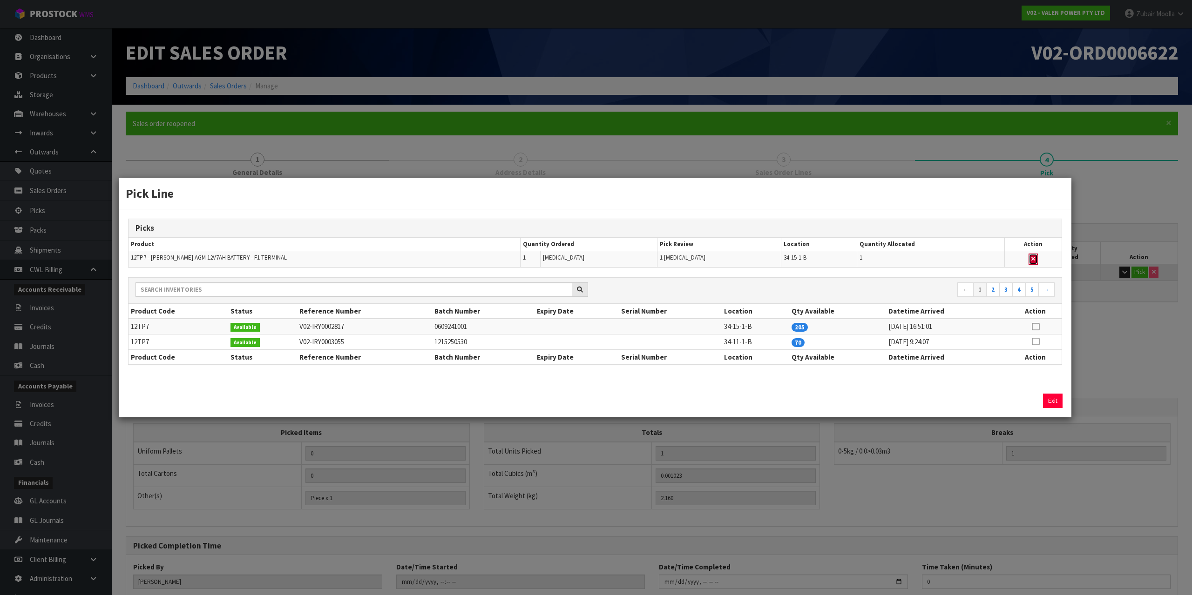
click at [1033, 262] on button "button" at bounding box center [1032, 259] width 9 height 11
type input "Piece x 0"
type input "0"
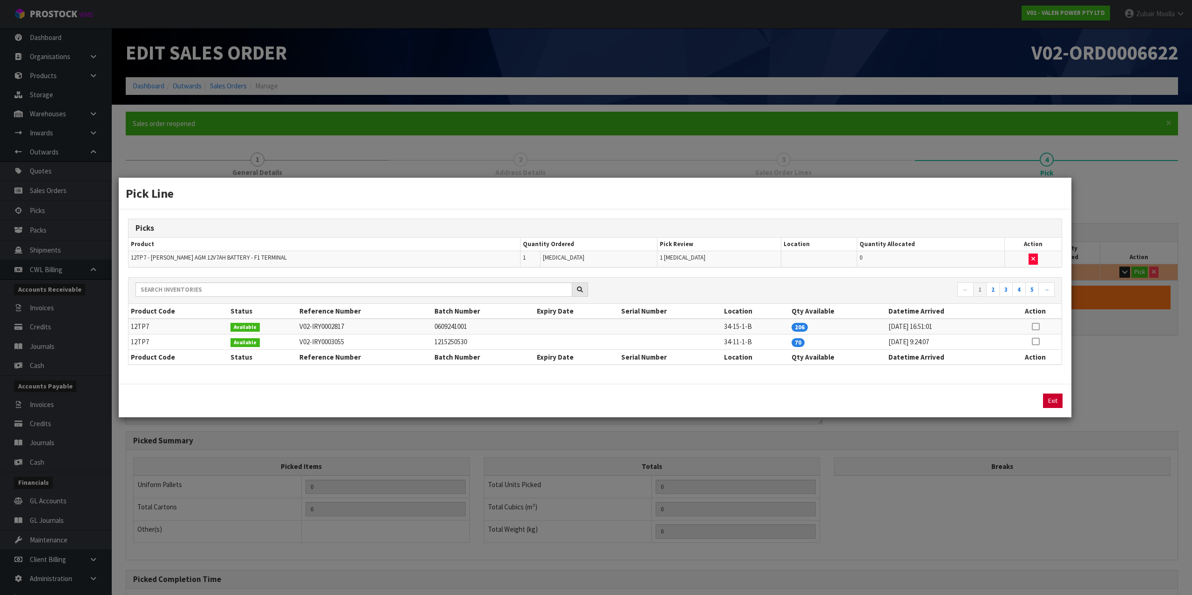
drag, startPoint x: 1036, startPoint y: 399, endPoint x: 1046, endPoint y: 402, distance: 9.7
click at [1038, 399] on div "Exit" at bounding box center [950, 401] width 223 height 14
click at [1048, 402] on button "Exit" at bounding box center [1053, 401] width 20 height 14
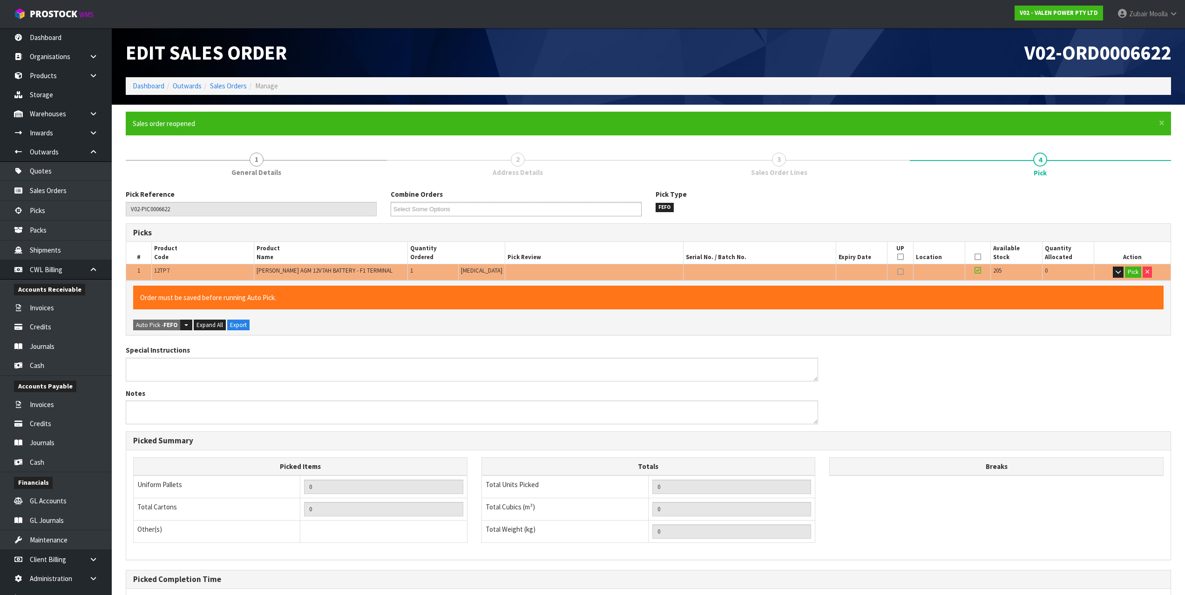
click at [975, 270] on icon at bounding box center [977, 270] width 7 height 7
click at [0, 0] on input "checkbox" at bounding box center [0, 0] width 0 height 0
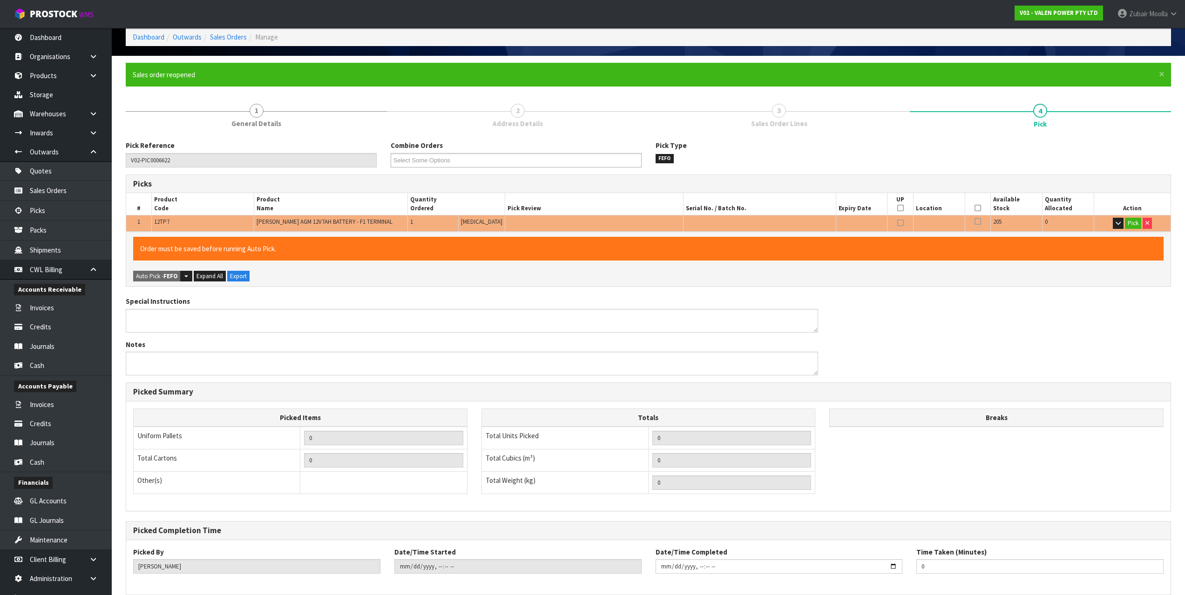
scroll to position [93, 0]
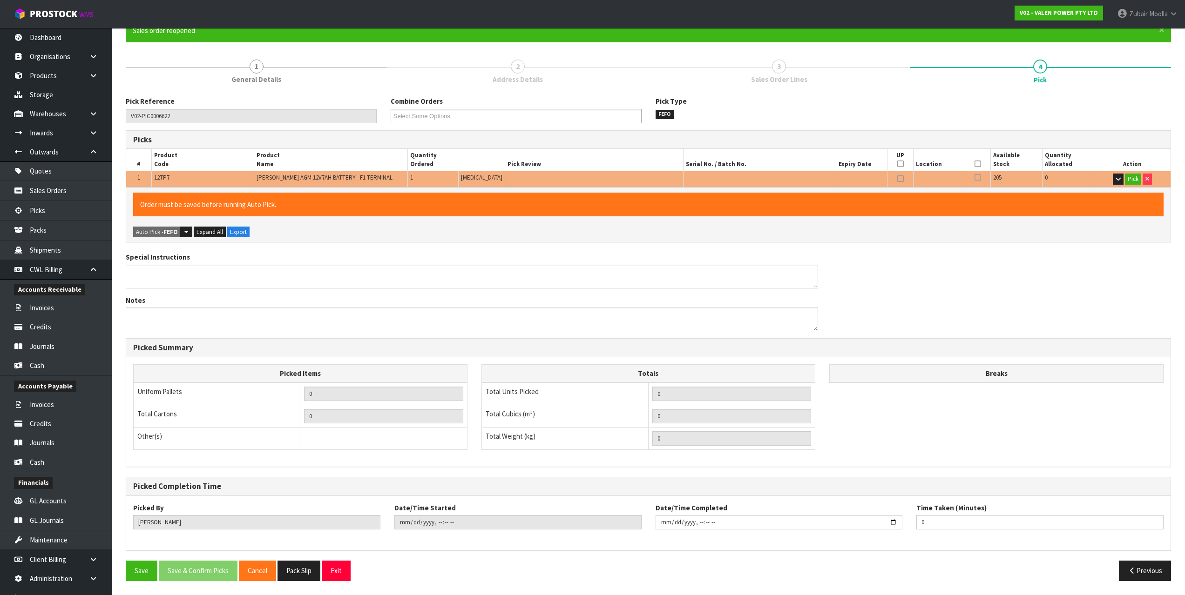
click at [895, 296] on div "Special Instructions Notes" at bounding box center [648, 295] width 1059 height 86
click at [154, 570] on button "Save" at bounding box center [142, 571] width 32 height 20
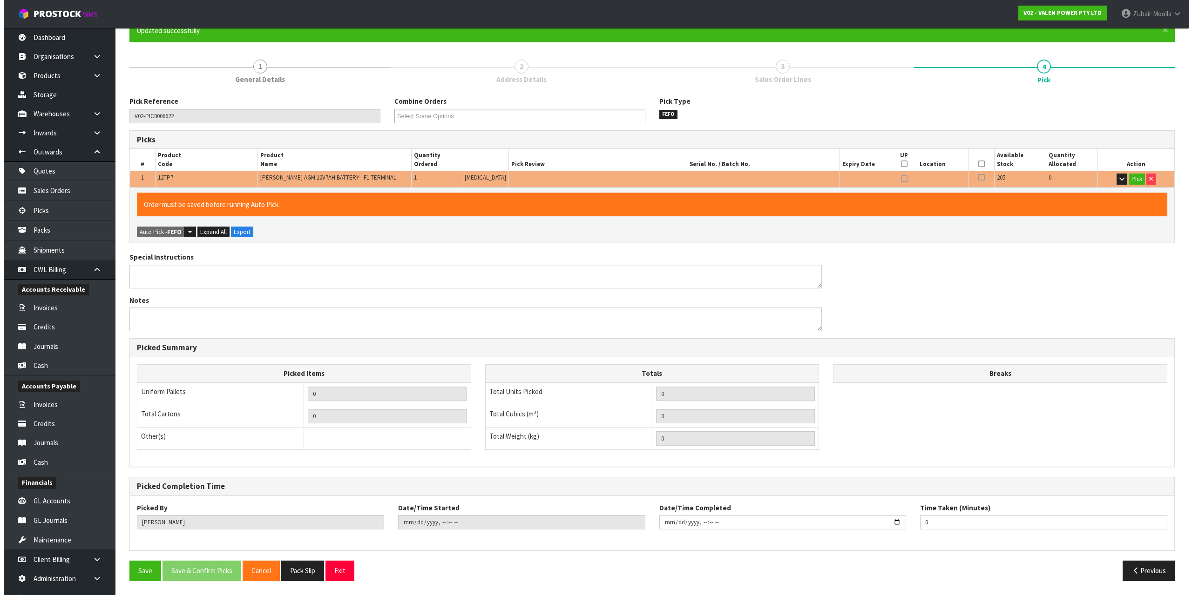
scroll to position [0, 0]
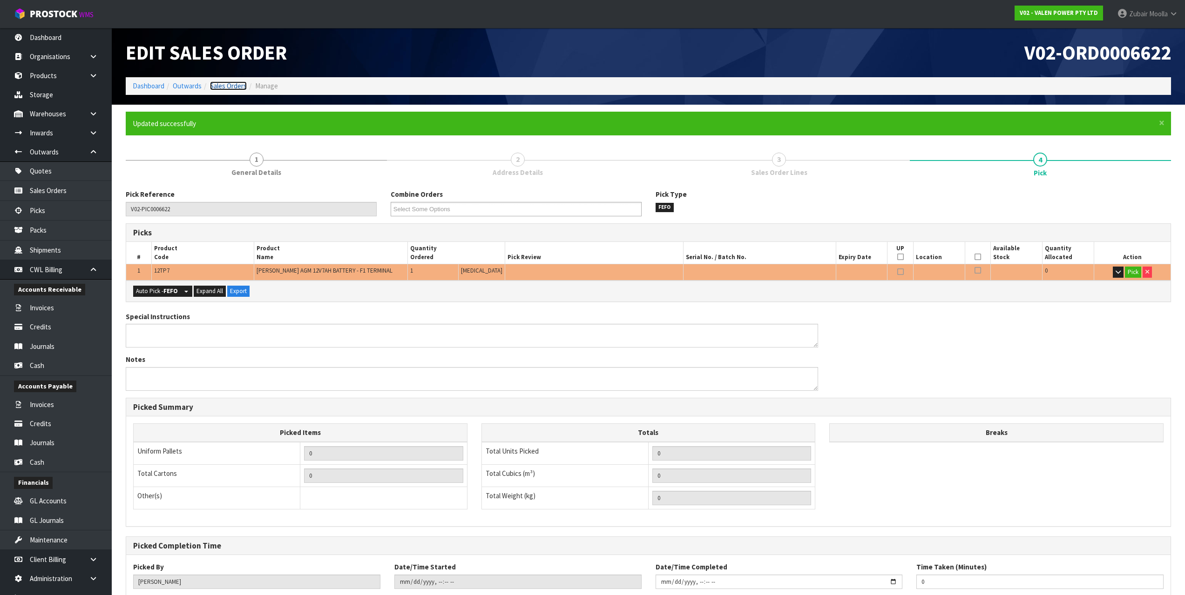
click at [211, 82] on link "Sales Orders" at bounding box center [228, 85] width 37 height 9
click at [365, 43] on h1 "Edit Sales Order" at bounding box center [384, 52] width 516 height 21
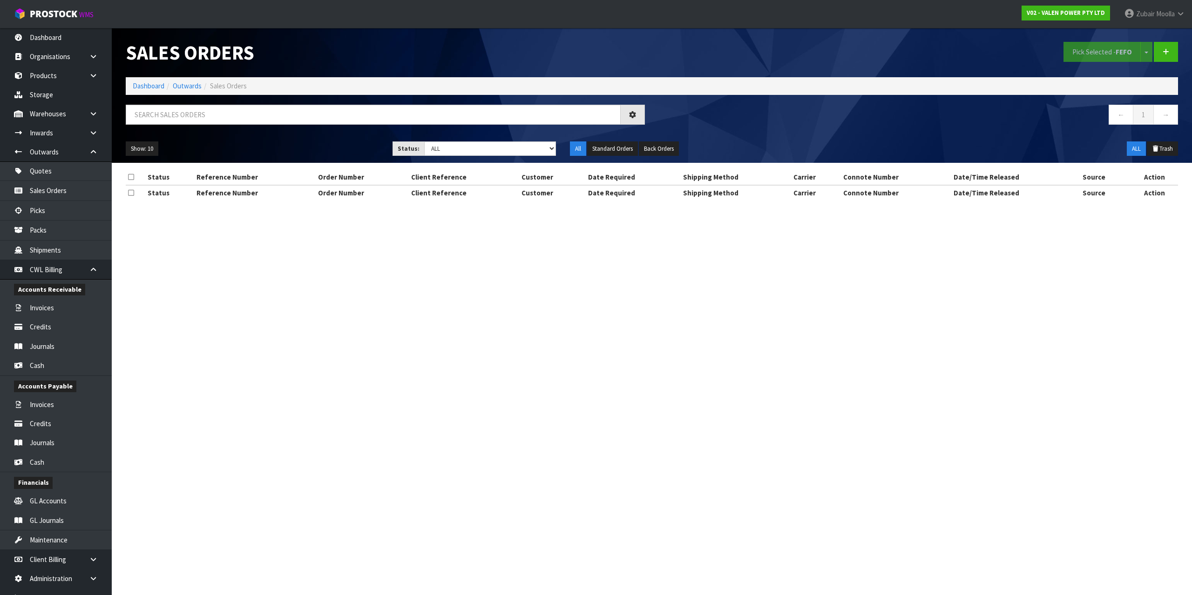
click at [365, 43] on h1 "Sales Orders" at bounding box center [385, 52] width 519 height 21
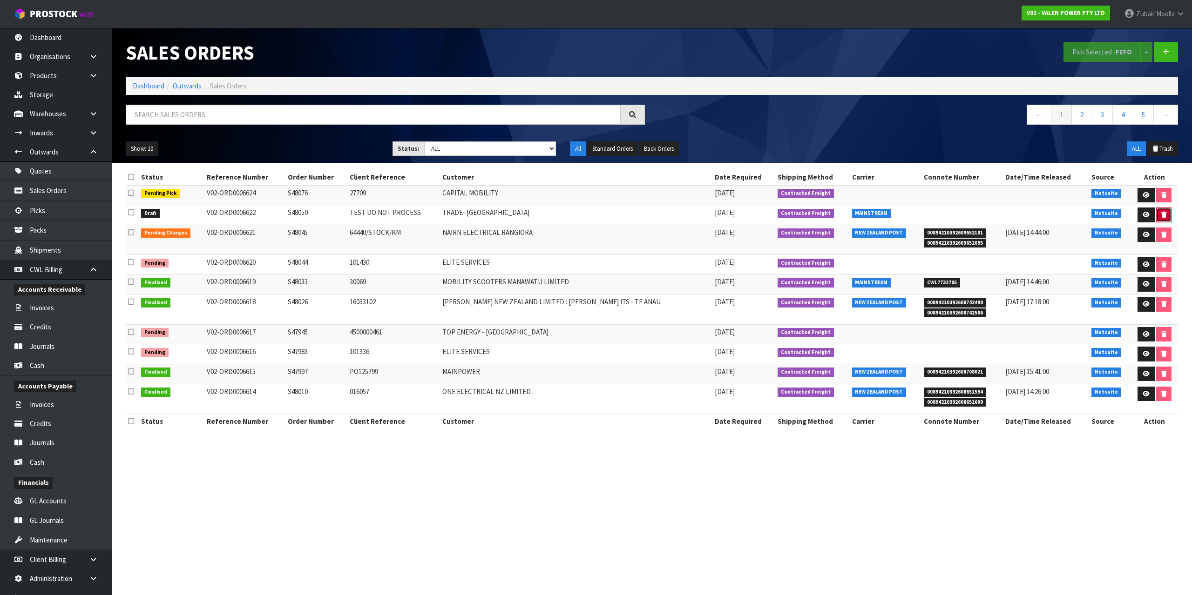
click at [1164, 215] on button "button" at bounding box center [1163, 215] width 15 height 15
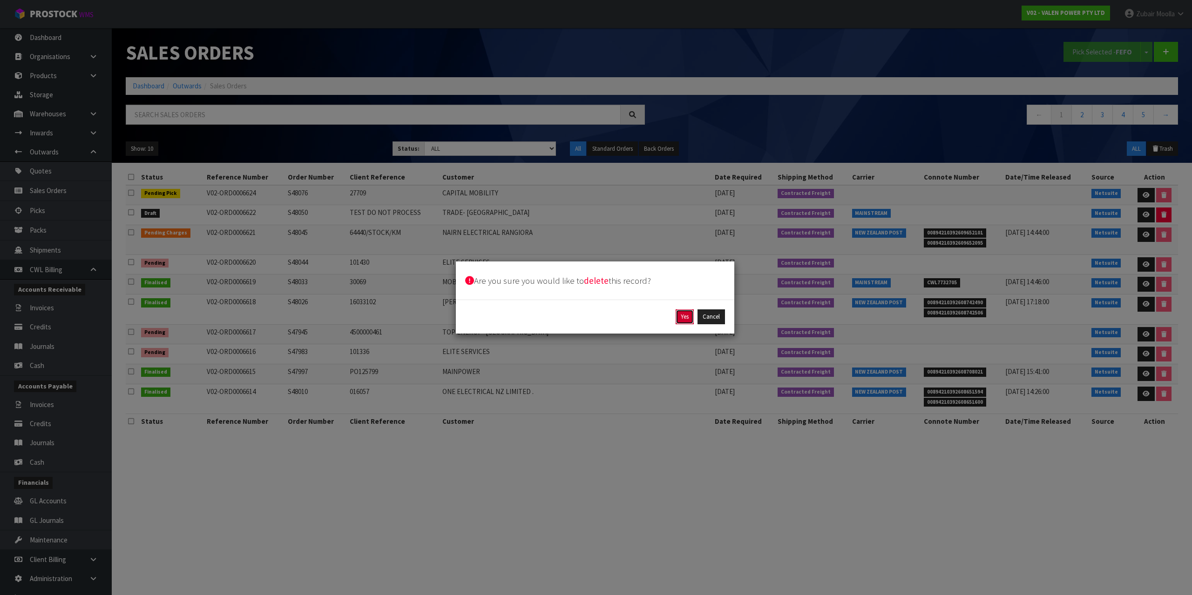
click at [679, 318] on button "Yes" at bounding box center [685, 317] width 18 height 15
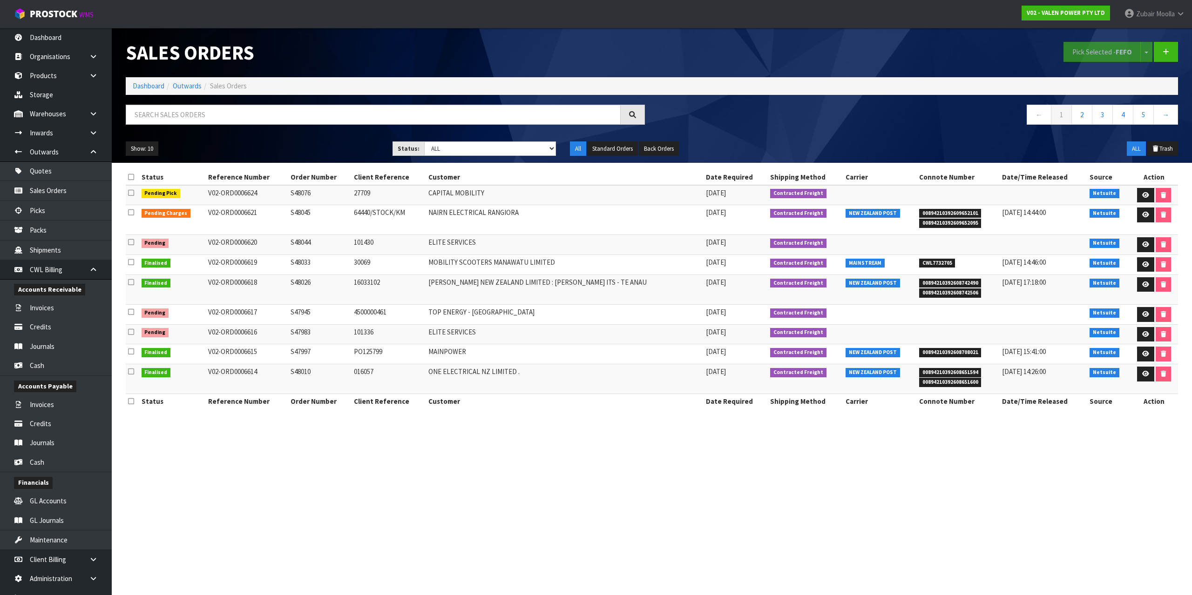
click at [815, 155] on ul "All Standard Orders Back Orders" at bounding box center [696, 149] width 253 height 15
